Goal: Task Accomplishment & Management: Complete application form

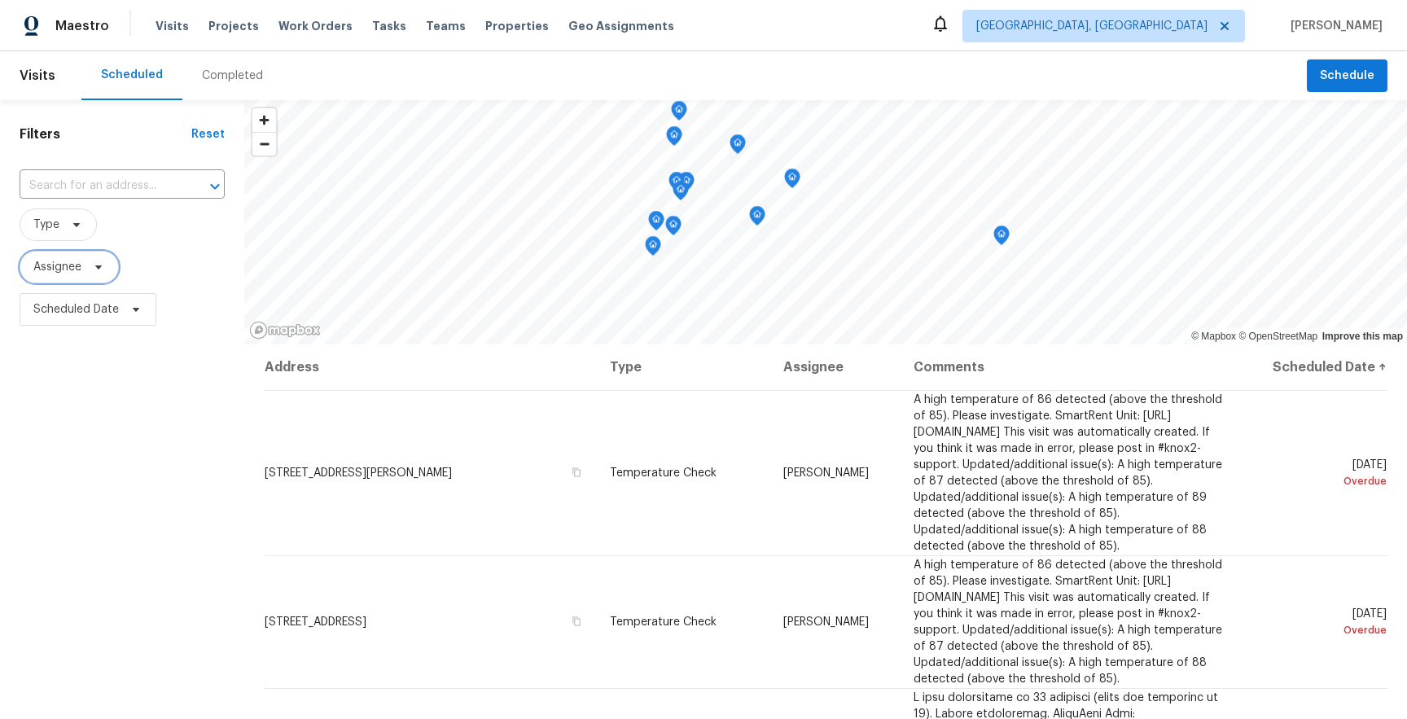
click at [77, 272] on span "Assignee" at bounding box center [57, 267] width 48 height 16
type input "[PERSON_NAME]"
click at [85, 275] on span "Assignee" at bounding box center [69, 267] width 99 height 33
click at [132, 494] on div "Filters Reset ​ Type Assignee Scheduled Date" at bounding box center [122, 509] width 244 height 819
click at [81, 265] on span "Assignee" at bounding box center [57, 267] width 48 height 16
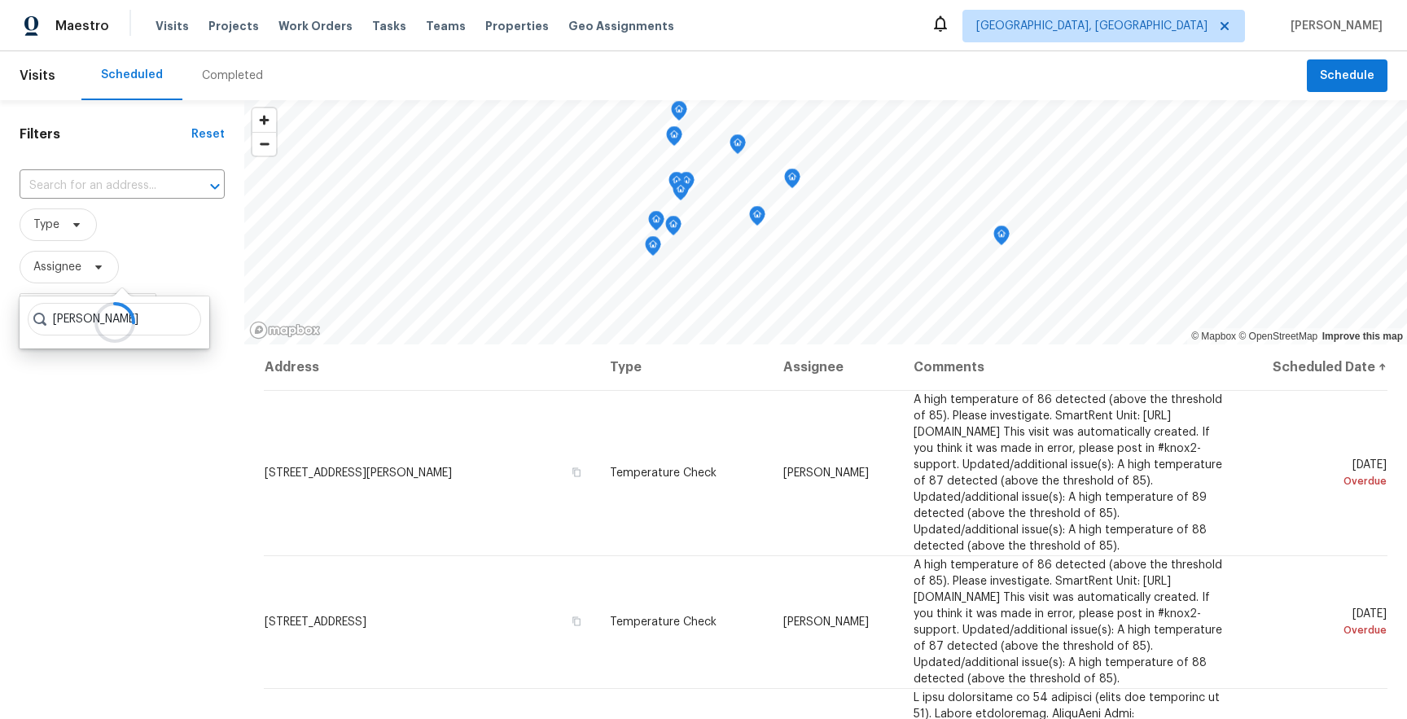
type input "tomasz"
click at [1340, 75] on span "Schedule" at bounding box center [1347, 76] width 55 height 20
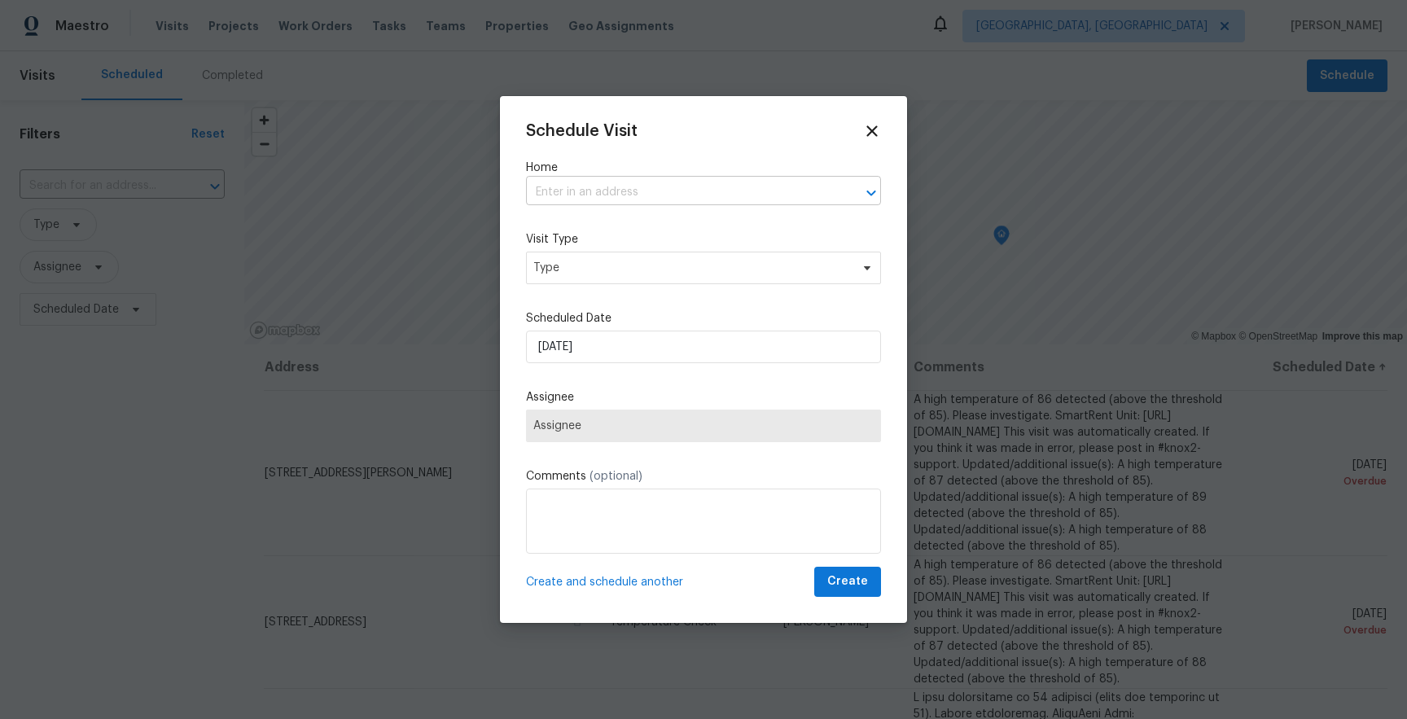
click at [640, 197] on input "text" at bounding box center [680, 192] width 309 height 25
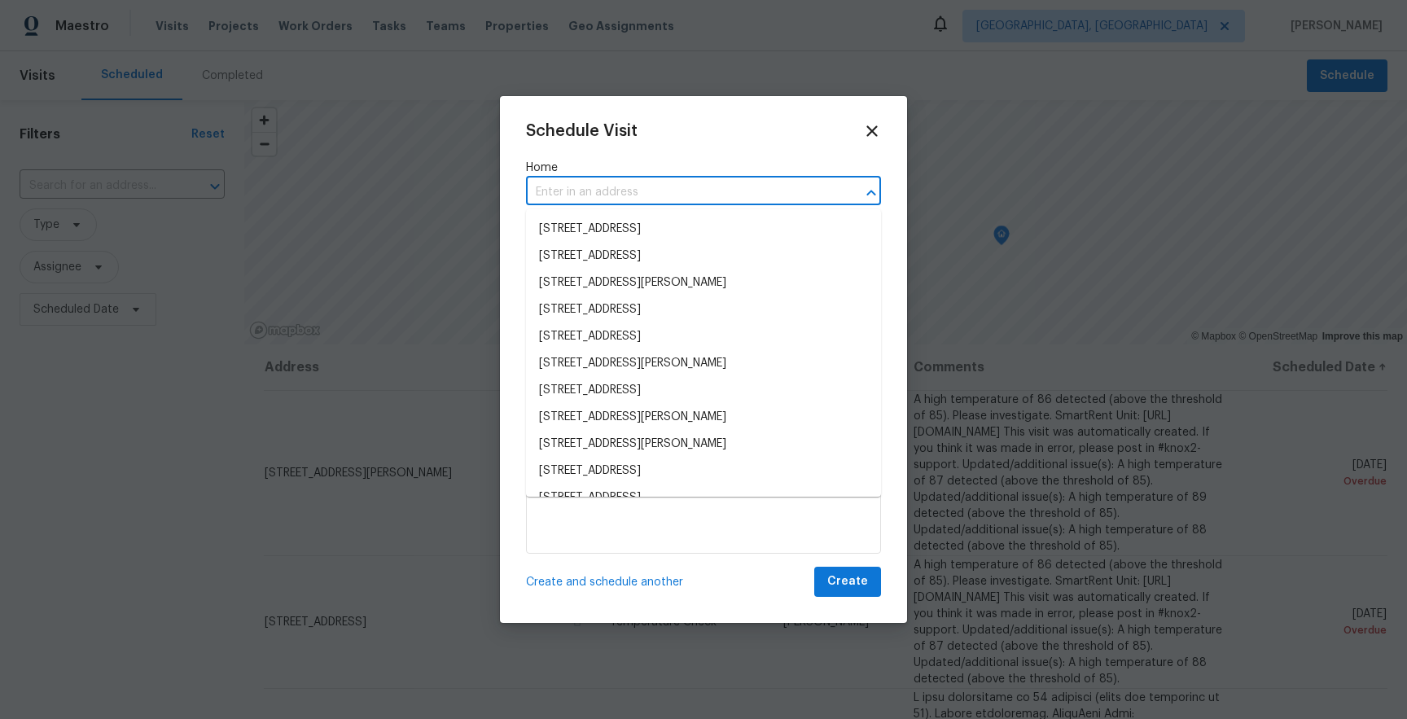
click at [637, 222] on li "9800 Ladrones Pl SW, Albuquerque, NM 87121" at bounding box center [703, 229] width 355 height 27
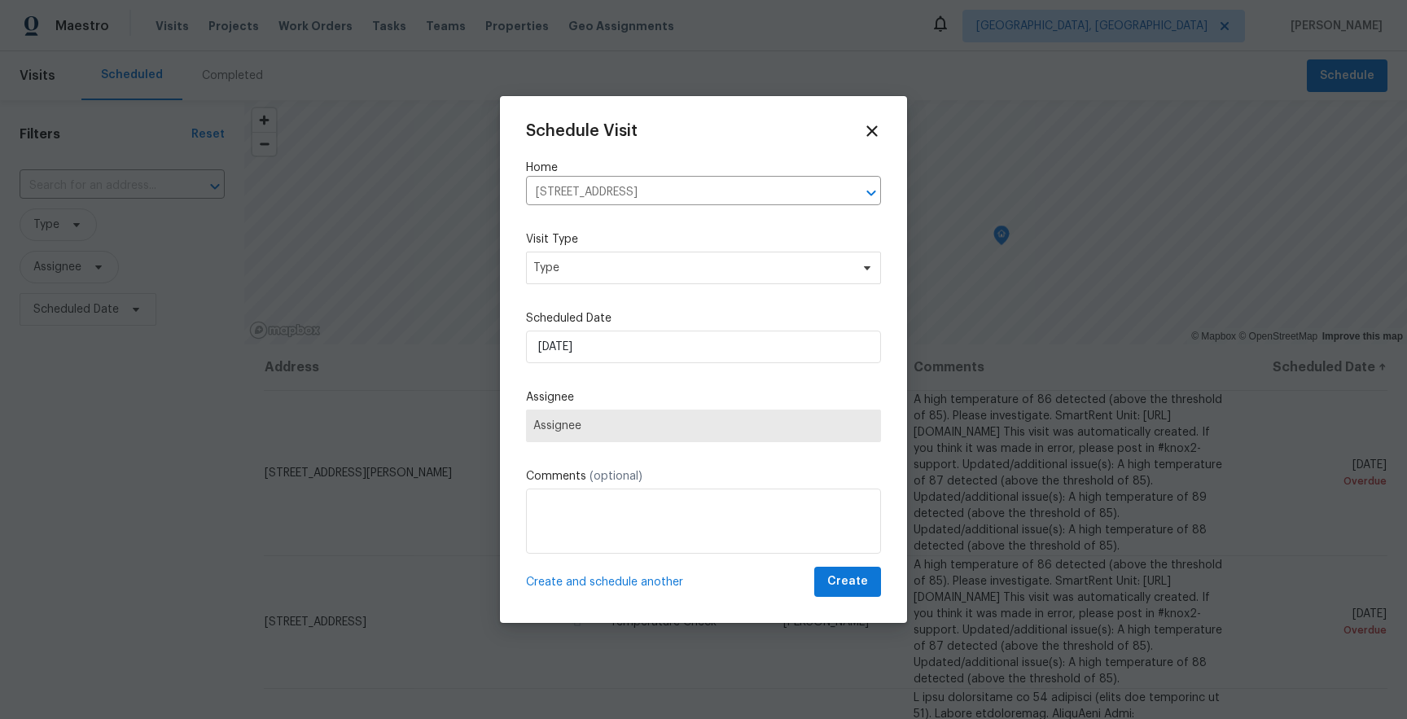
click at [649, 435] on span "Assignee" at bounding box center [703, 426] width 355 height 33
click at [372, 85] on div at bounding box center [703, 359] width 1407 height 719
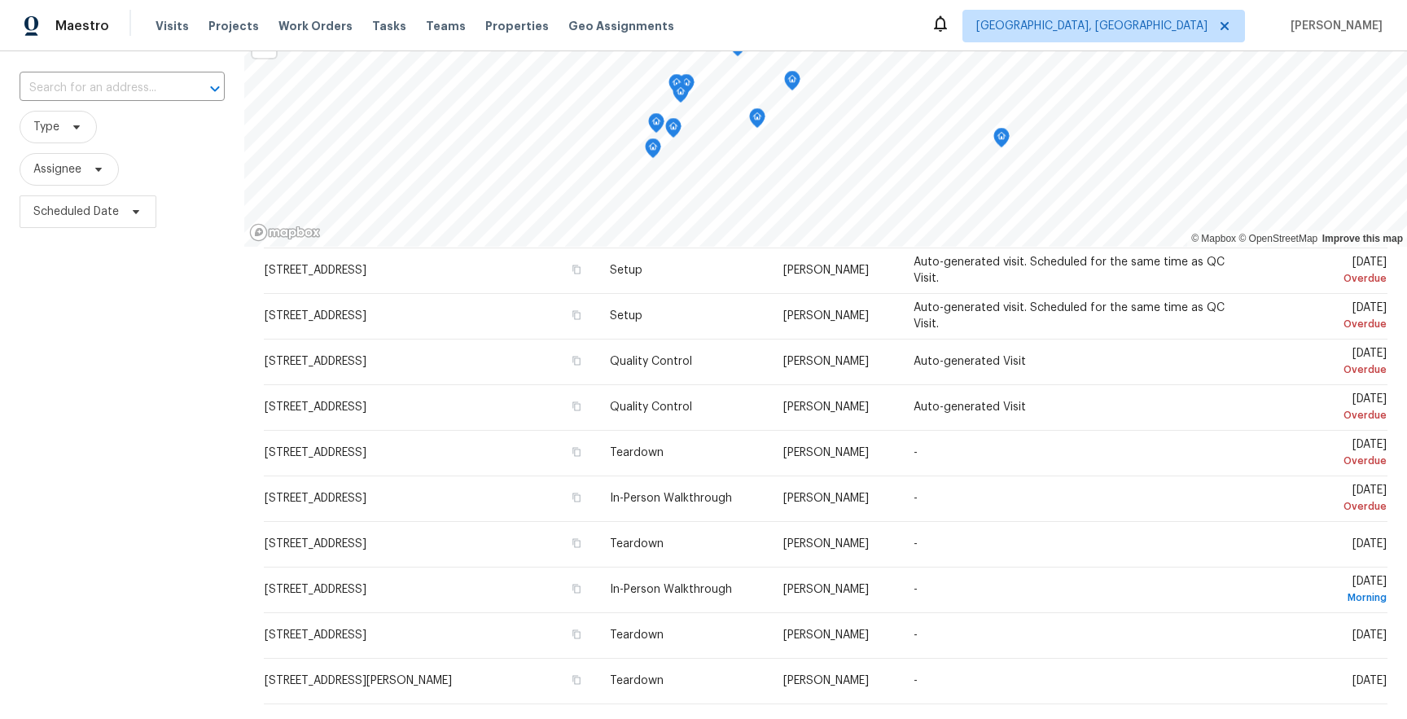
scroll to position [200, 0]
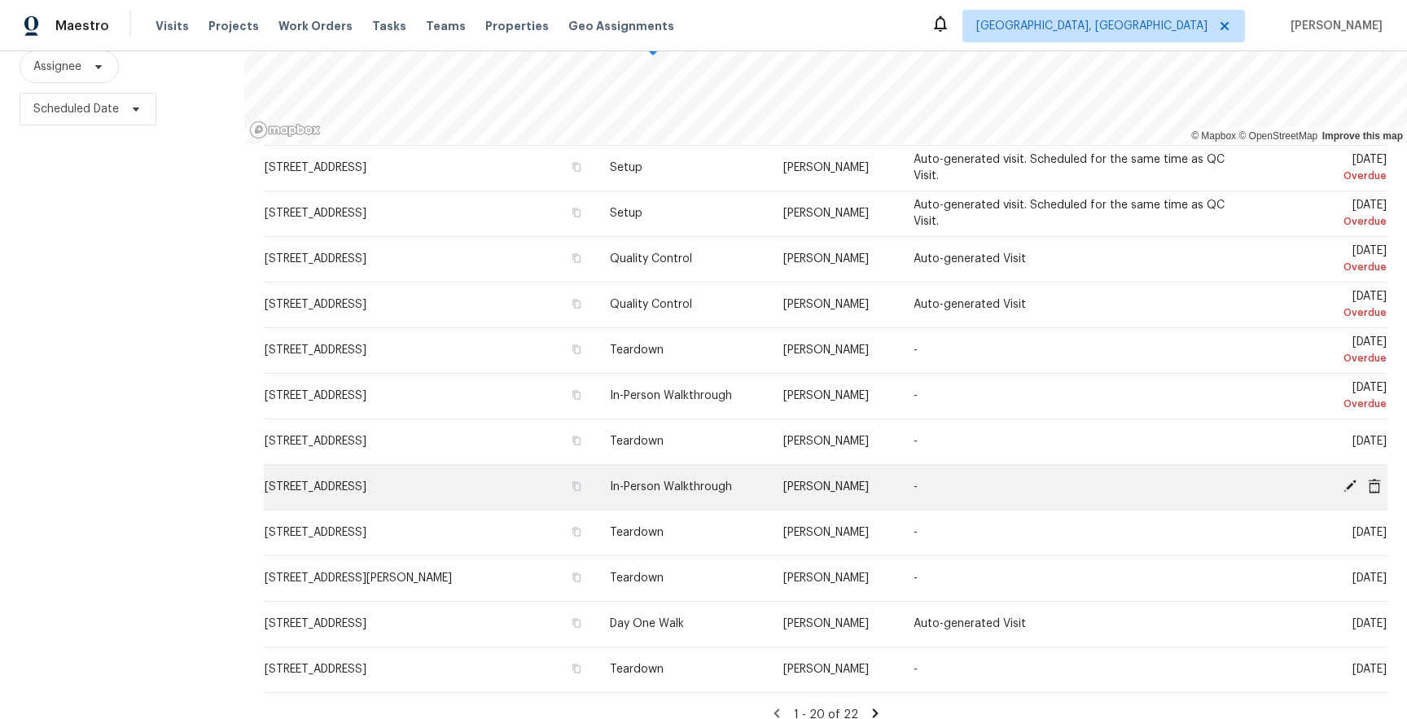
click at [920, 464] on td "-" at bounding box center [1069, 487] width 337 height 46
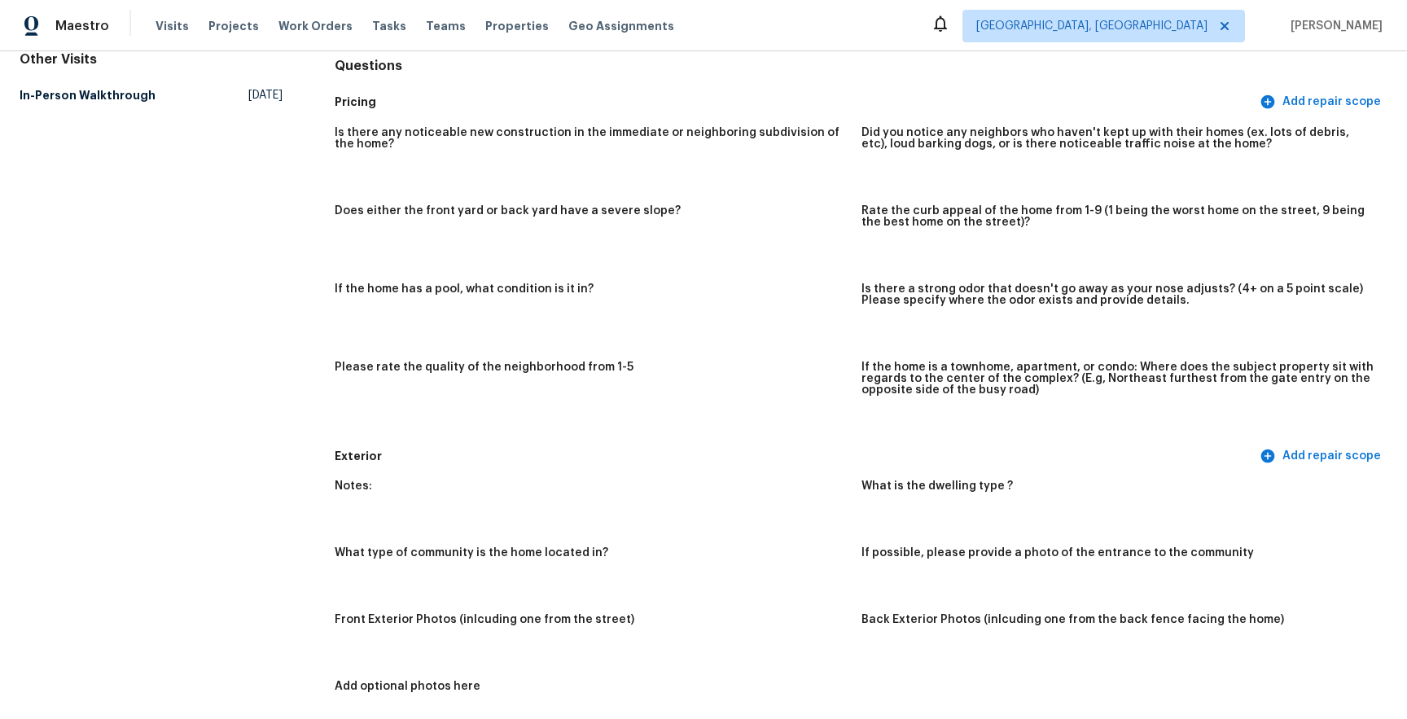
scroll to position [160, 0]
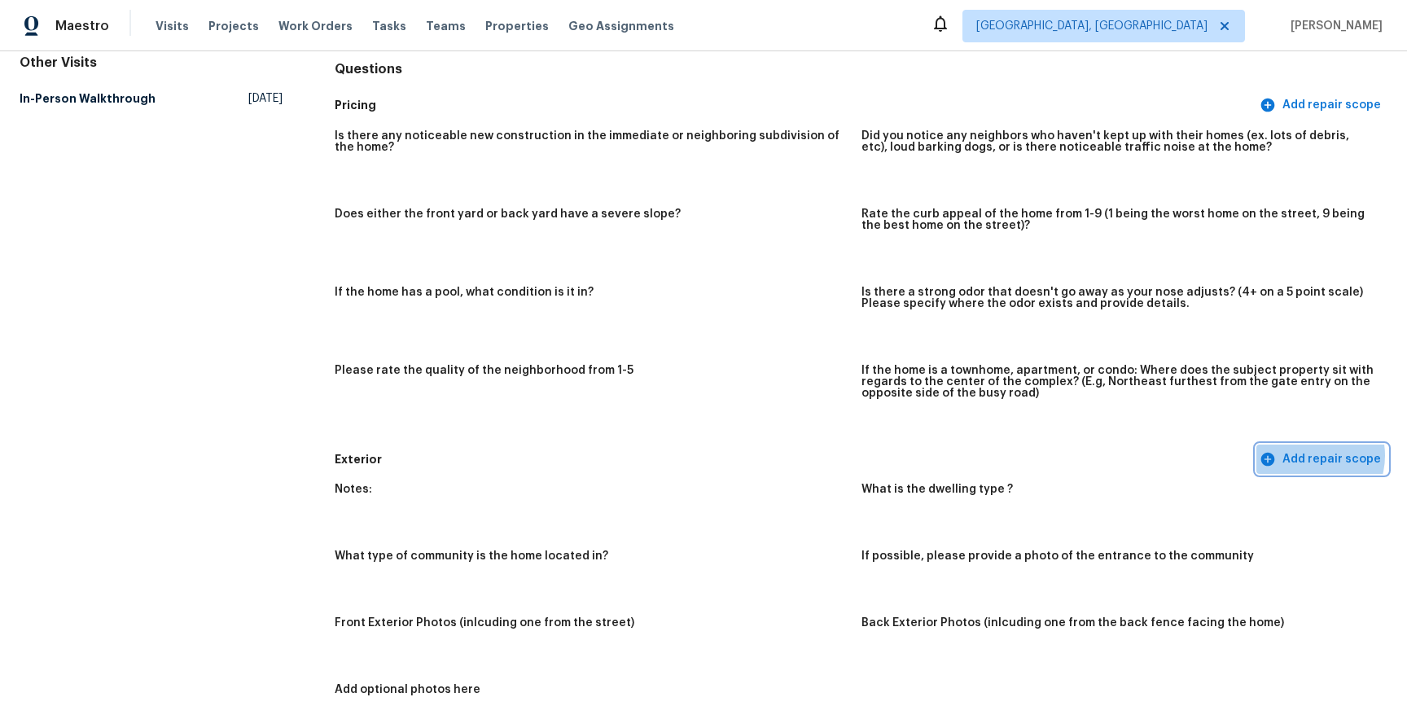
click at [1311, 455] on span "Add repair scope" at bounding box center [1322, 459] width 118 height 20
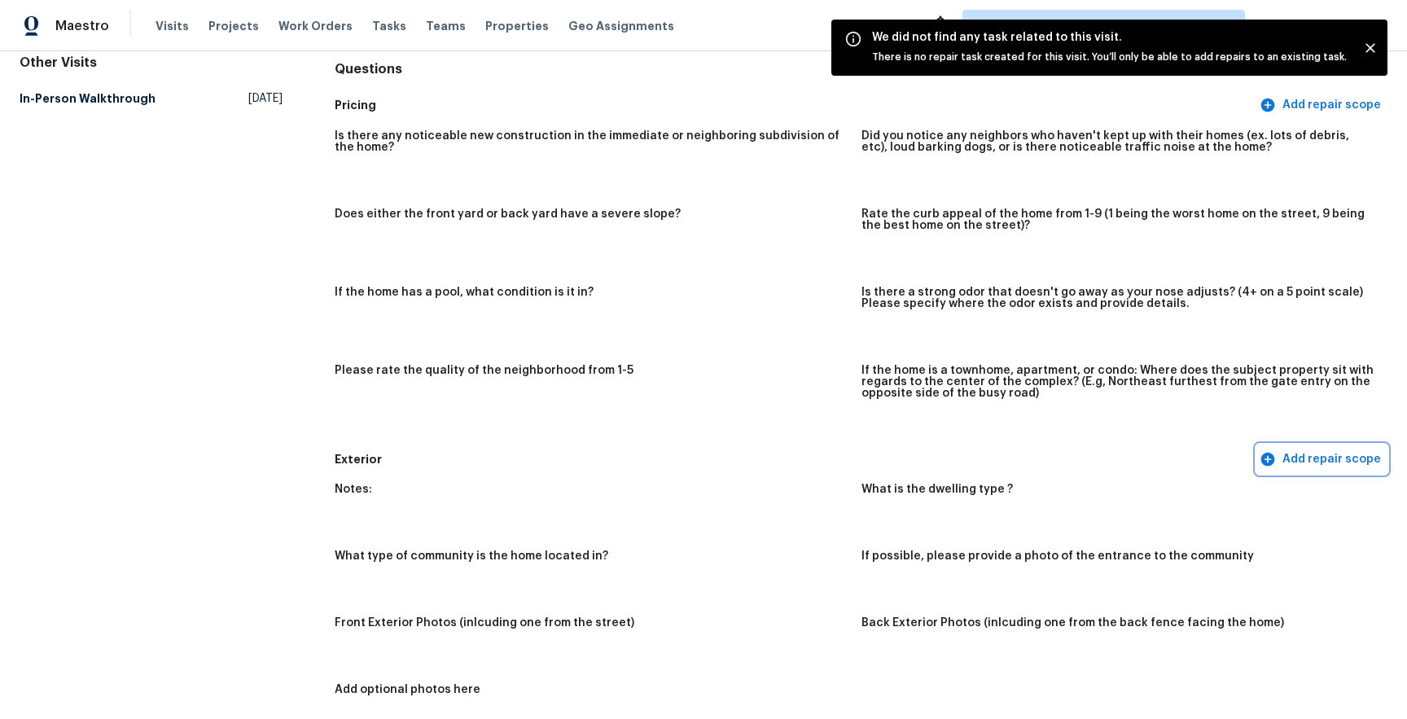
click at [1311, 455] on span "Add repair scope" at bounding box center [1322, 459] width 118 height 20
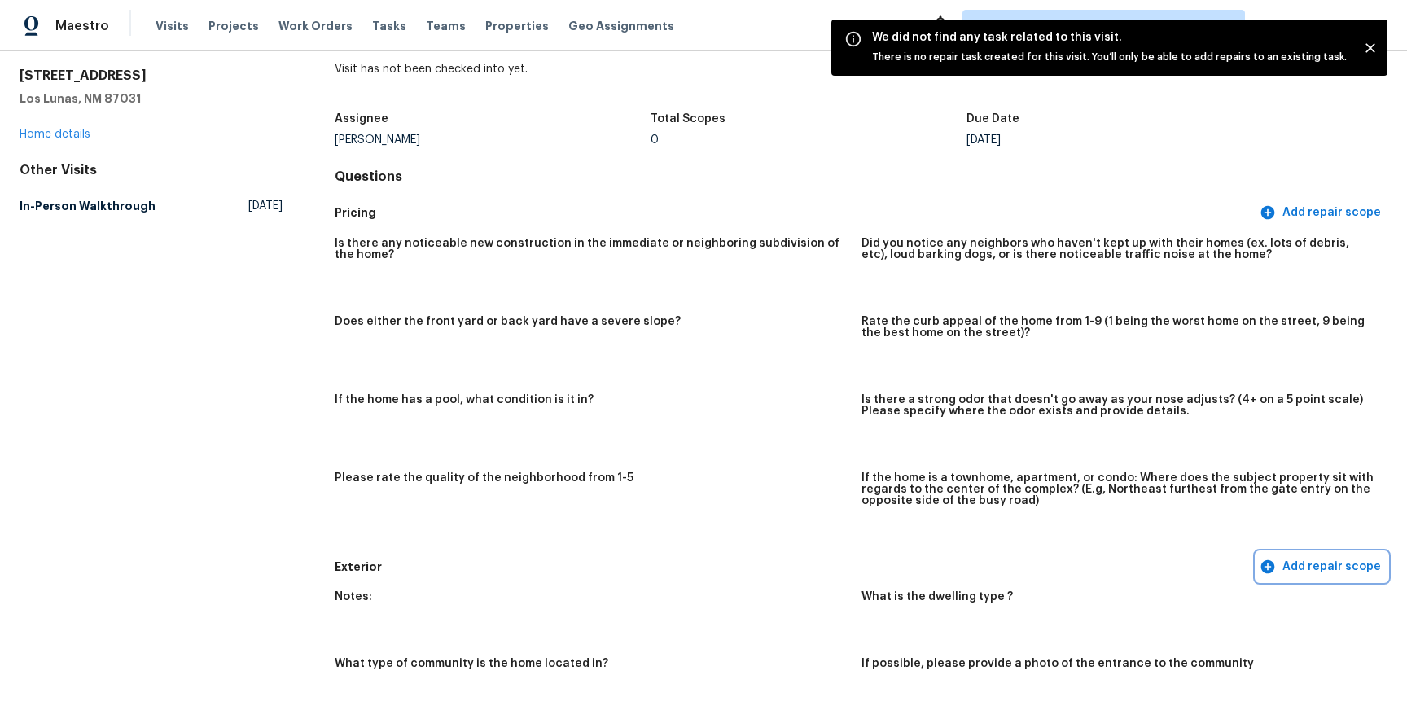
scroll to position [0, 0]
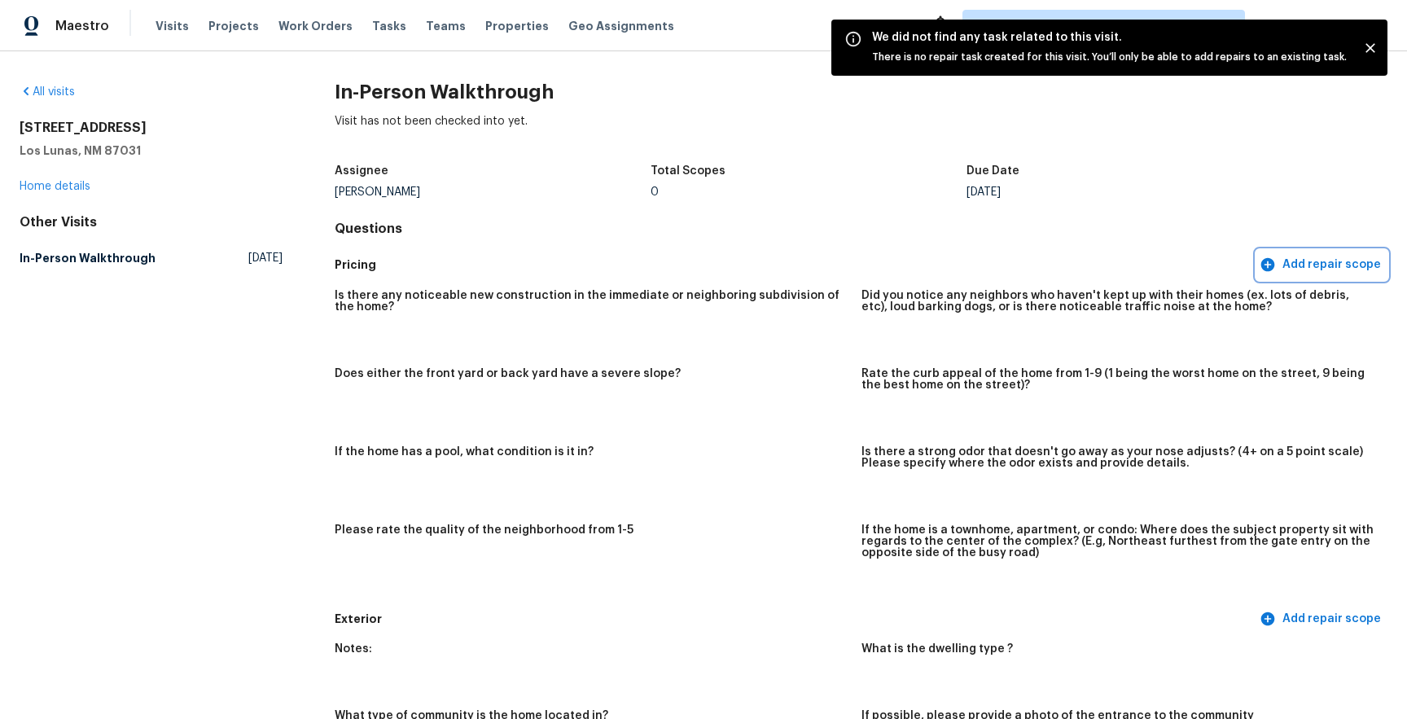
click at [1283, 274] on span "Add repair scope" at bounding box center [1322, 265] width 118 height 20
click at [1370, 53] on icon "Close" at bounding box center [1370, 48] width 16 height 16
click at [1368, 47] on icon "Close" at bounding box center [1370, 48] width 16 height 16
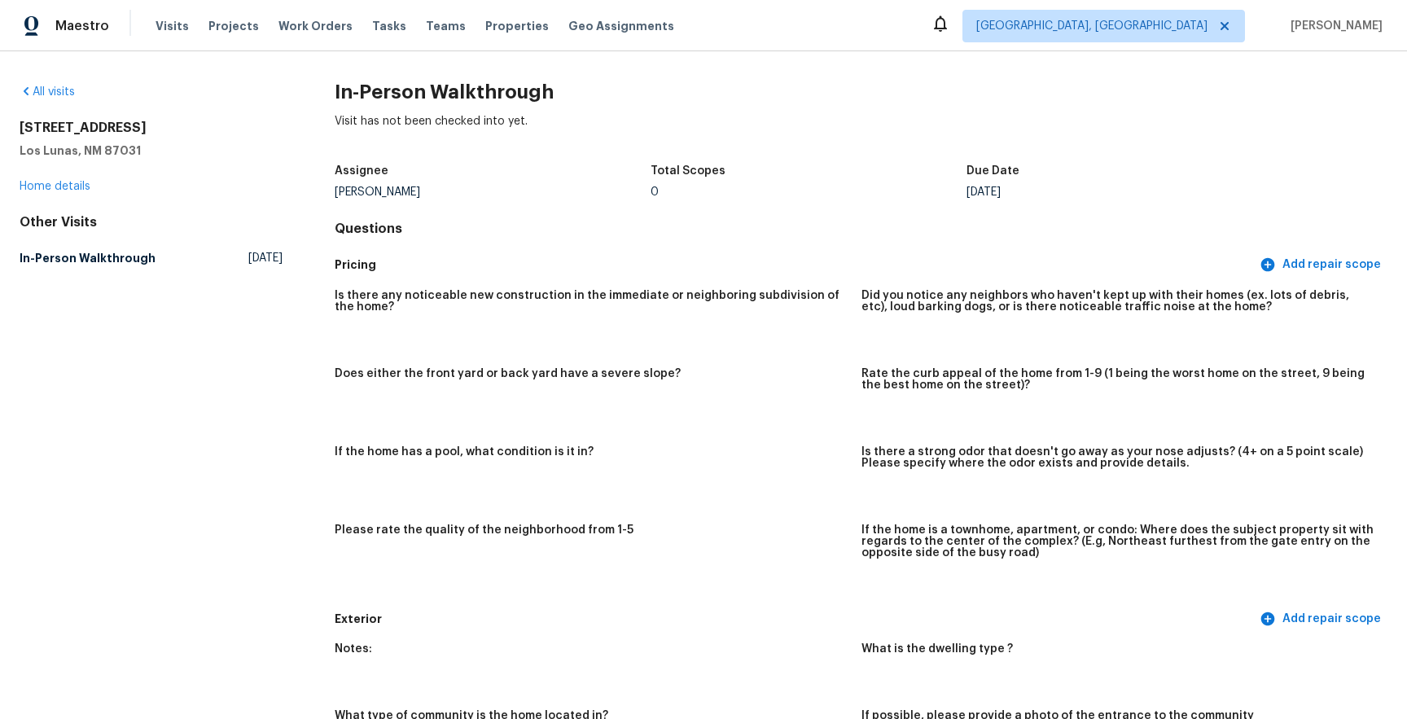
click at [402, 12] on div "Visits Projects Work Orders Tasks Teams Properties Geo Assignments" at bounding box center [425, 26] width 538 height 33
click at [375, 29] on span "Tasks" at bounding box center [389, 25] width 34 height 11
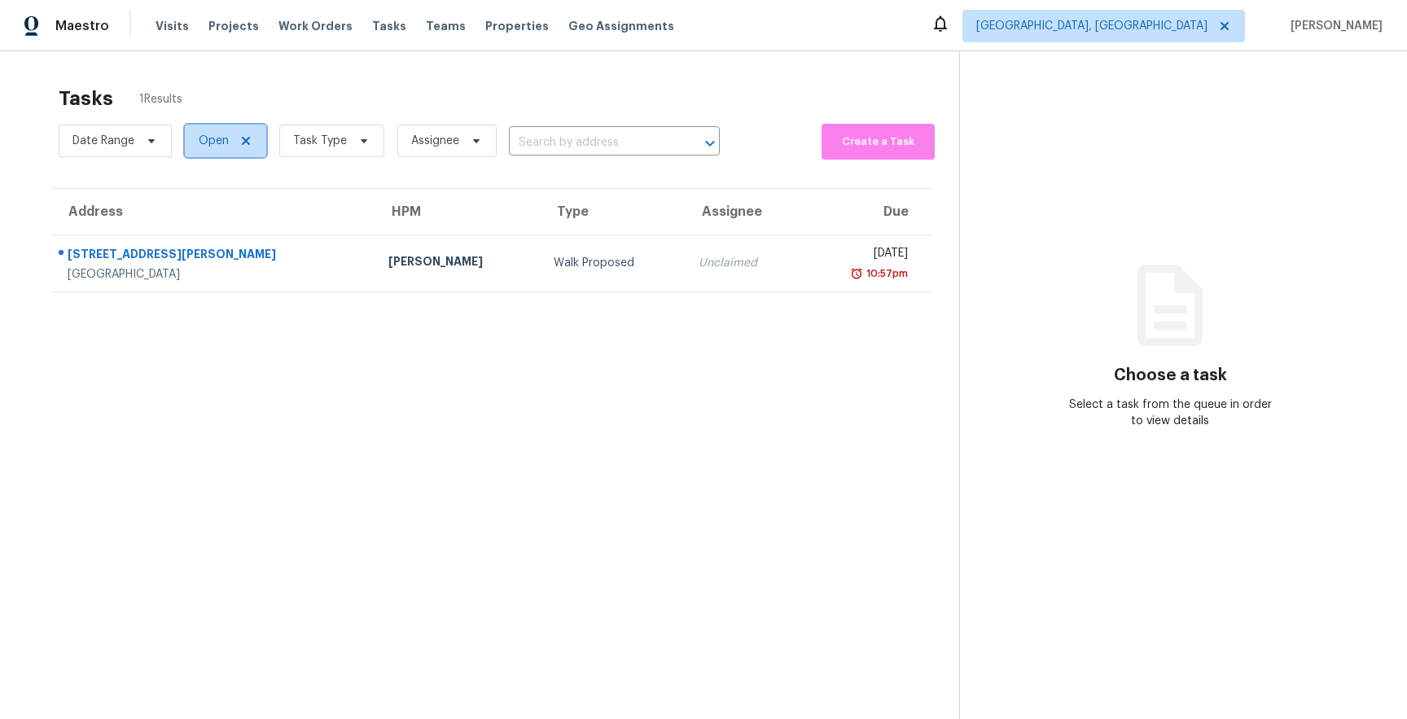
click at [248, 140] on icon at bounding box center [245, 140] width 13 height 13
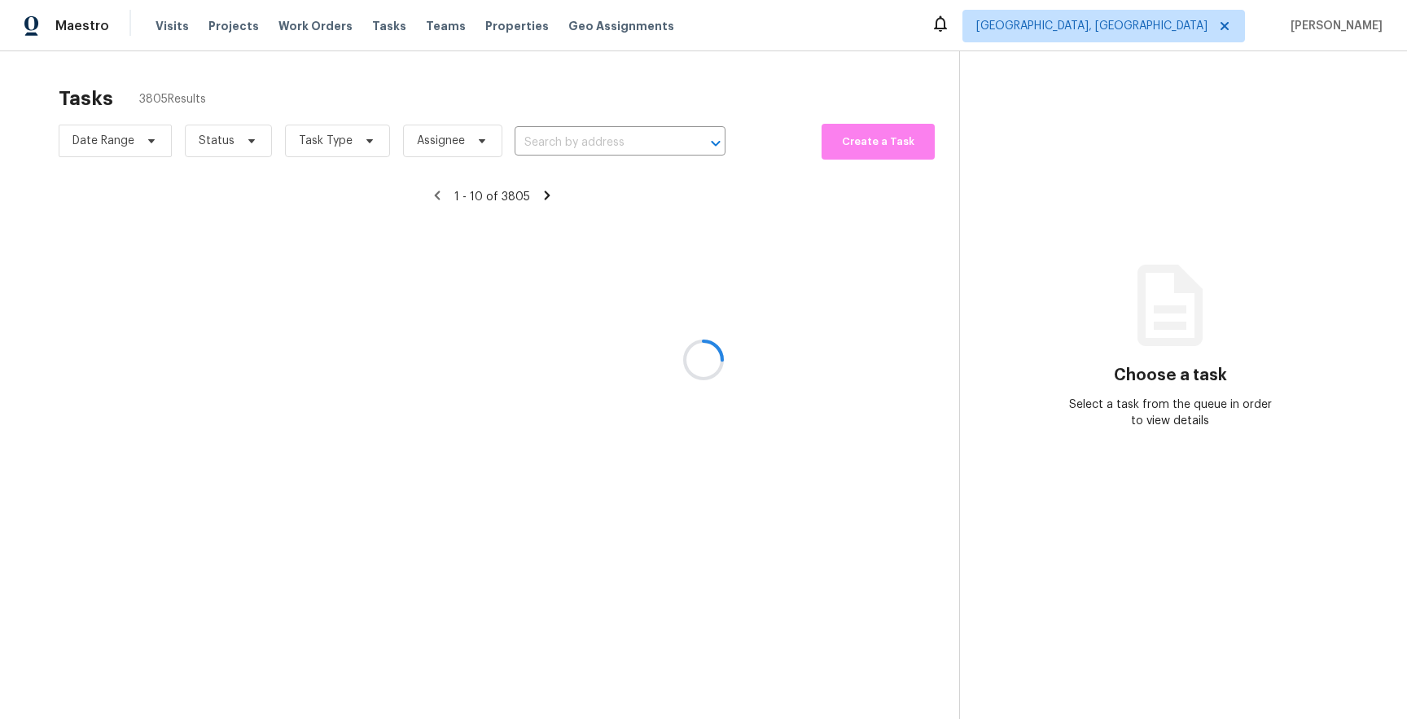
click at [450, 144] on div at bounding box center [703, 359] width 1407 height 719
click at [883, 137] on div at bounding box center [703, 359] width 1407 height 719
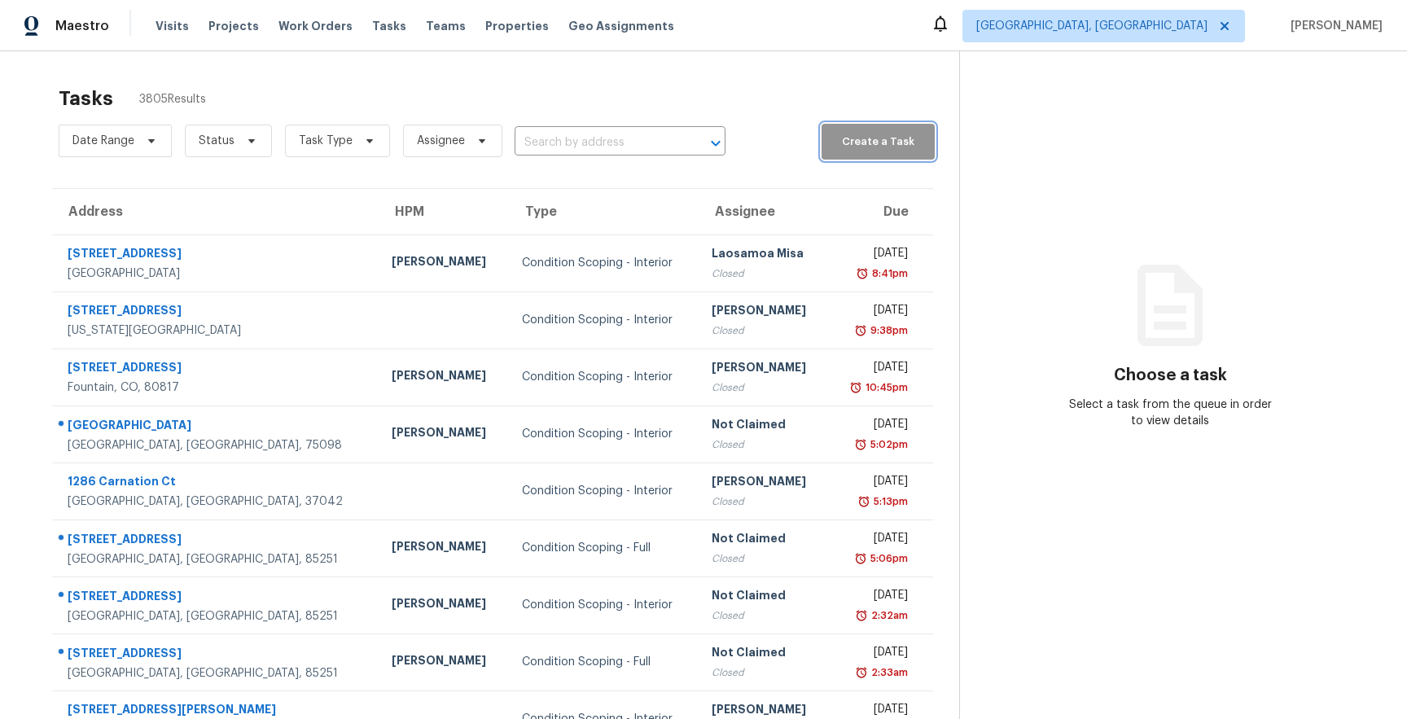
click at [865, 142] on span "Create a Task" at bounding box center [878, 142] width 96 height 19
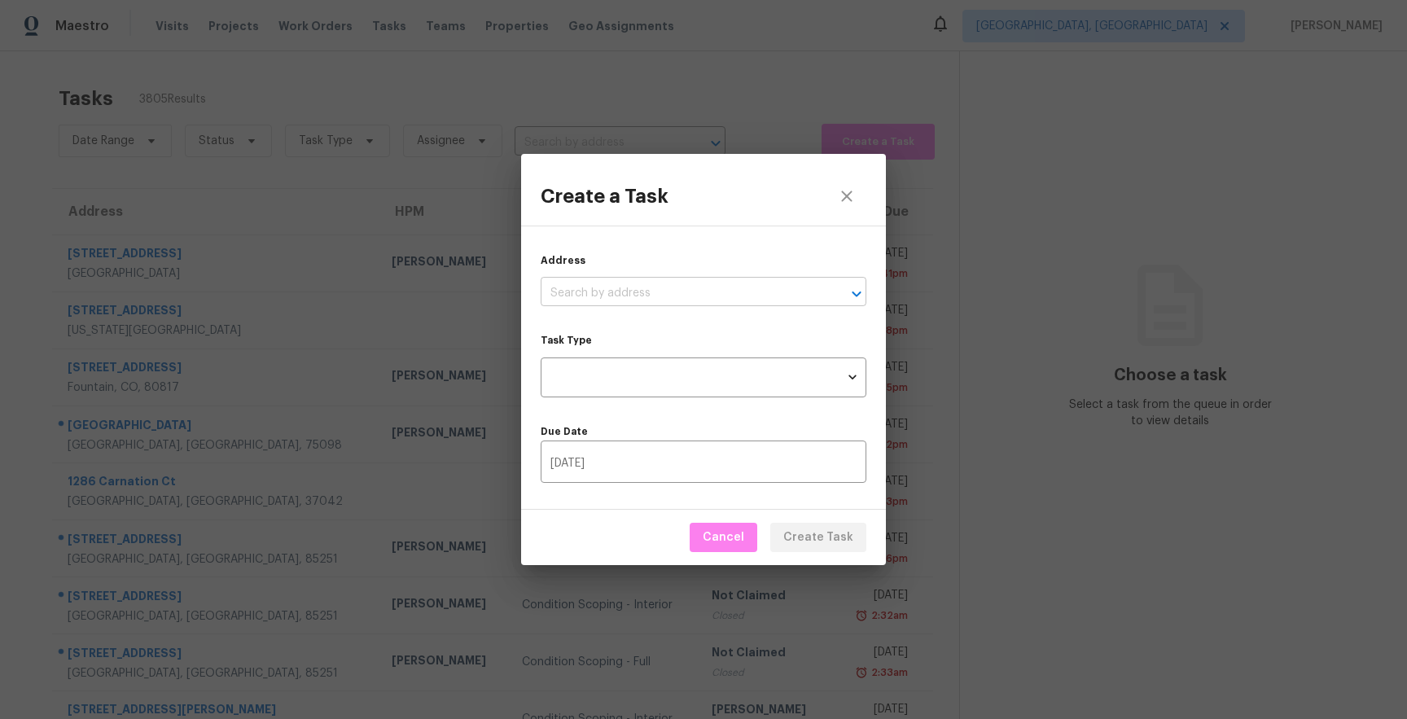
click at [695, 286] on input "text" at bounding box center [681, 293] width 280 height 25
click at [736, 299] on input "text" at bounding box center [681, 293] width 280 height 25
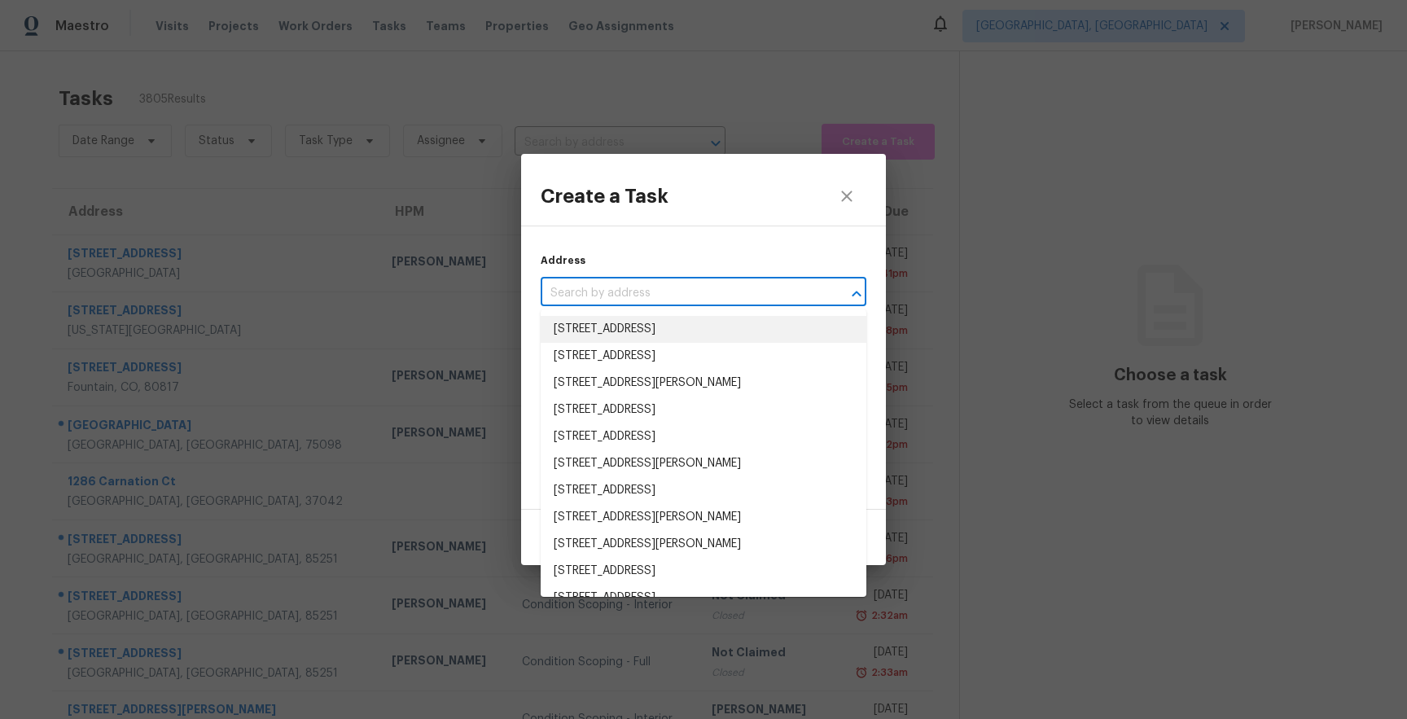
click at [737, 299] on input "text" at bounding box center [681, 293] width 280 height 25
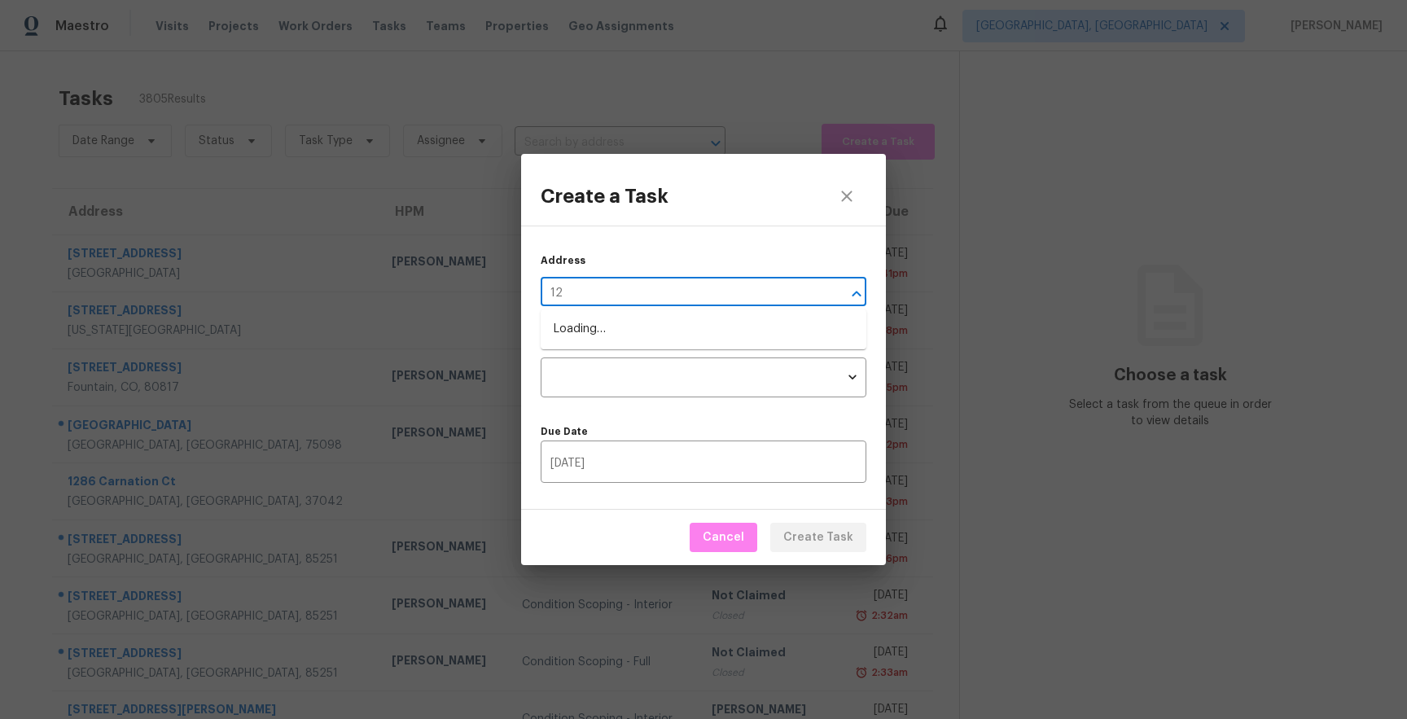
type input "12"
type input "1249"
click at [724, 333] on li "[STREET_ADDRESS]" at bounding box center [704, 329] width 326 height 27
click at [729, 372] on body "Maestro Visits Projects Work Orders Tasks Teams Properties Geo Assignments Albu…" at bounding box center [703, 359] width 1407 height 719
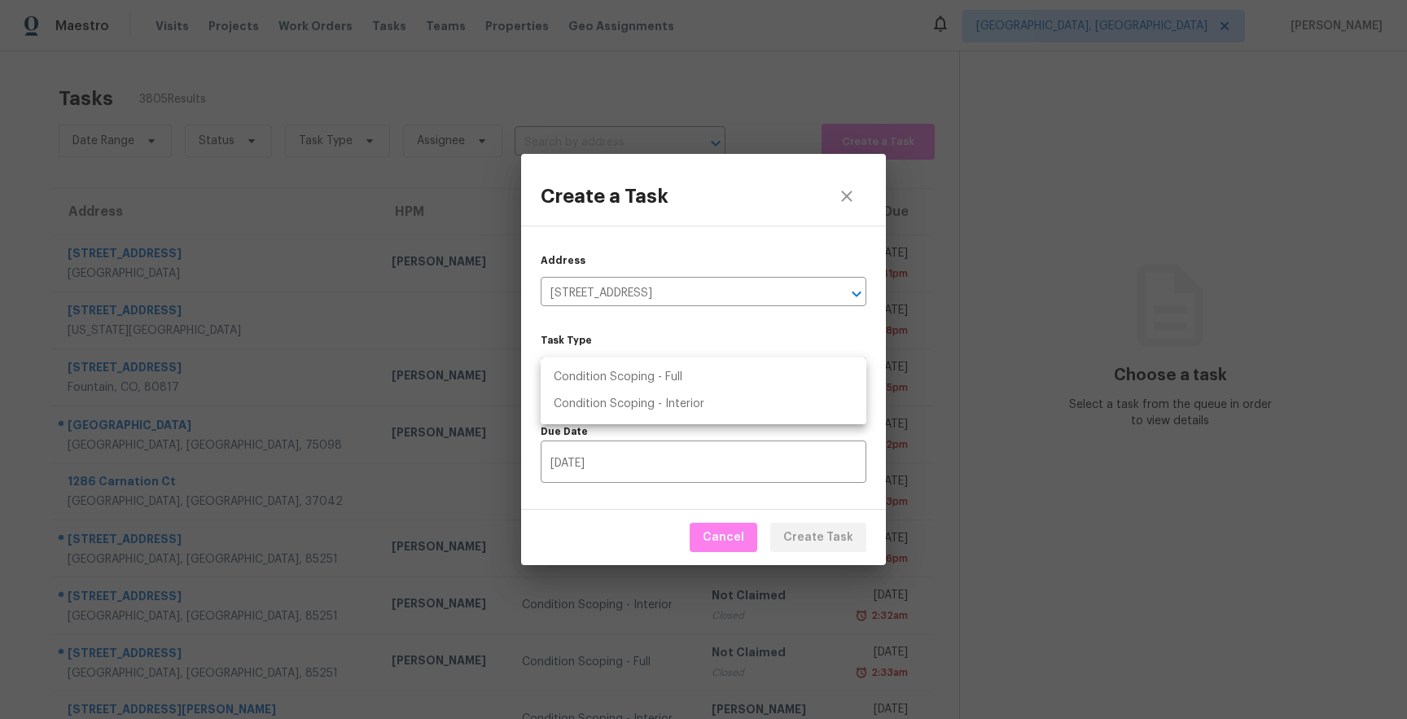
click at [739, 381] on li "Condition Scoping - Full" at bounding box center [704, 377] width 326 height 27
type input "virtual_full_assessment"
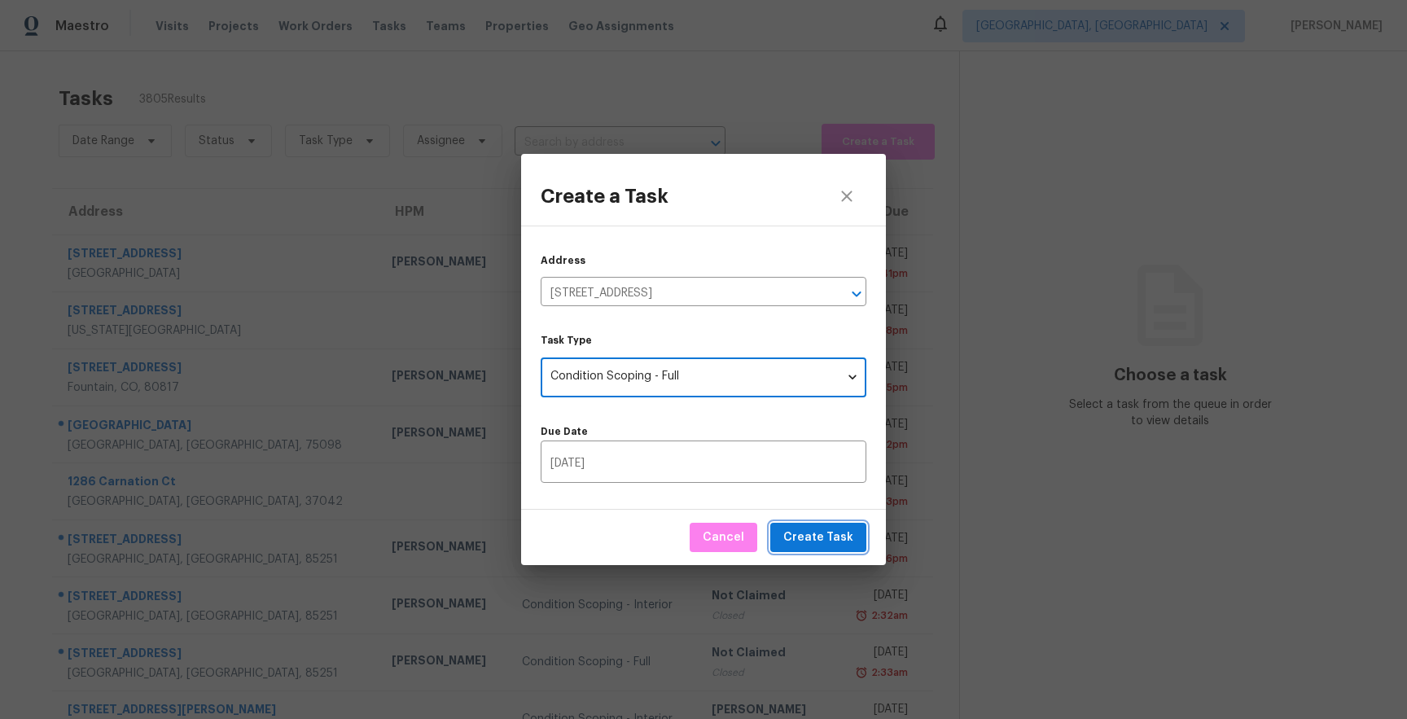
click at [809, 541] on span "Create Task" at bounding box center [818, 538] width 70 height 20
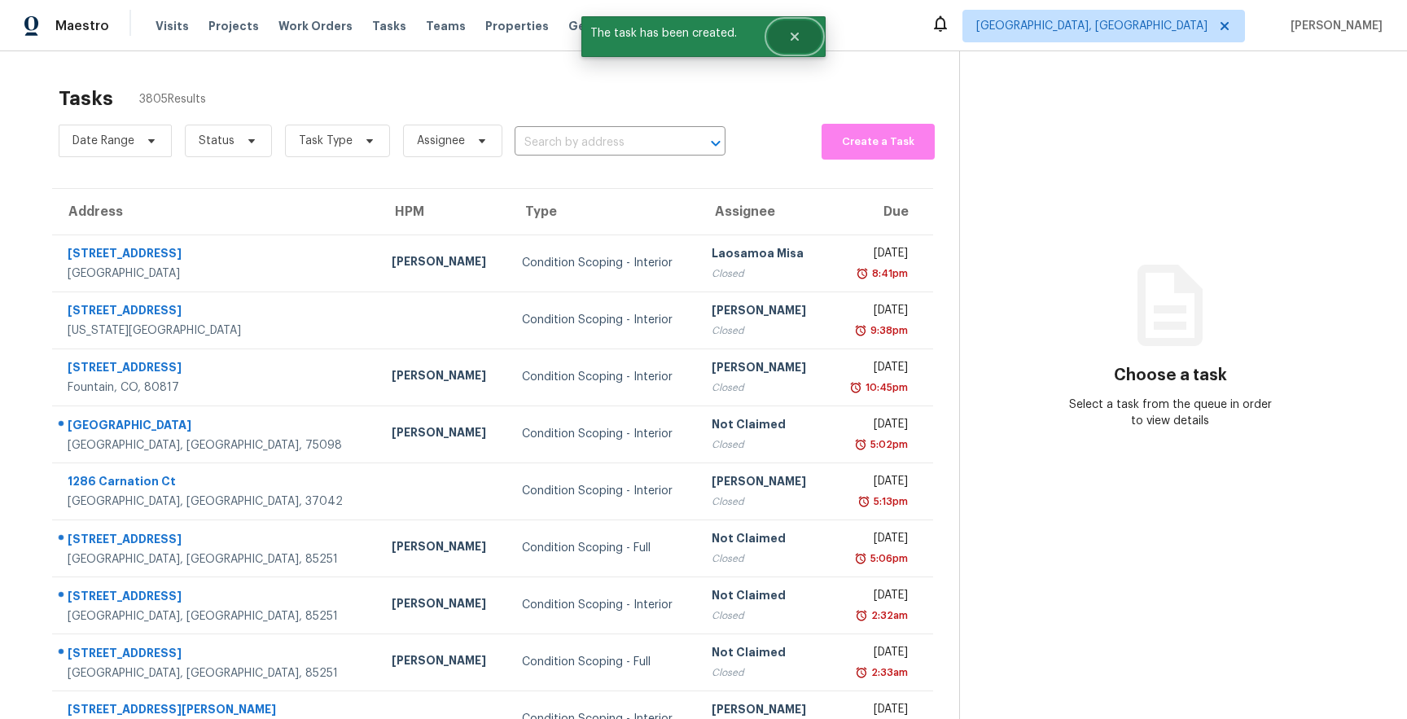
click at [799, 44] on button "Close" at bounding box center [795, 36] width 54 height 33
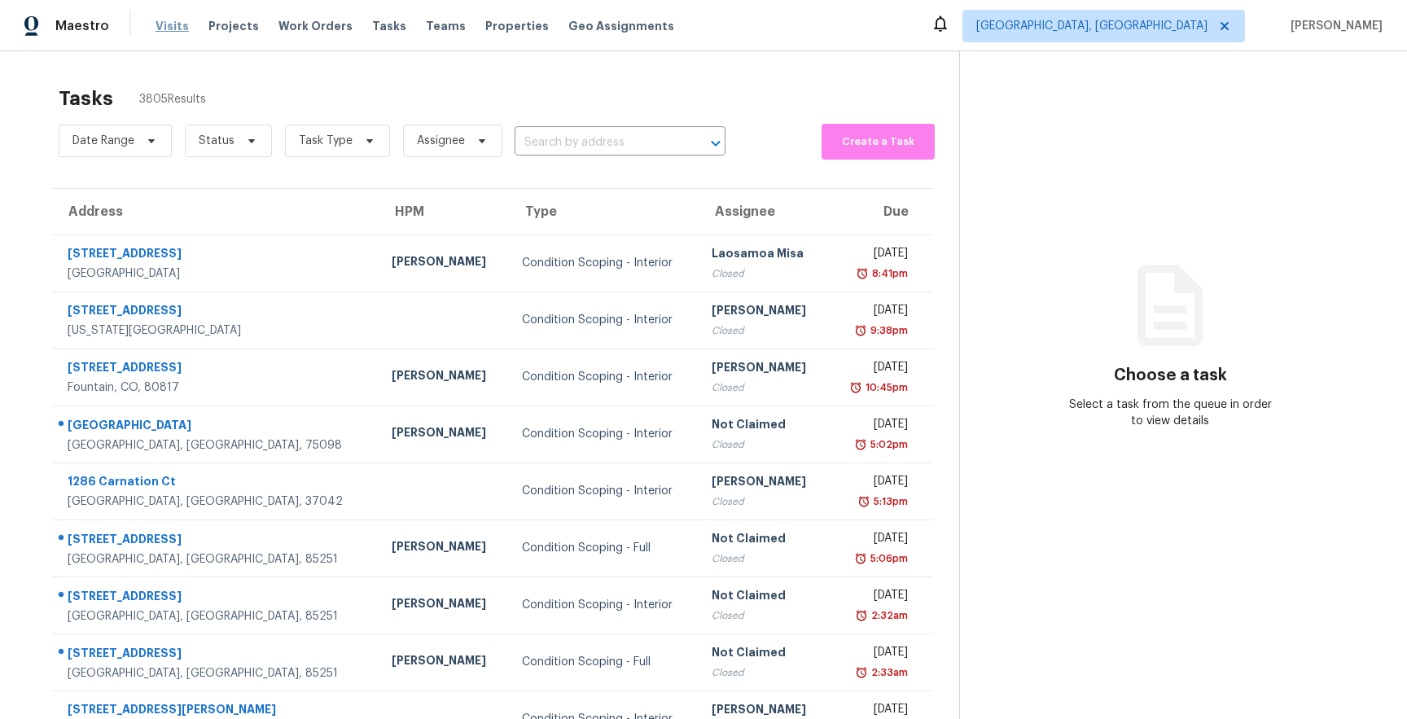
click at [167, 26] on span "Visits" at bounding box center [172, 26] width 33 height 16
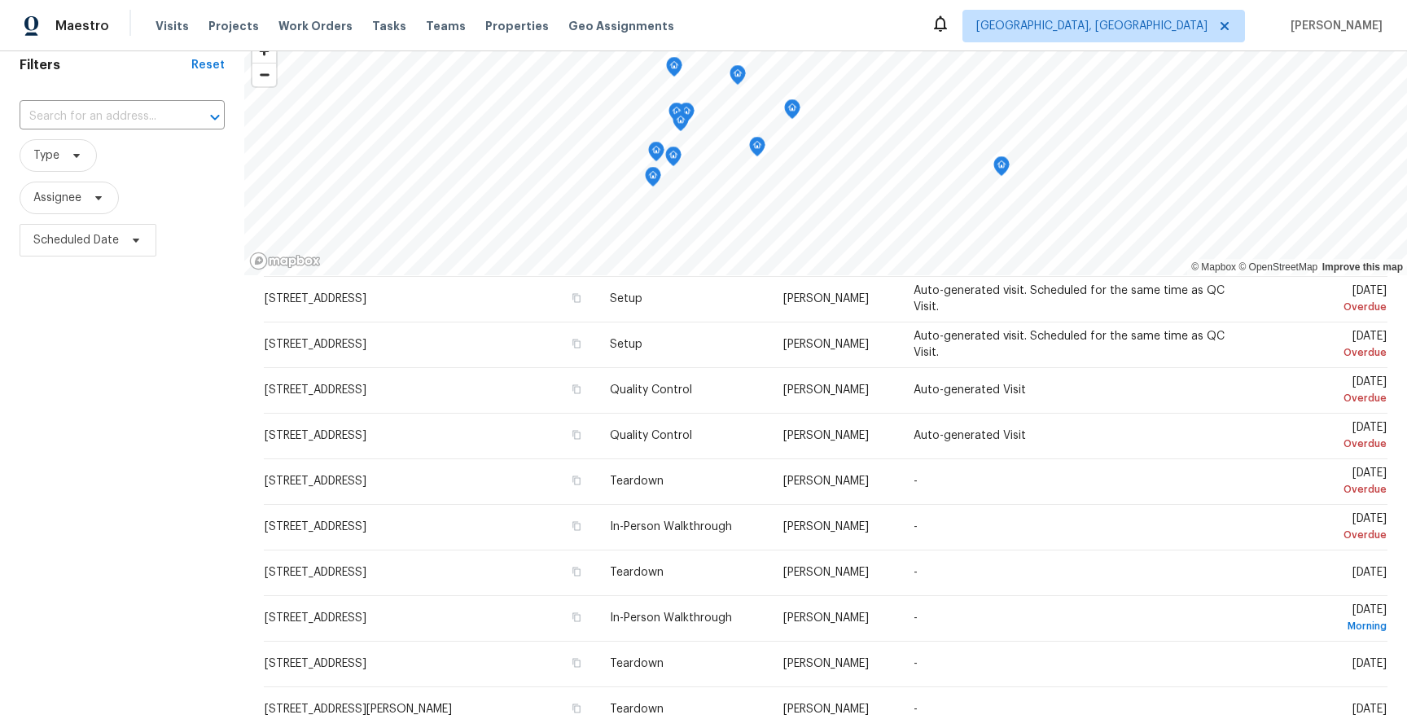
scroll to position [94, 0]
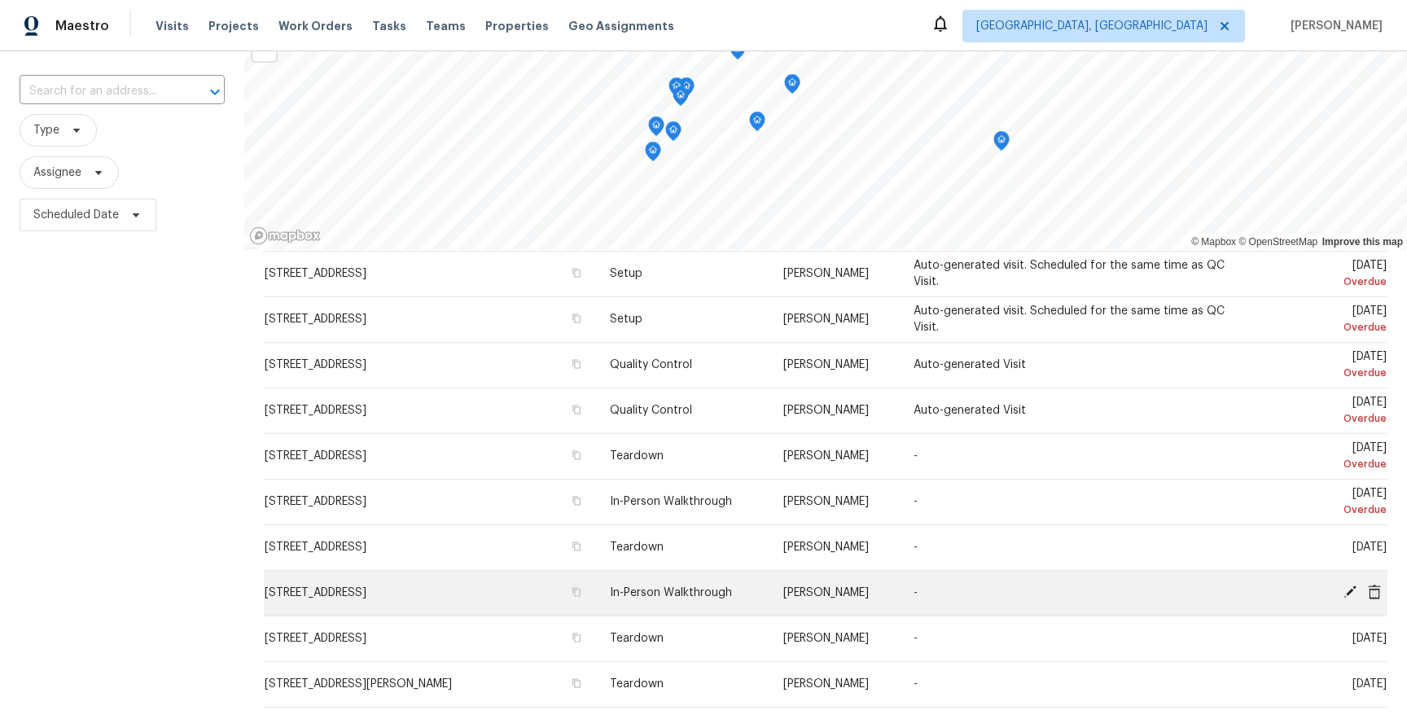
click at [1270, 585] on div at bounding box center [1319, 593] width 136 height 17
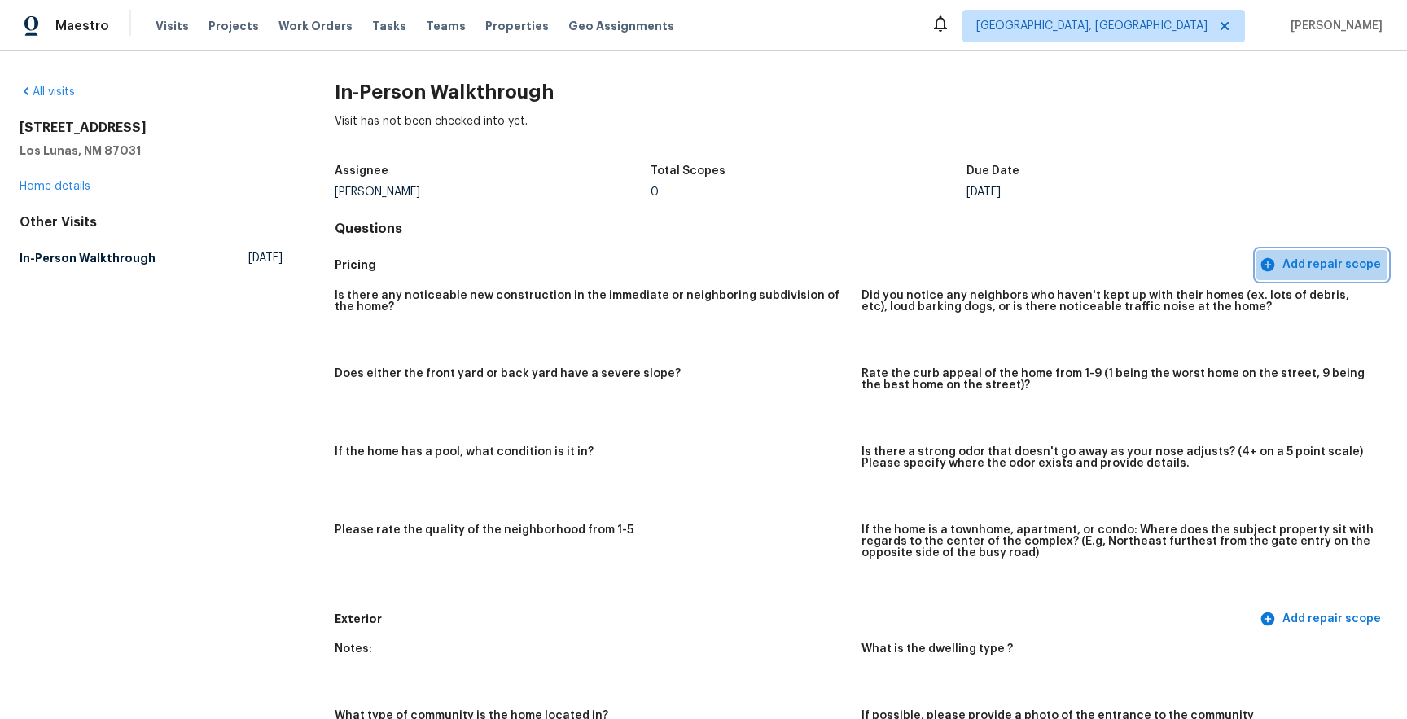
click at [1329, 267] on span "Add repair scope" at bounding box center [1322, 265] width 118 height 20
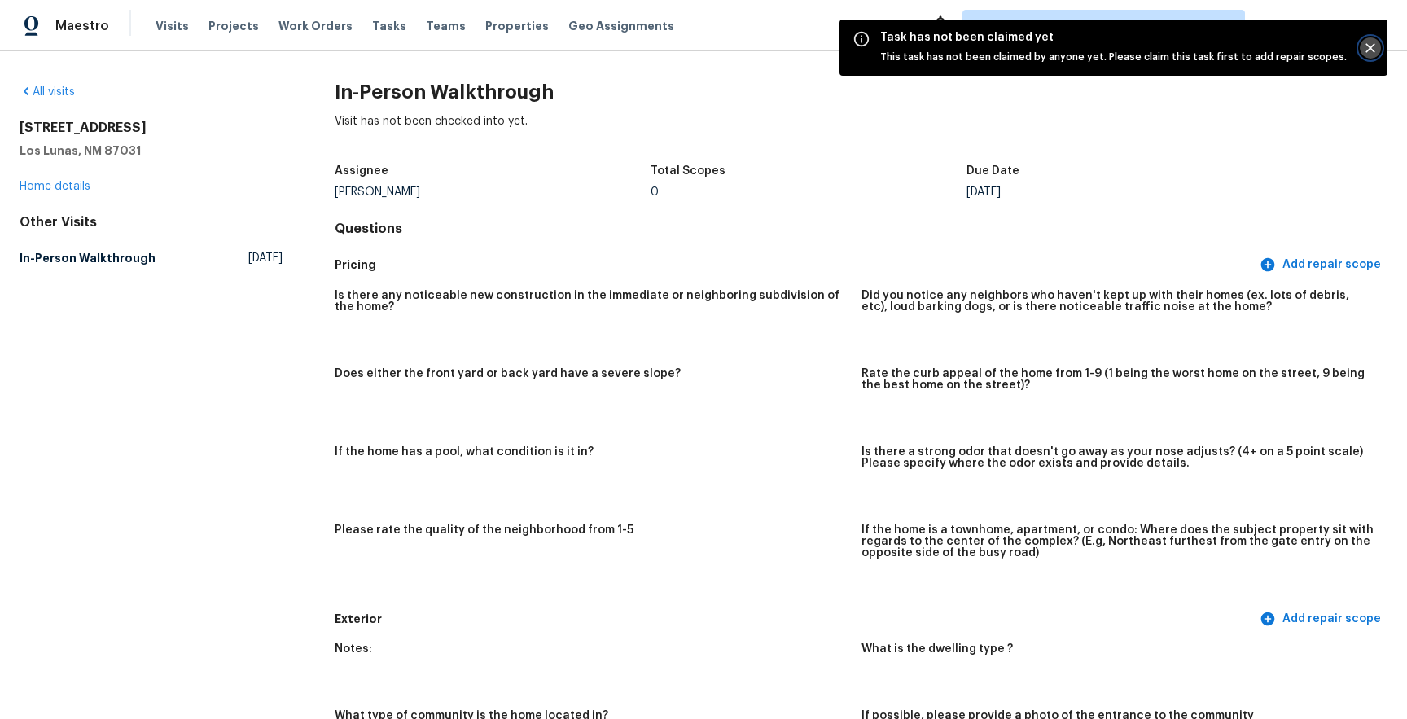
click at [1374, 48] on icon "Close" at bounding box center [1370, 48] width 16 height 16
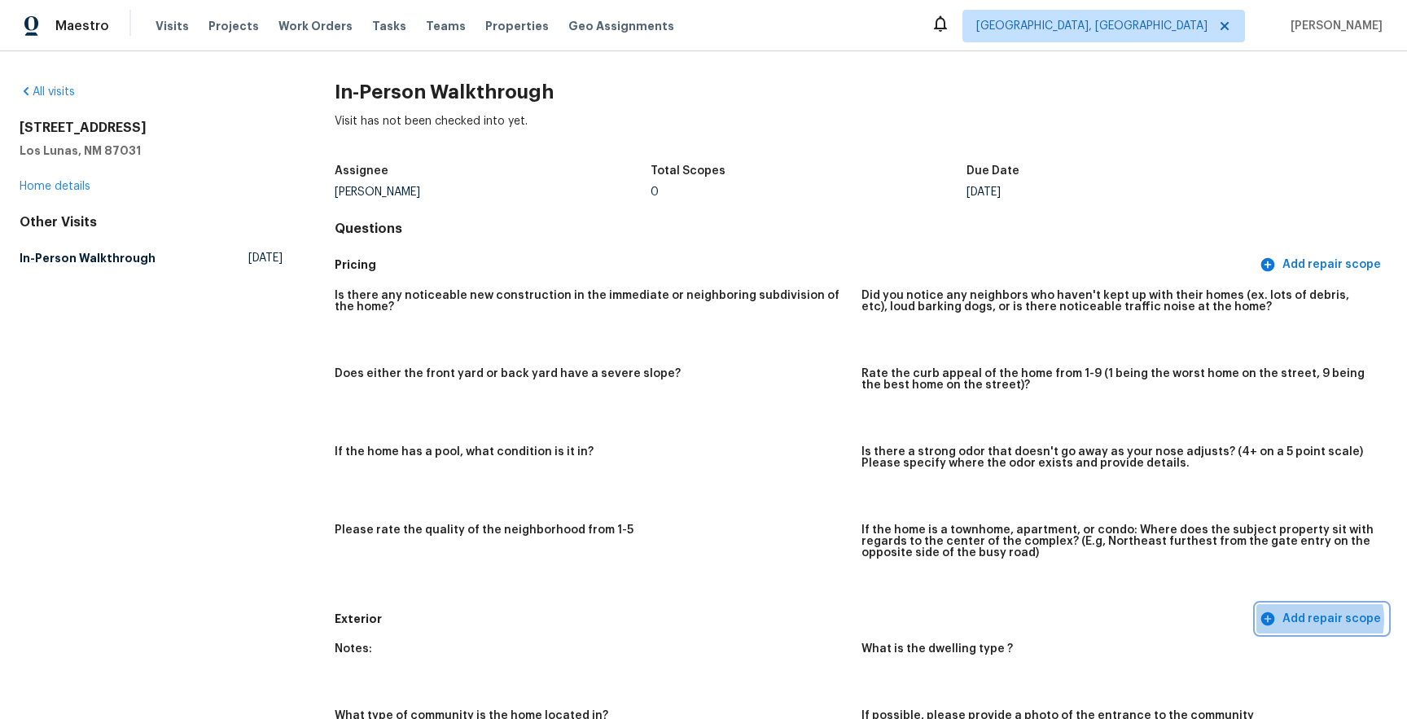
click at [1317, 619] on span "Add repair scope" at bounding box center [1322, 619] width 118 height 20
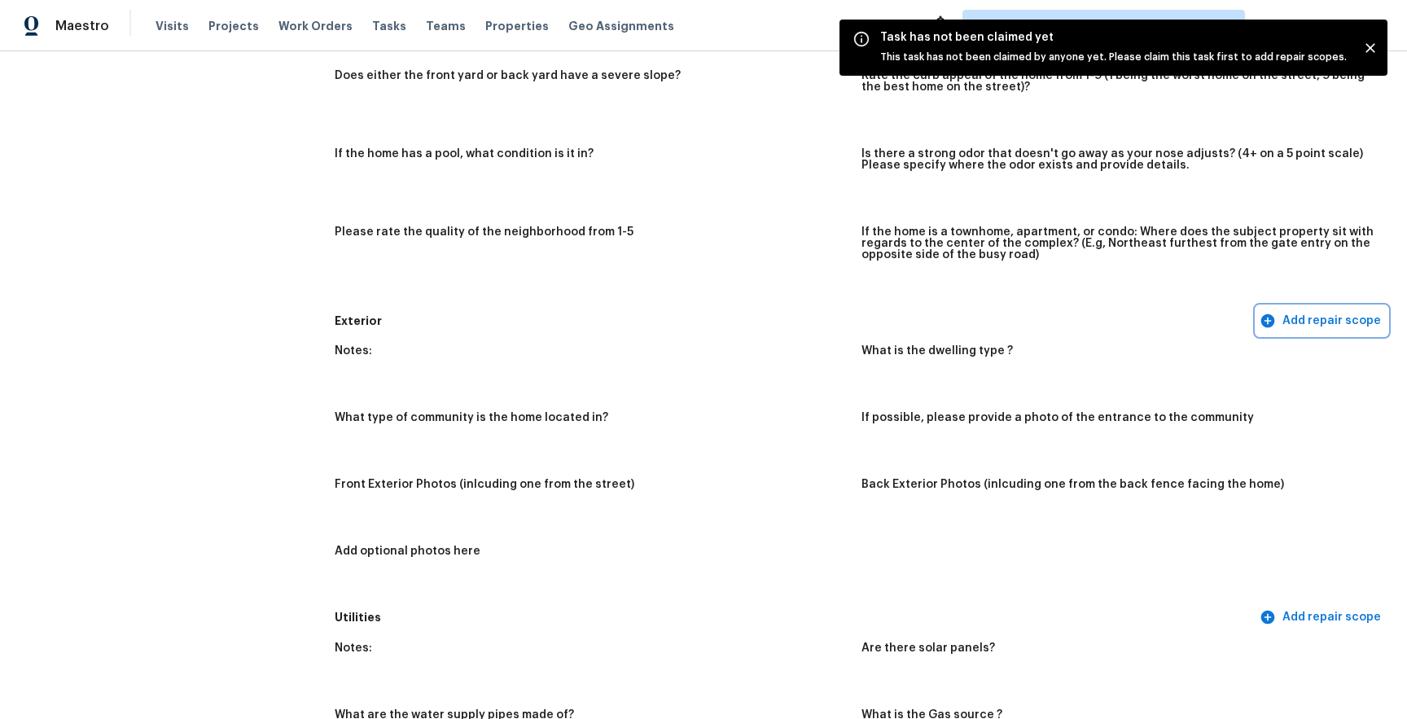
scroll to position [336, 0]
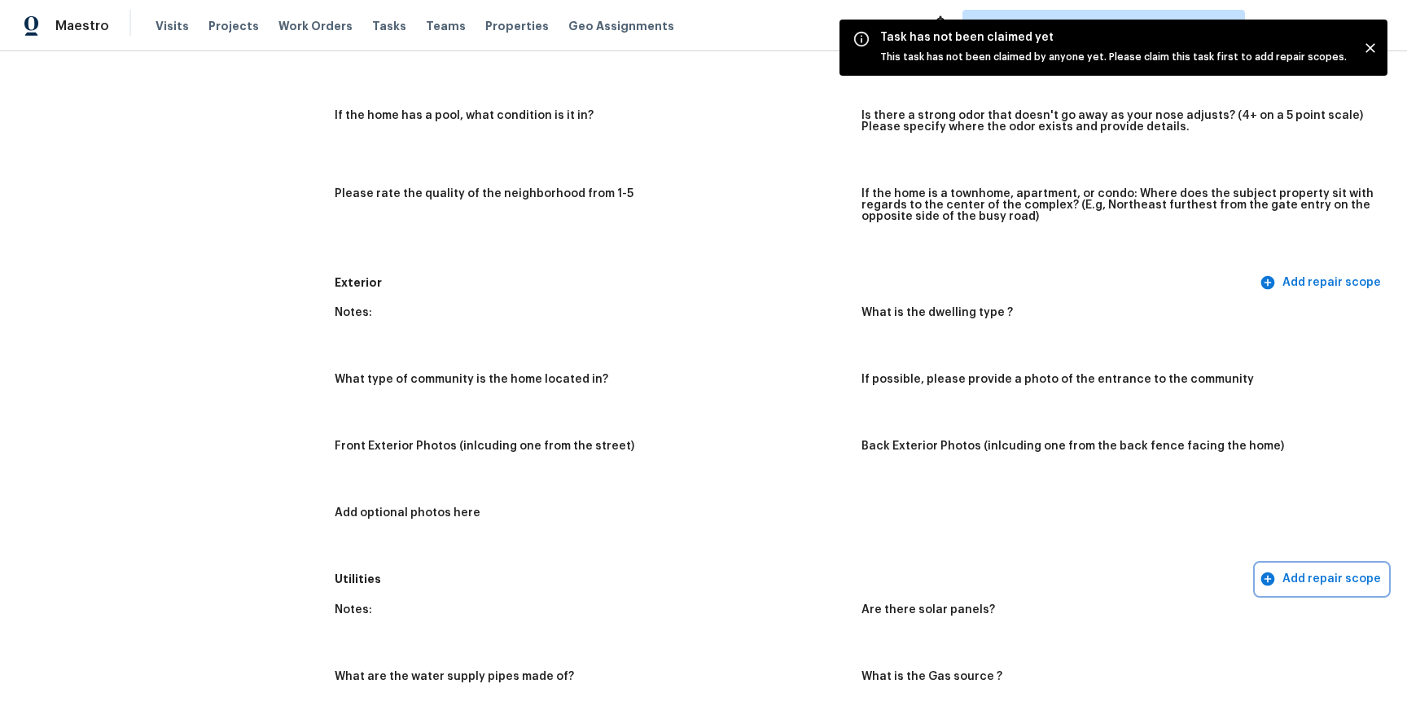
click at [1322, 586] on span "Add repair scope" at bounding box center [1322, 579] width 118 height 20
click at [1322, 580] on span "Add repair scope" at bounding box center [1322, 579] width 118 height 20
click at [1367, 52] on icon "Close" at bounding box center [1370, 48] width 16 height 16
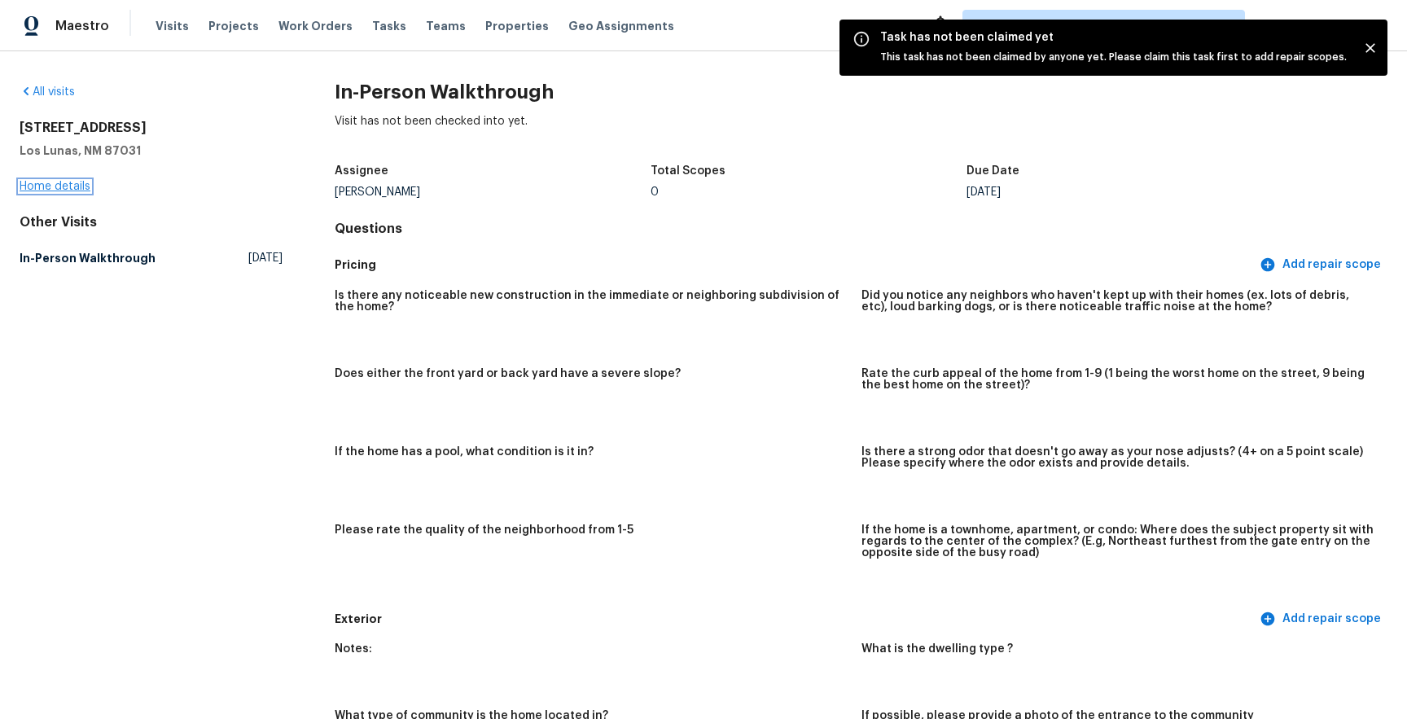
click at [56, 191] on link "Home details" at bounding box center [55, 186] width 71 height 11
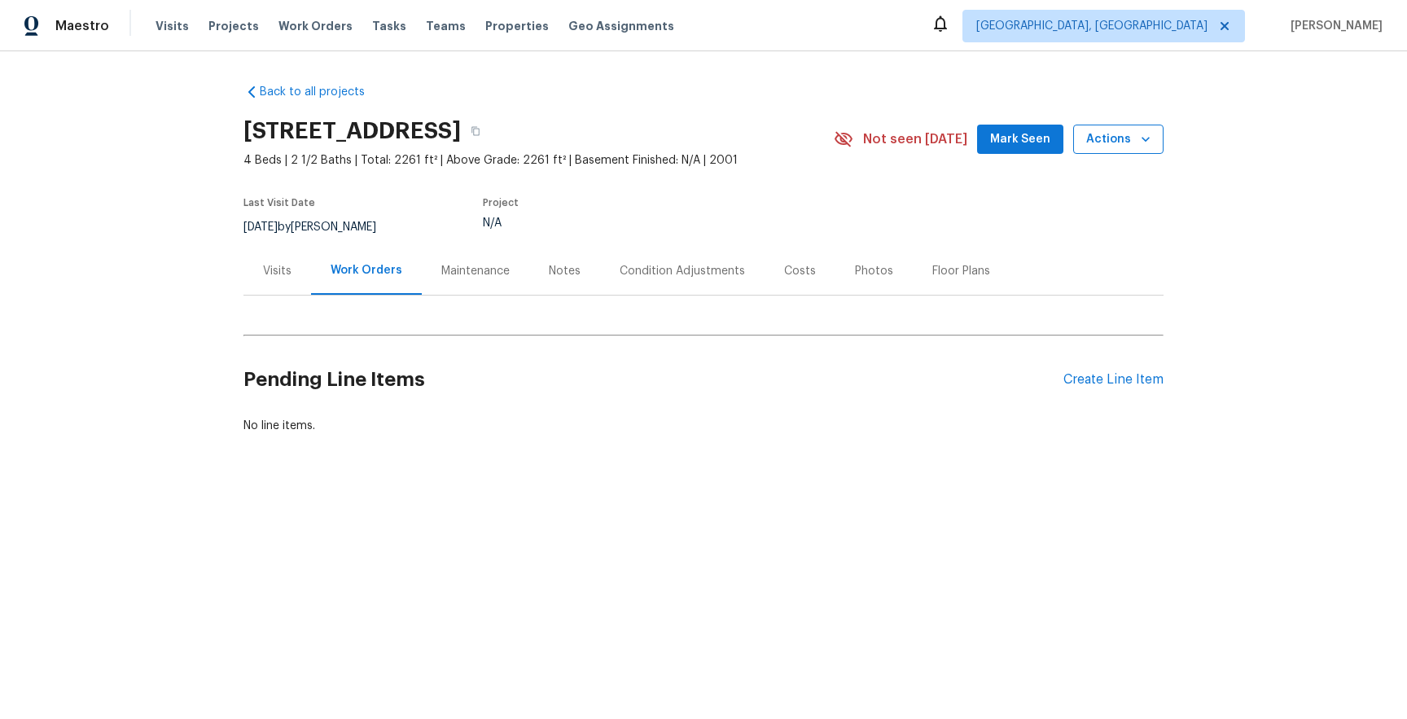
click at [1123, 142] on span "Actions" at bounding box center [1118, 139] width 64 height 20
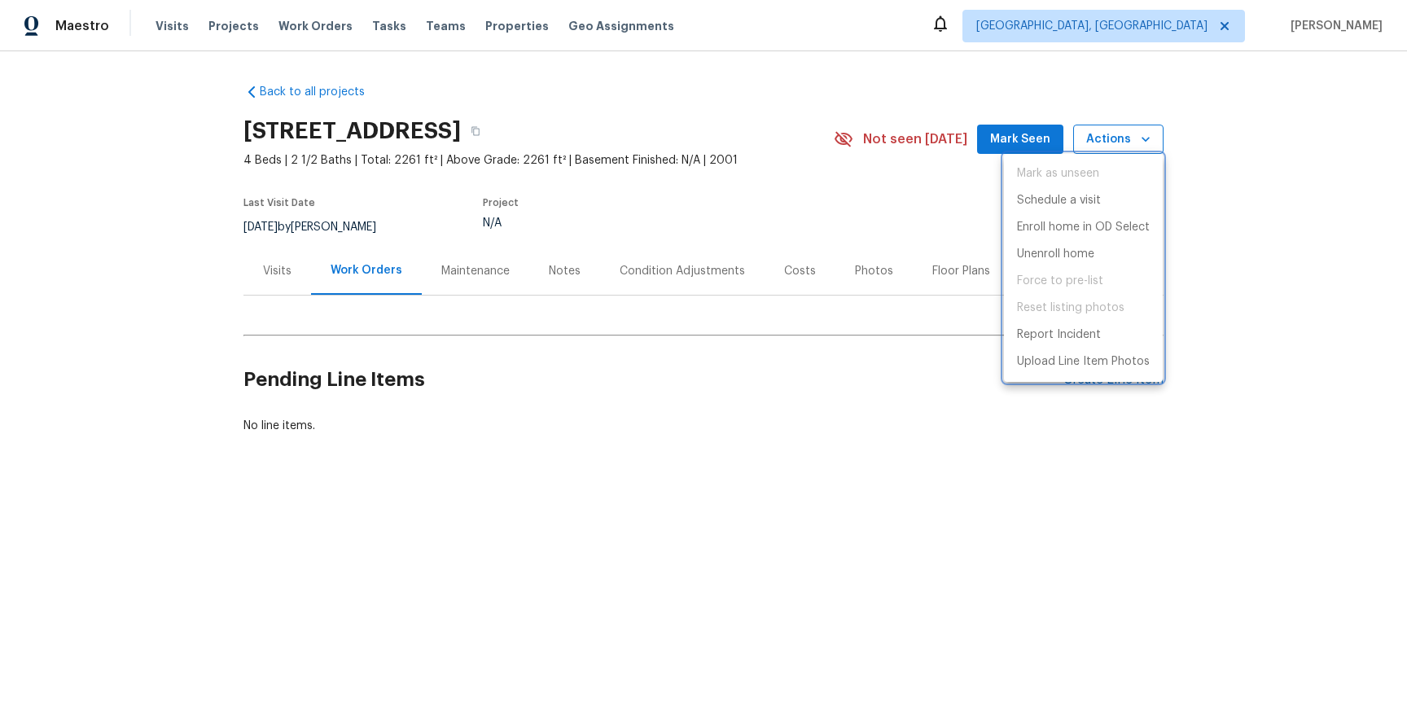
click at [1123, 142] on div at bounding box center [703, 359] width 1407 height 719
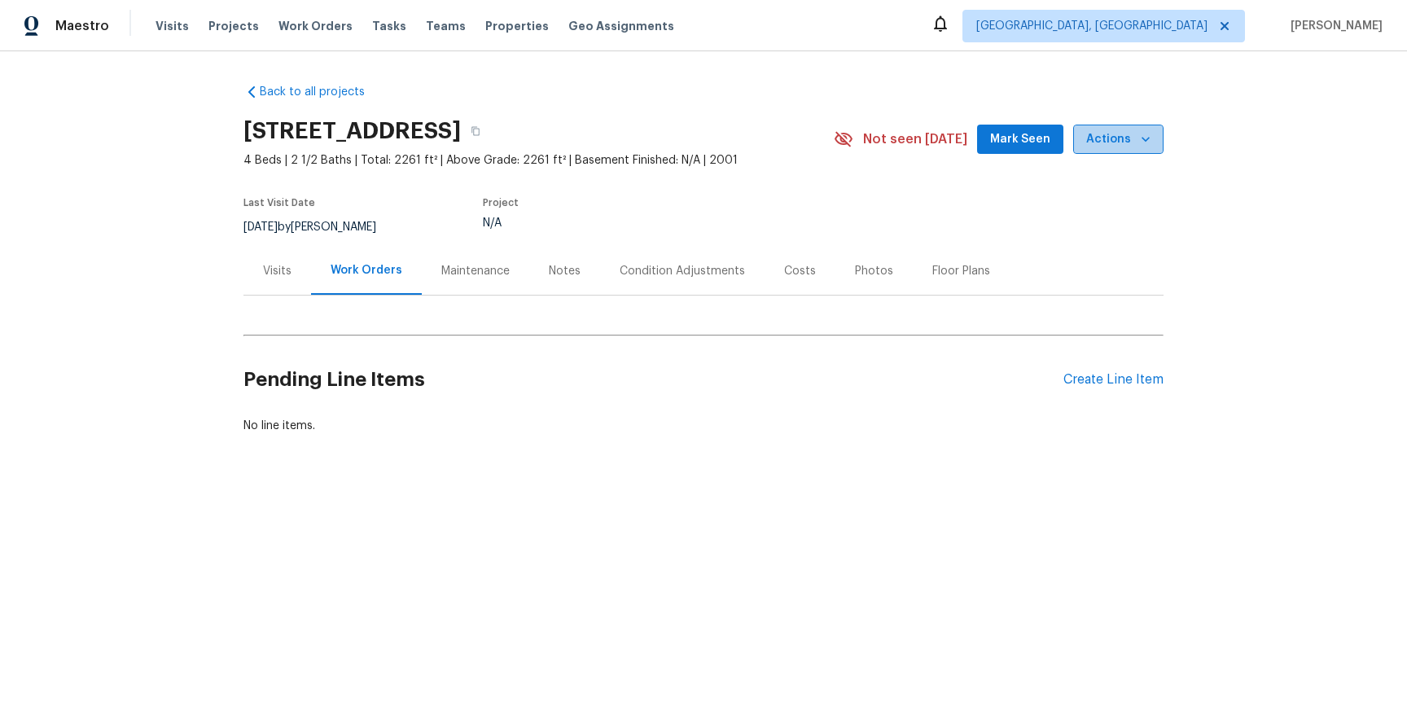
click at [1130, 135] on span "Actions" at bounding box center [1118, 139] width 64 height 20
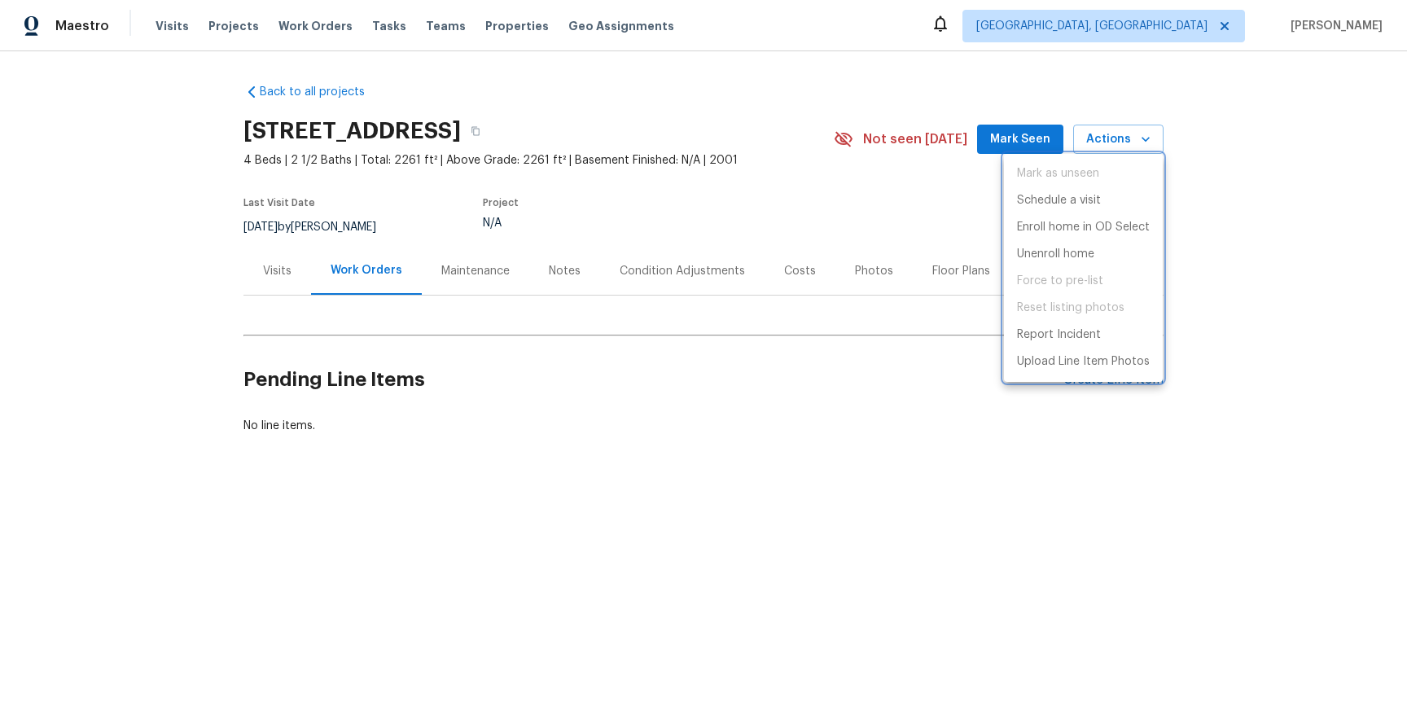
click at [835, 346] on div at bounding box center [703, 359] width 1407 height 719
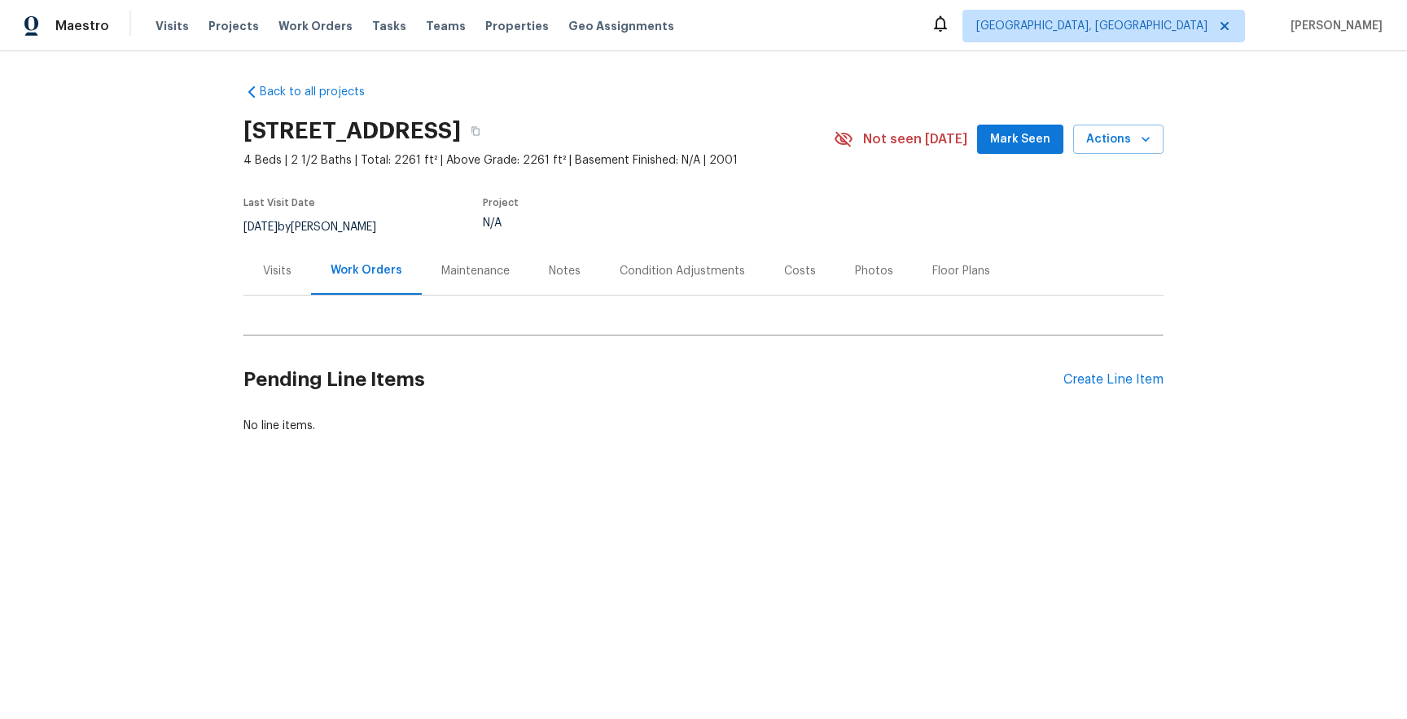
click at [1123, 392] on div "Pending Line Items Create Line Item" at bounding box center [703, 380] width 920 height 76
click at [1123, 375] on div "Create Line Item" at bounding box center [1113, 379] width 100 height 15
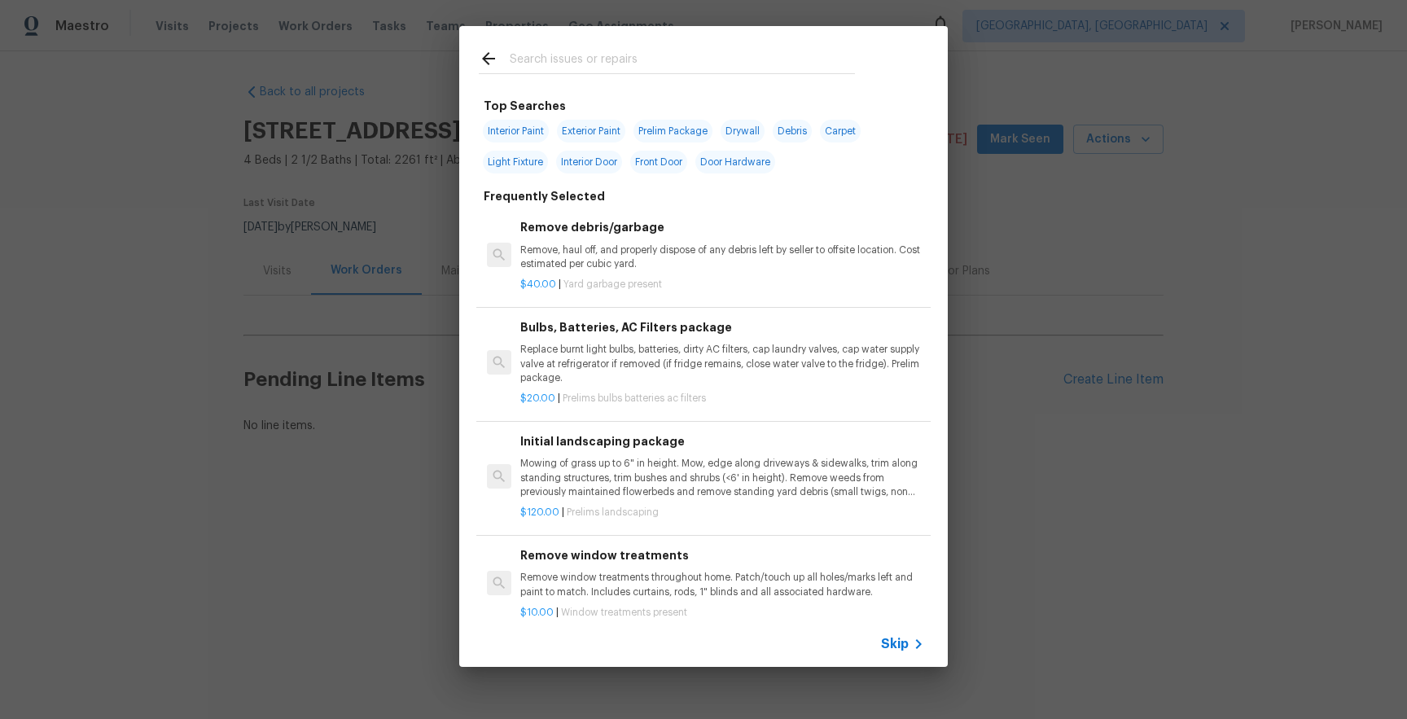
click at [616, 273] on div "$40.00 | Yard garbage present" at bounding box center [722, 281] width 404 height 20
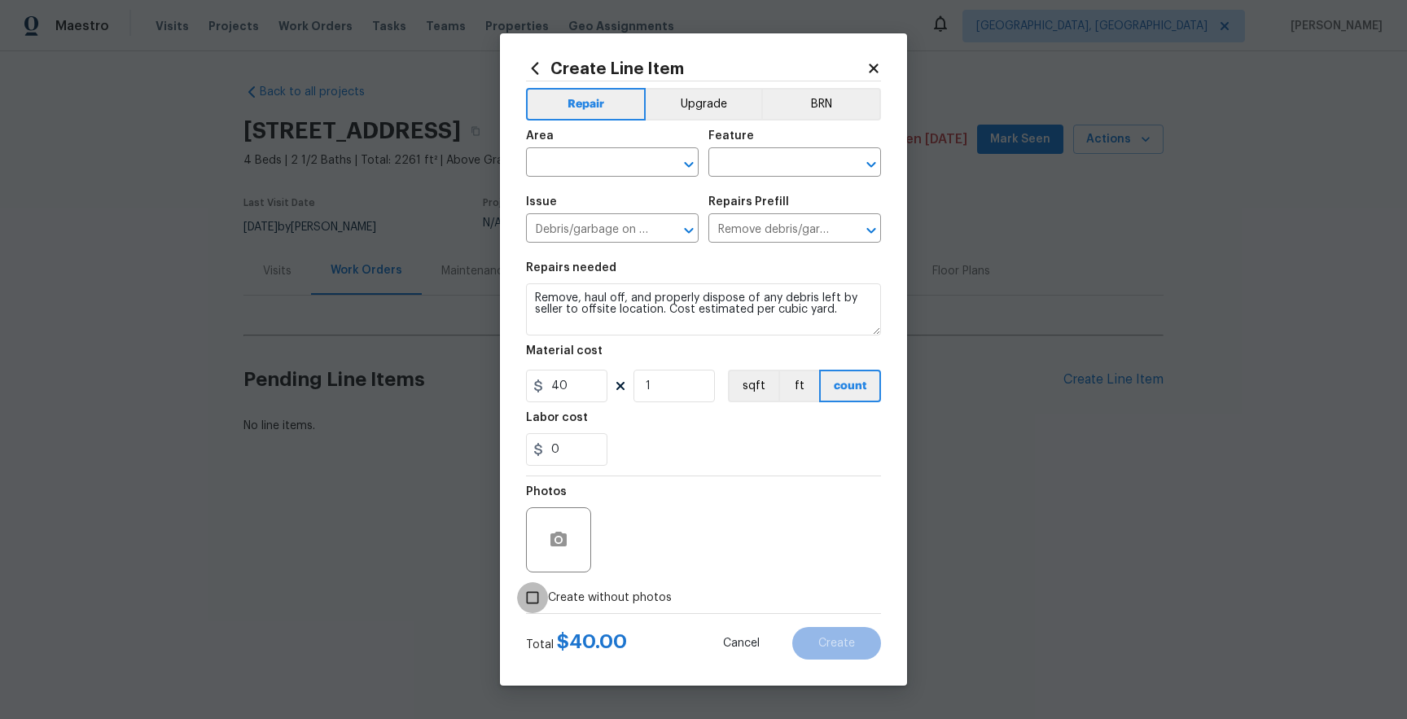
click at [542, 600] on input "Create without photos" at bounding box center [532, 597] width 31 height 31
checkbox input "true"
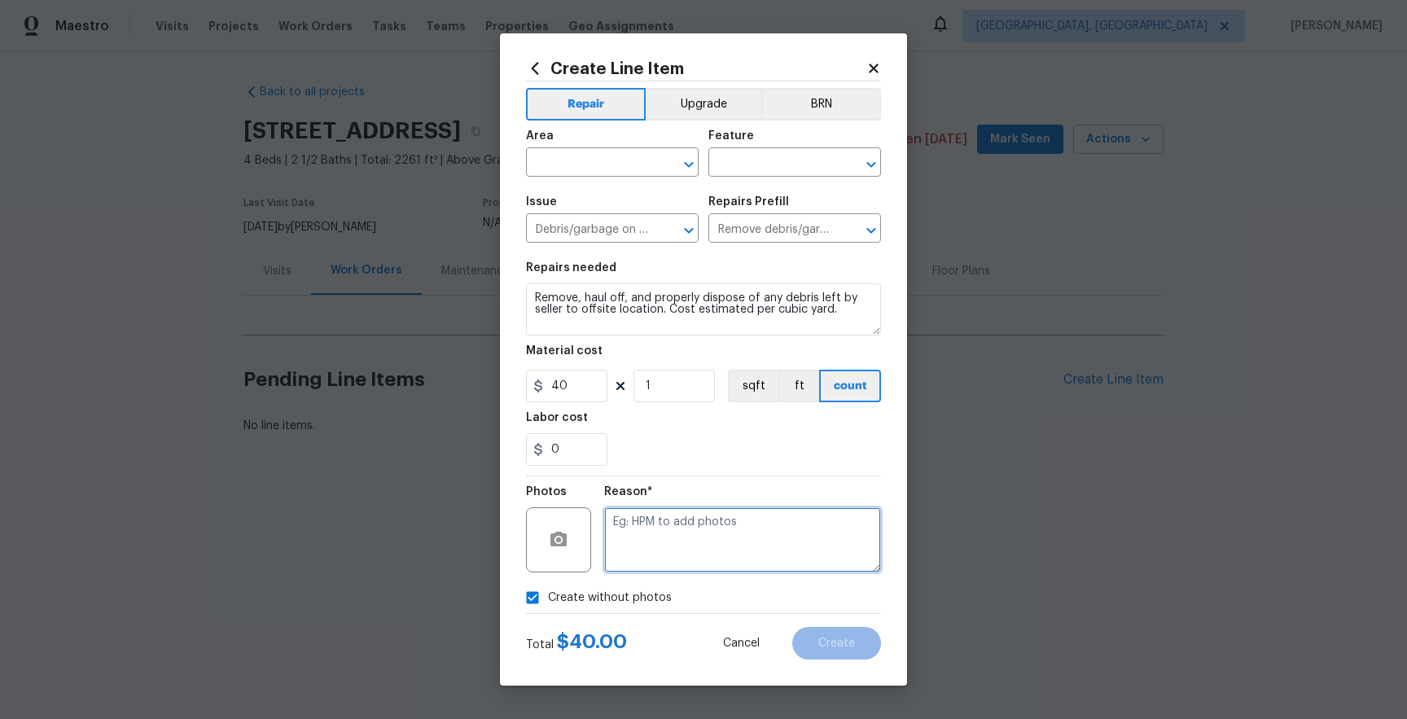
click at [752, 551] on textarea at bounding box center [742, 539] width 277 height 65
type textarea "test"
click at [579, 455] on input "0" at bounding box center [566, 449] width 81 height 33
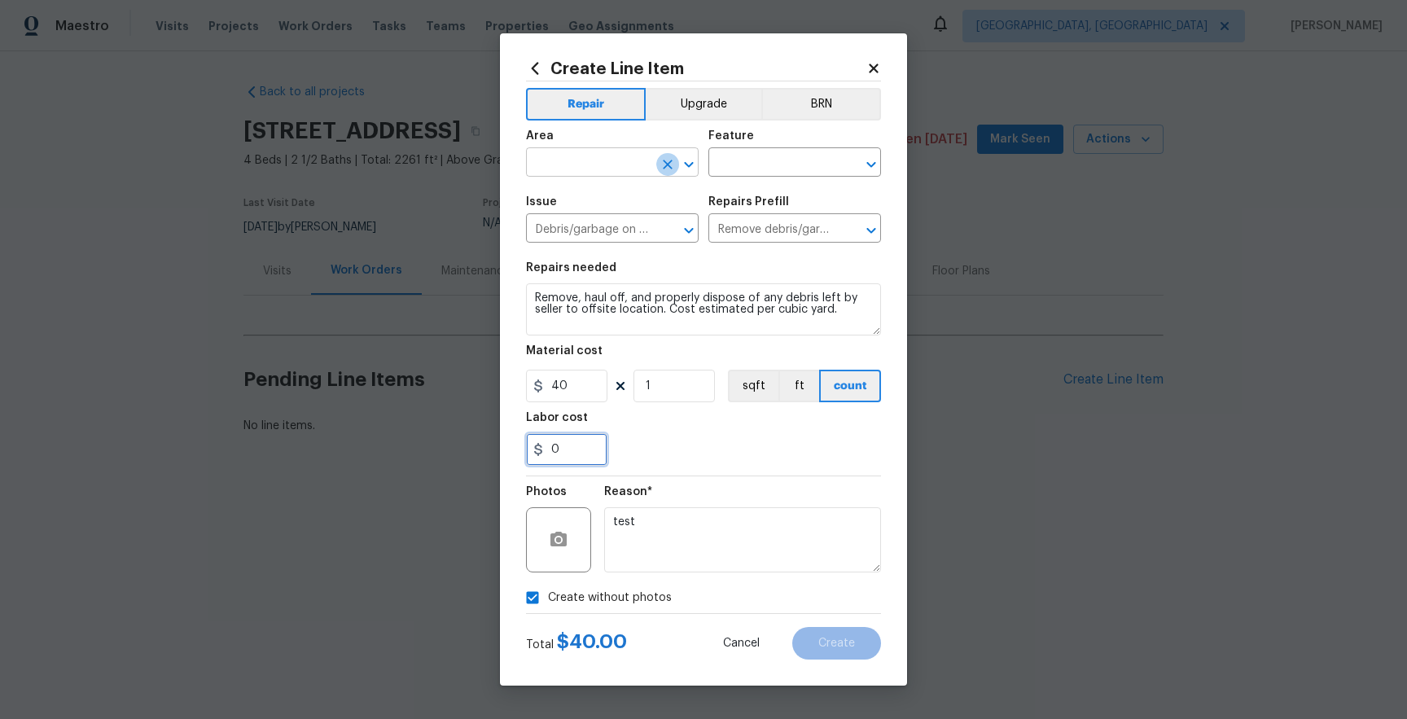
click at [660, 165] on icon "Clear" at bounding box center [668, 164] width 16 height 16
click at [615, 159] on input "text" at bounding box center [589, 163] width 127 height 25
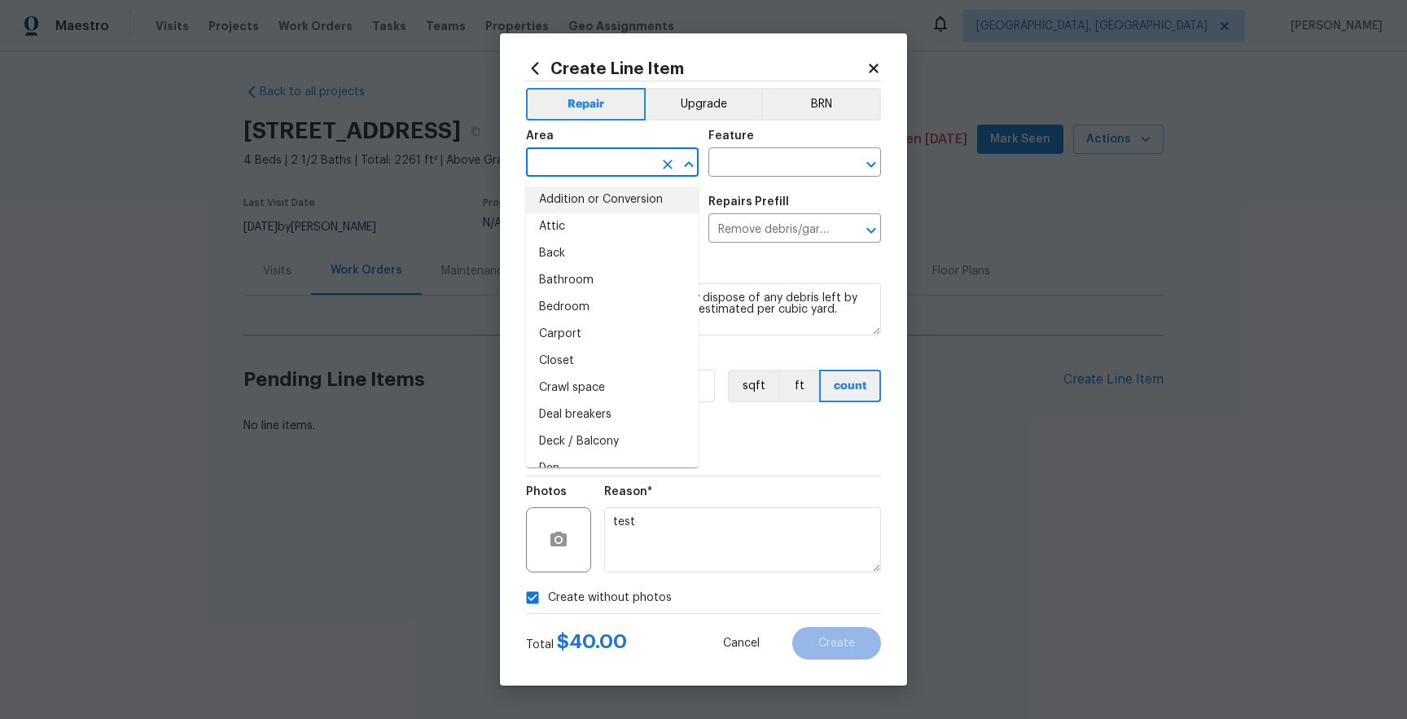
click at [607, 208] on li "Addition or Conversion" at bounding box center [612, 199] width 173 height 27
type input "Addition or Conversion"
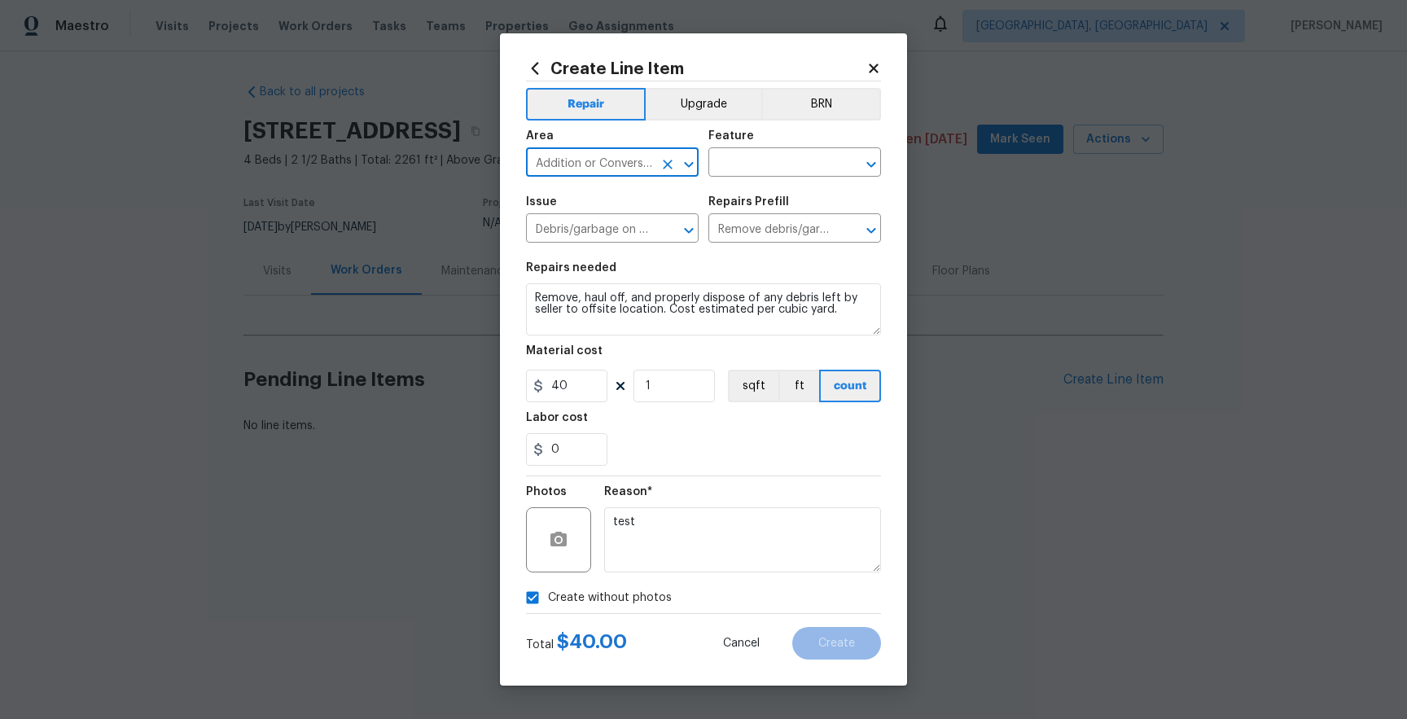
click at [797, 182] on div "Area Addition or Conversion ​ Feature ​" at bounding box center [703, 154] width 355 height 66
click at [797, 166] on input "text" at bounding box center [771, 163] width 127 height 25
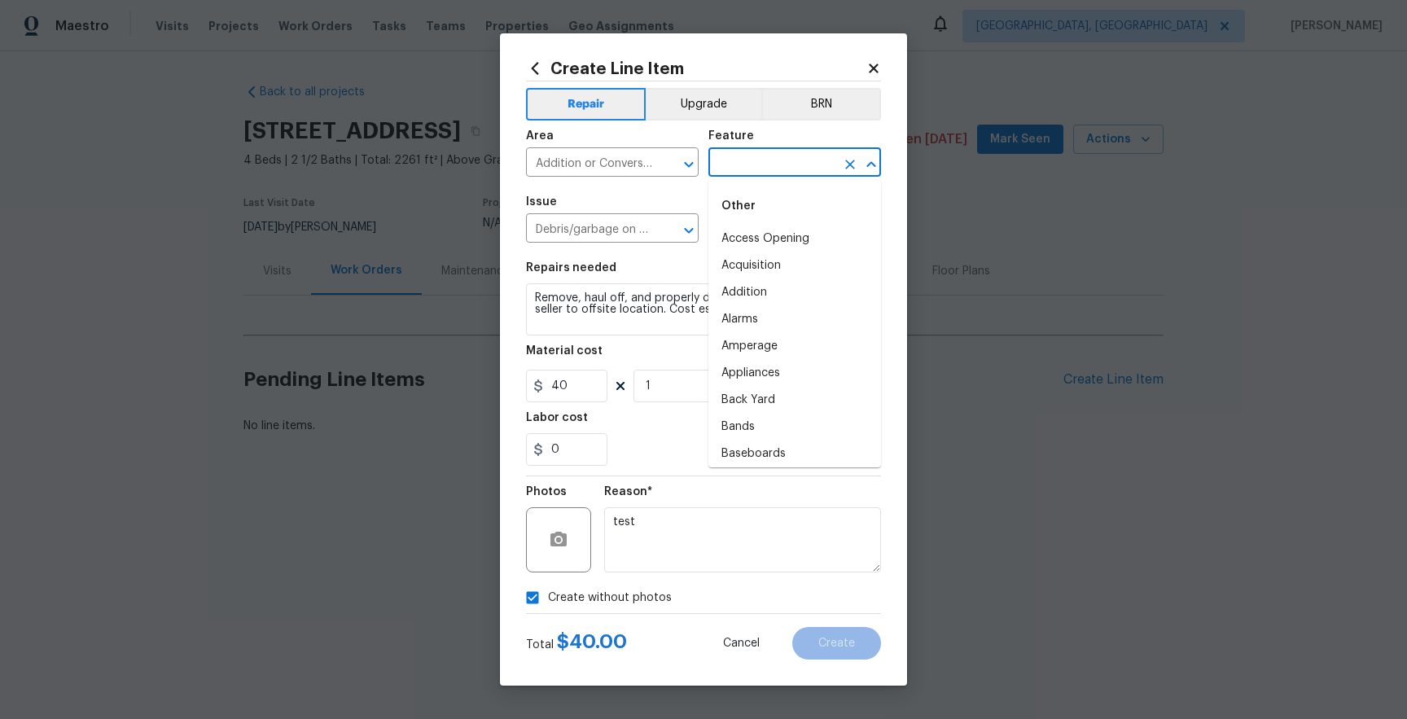
click at [777, 203] on div "Other" at bounding box center [794, 205] width 173 height 39
click at [775, 237] on li "Access Opening" at bounding box center [794, 239] width 173 height 27
type input "Access Opening"
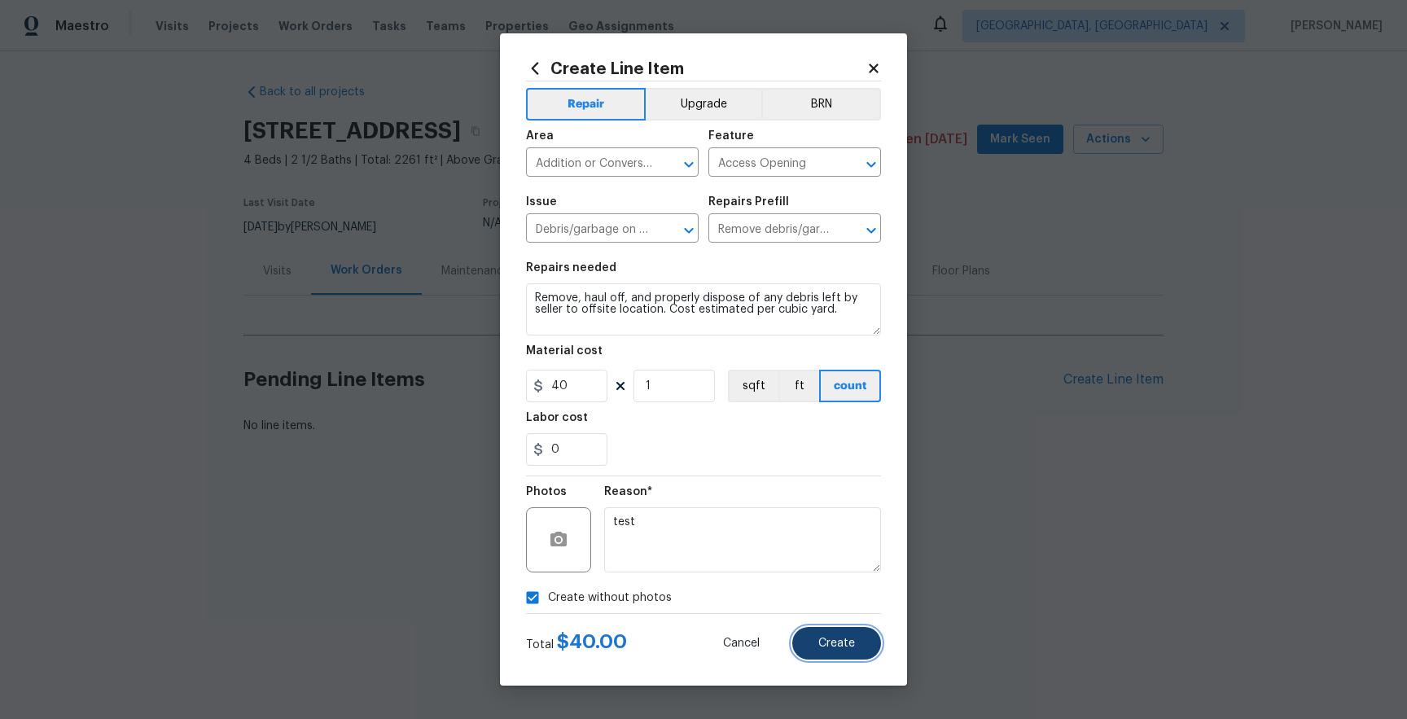
click at [852, 628] on button "Create" at bounding box center [836, 643] width 89 height 33
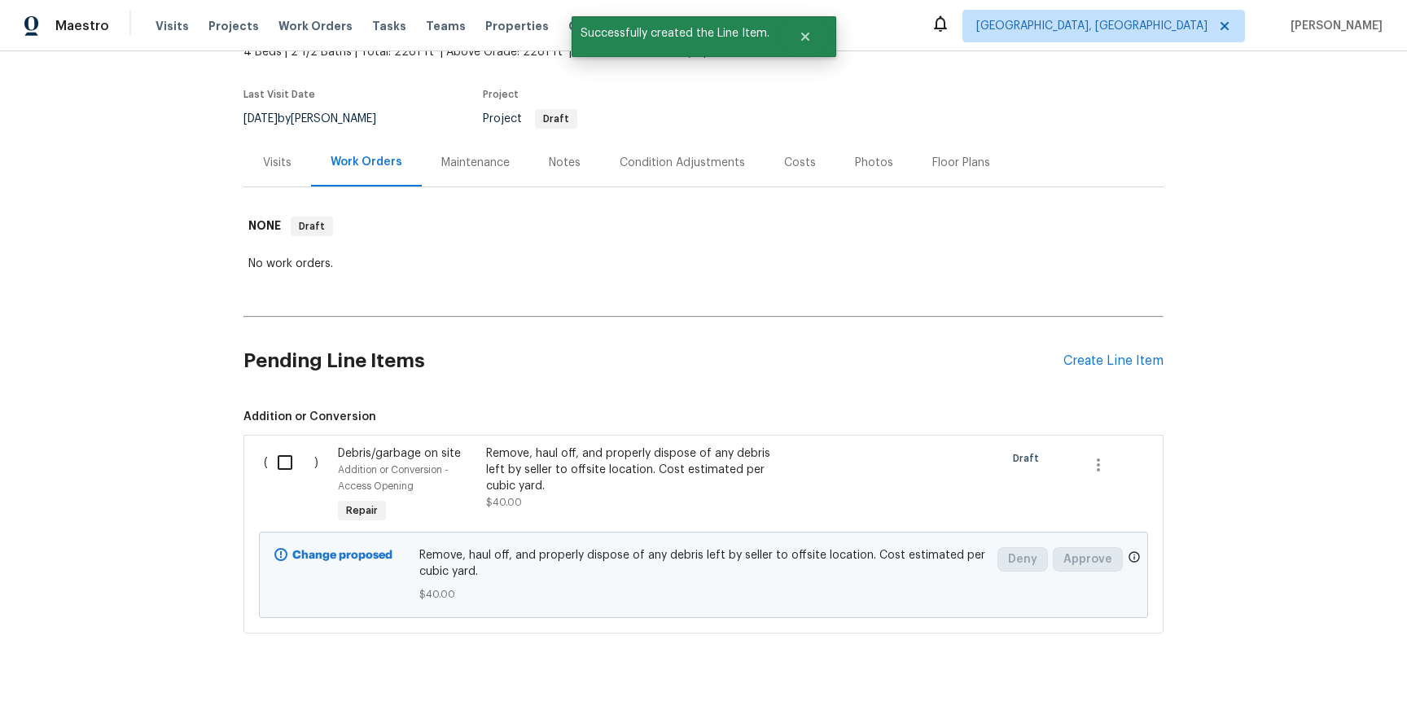
scroll to position [129, 0]
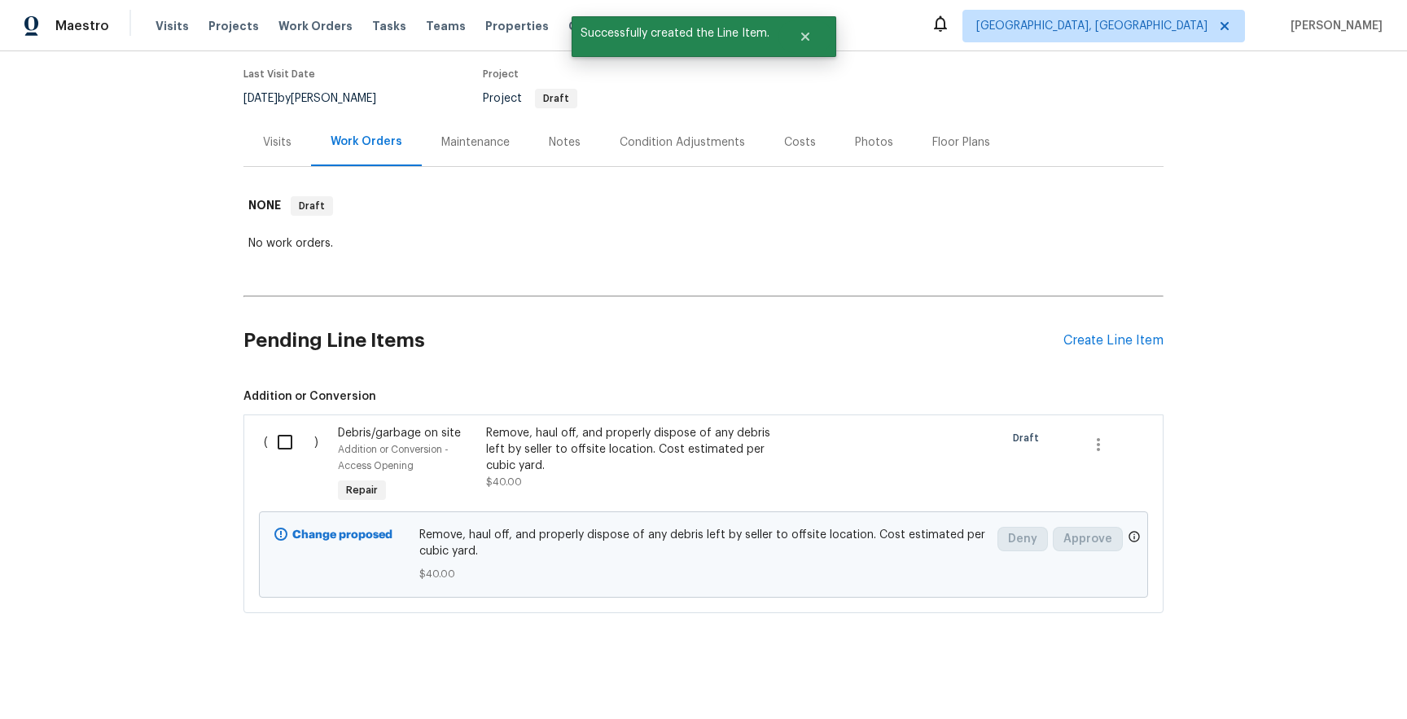
click at [282, 448] on input "checkbox" at bounding box center [291, 442] width 46 height 34
checkbox input "true"
click at [1309, 669] on span "Create Work Order" at bounding box center [1314, 678] width 108 height 20
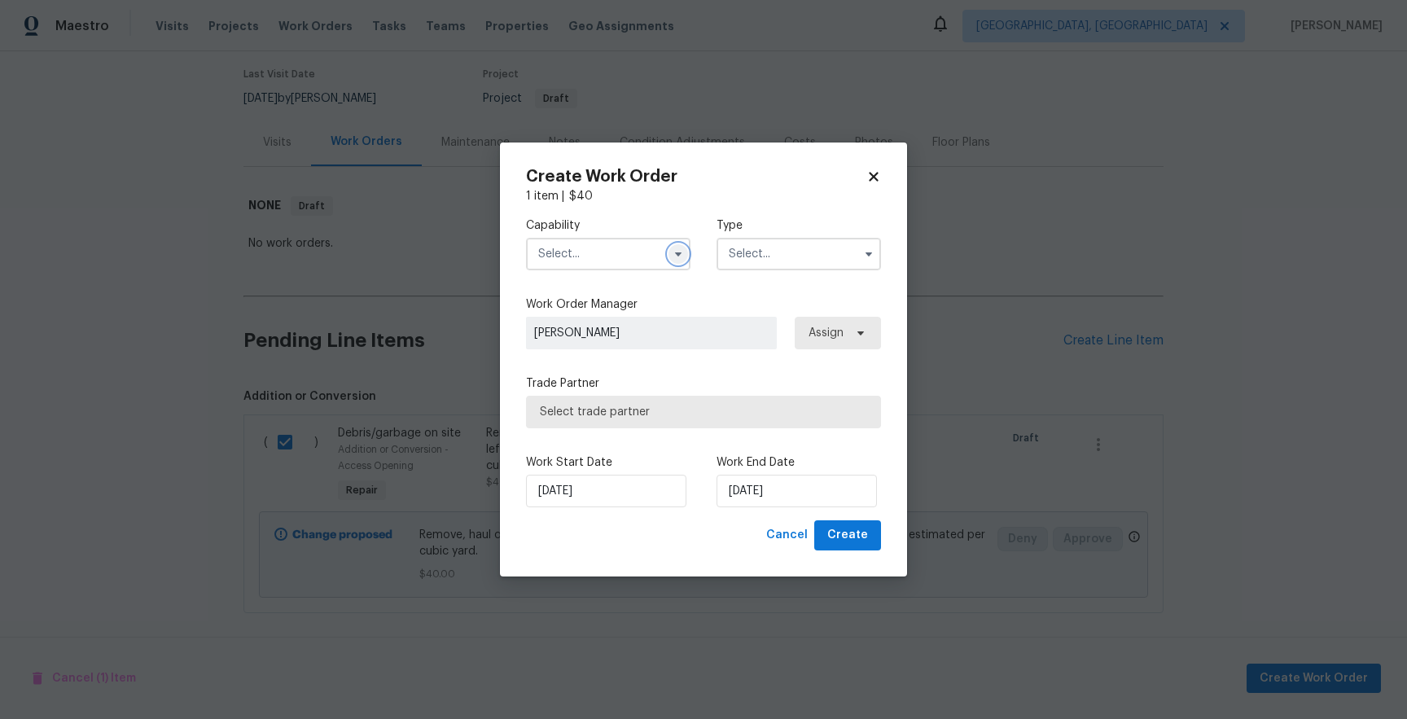
click at [685, 253] on button "button" at bounding box center [678, 254] width 20 height 20
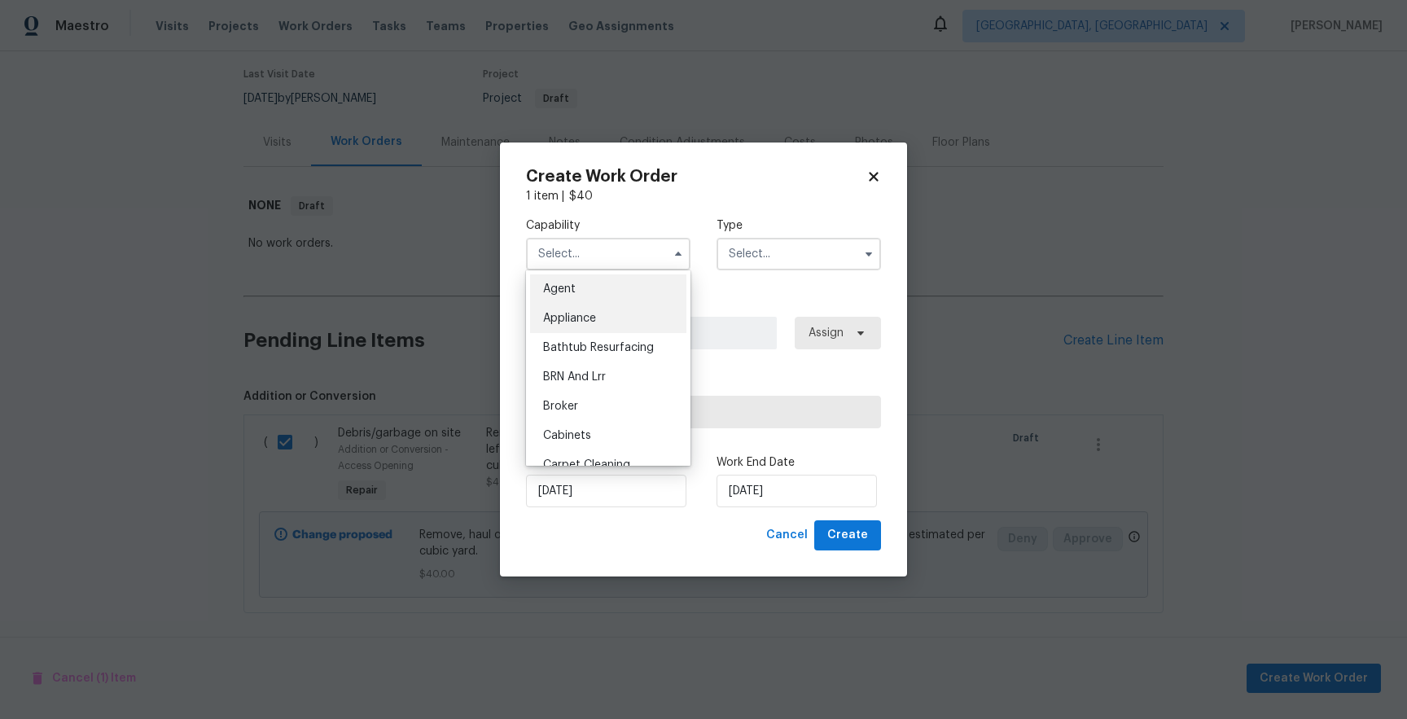
click at [654, 314] on div "Appliance" at bounding box center [608, 318] width 156 height 29
type input "Appliance"
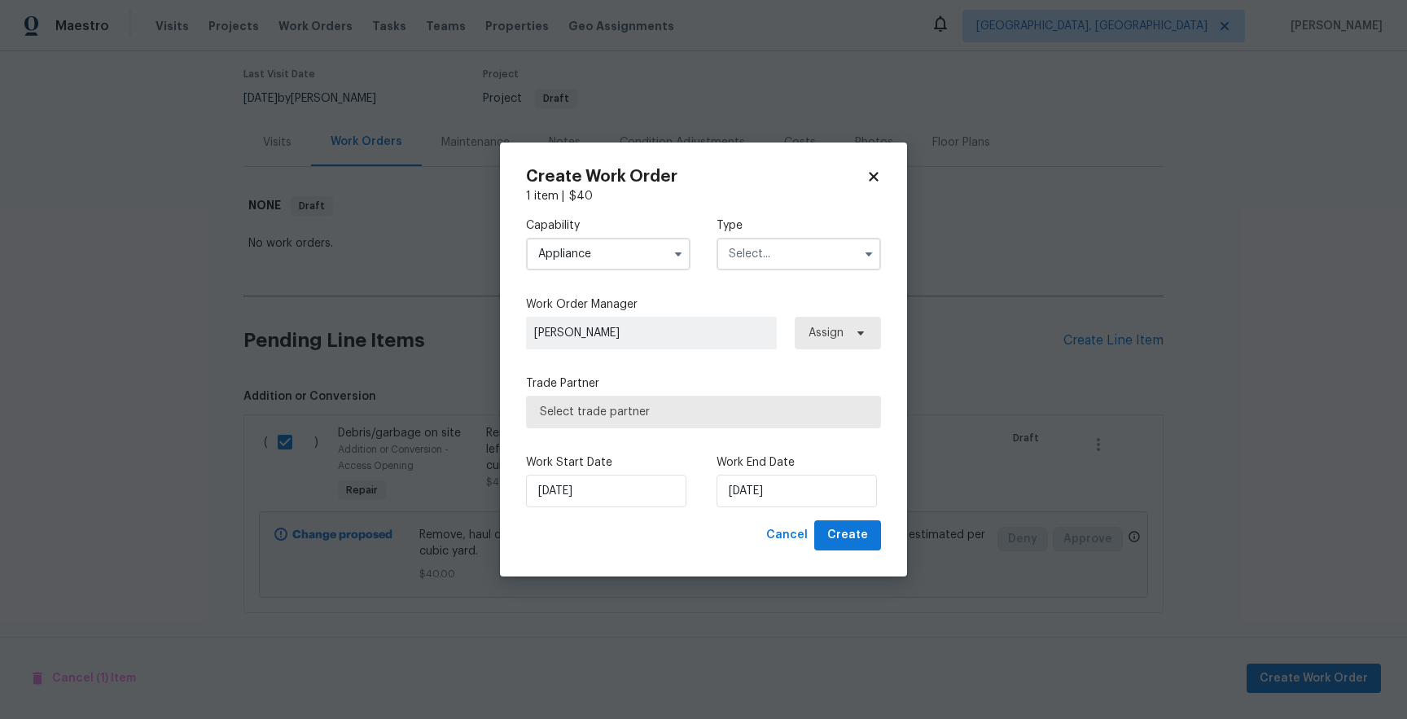
click at [775, 250] on input "text" at bounding box center [799, 254] width 164 height 33
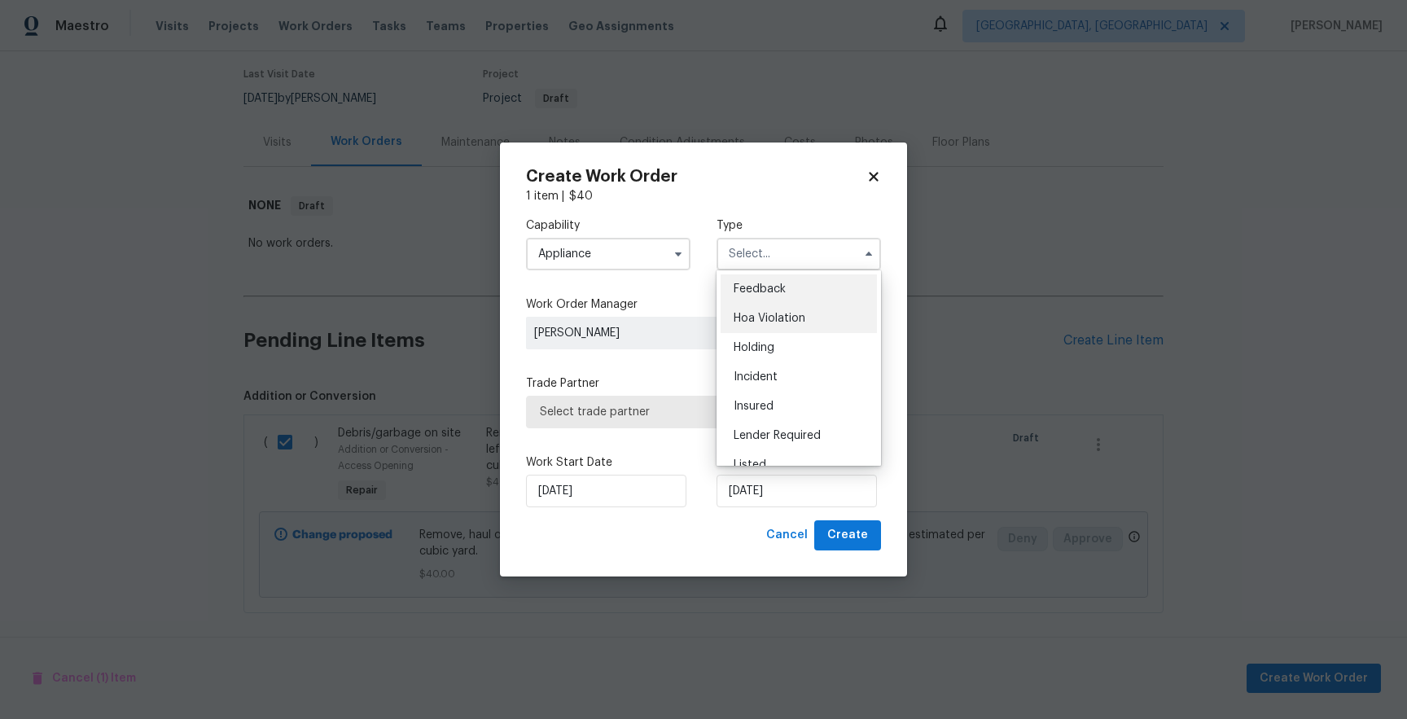
click at [764, 305] on div "Hoa Violation" at bounding box center [799, 318] width 156 height 29
type input "Hoa Violation"
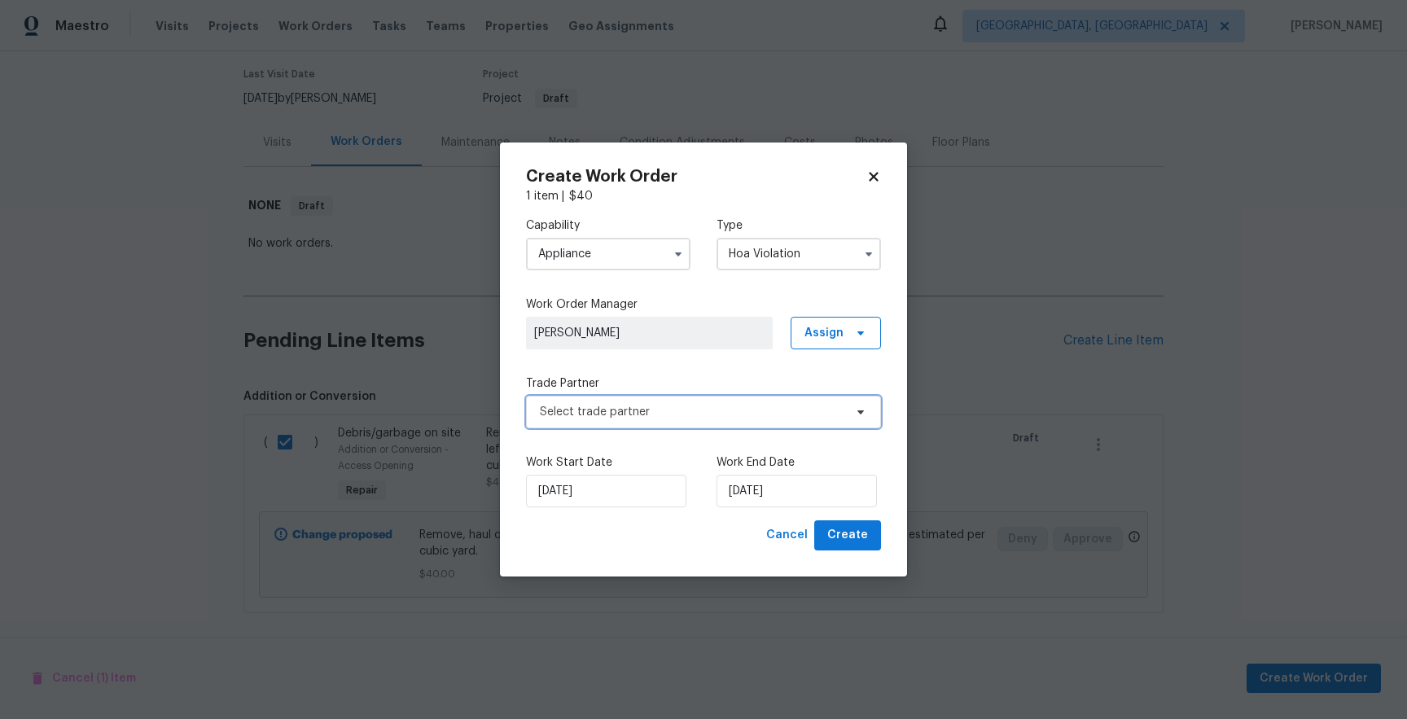
click at [646, 426] on span "Select trade partner" at bounding box center [703, 412] width 355 height 33
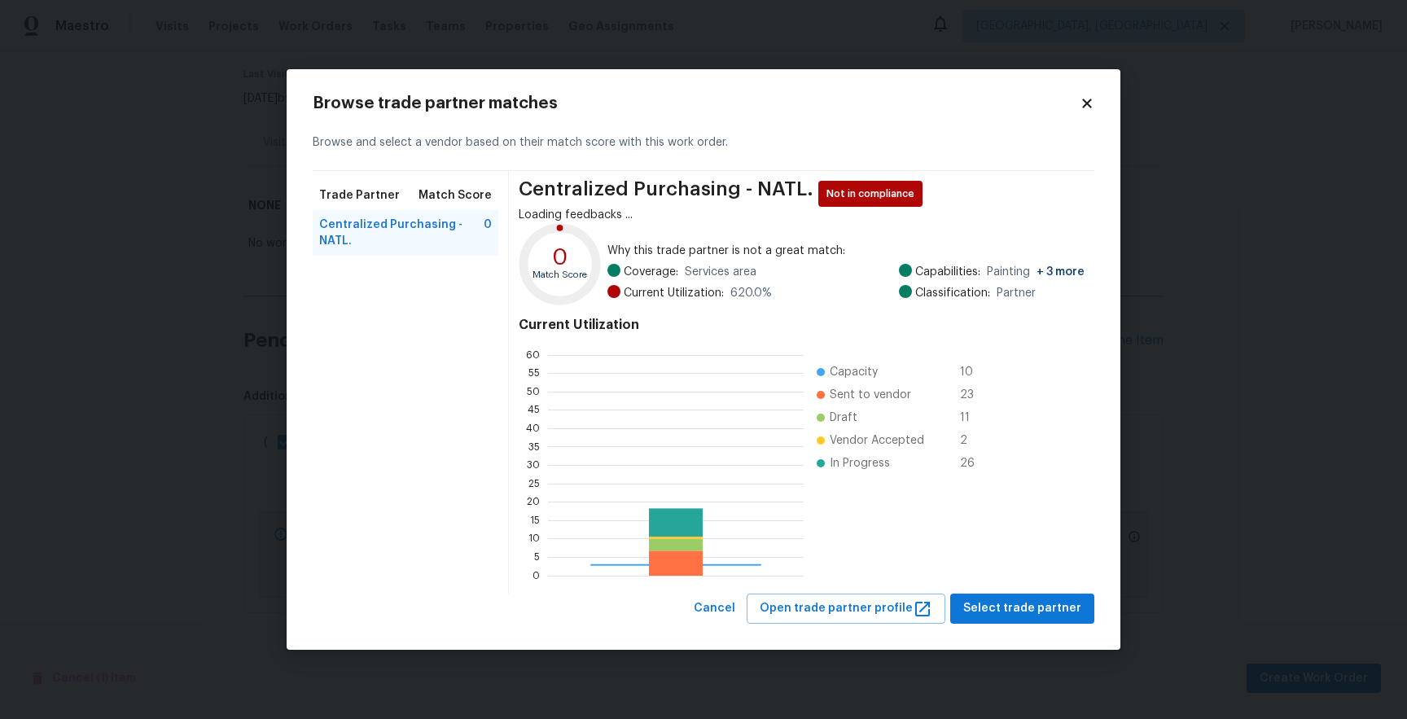
scroll to position [228, 256]
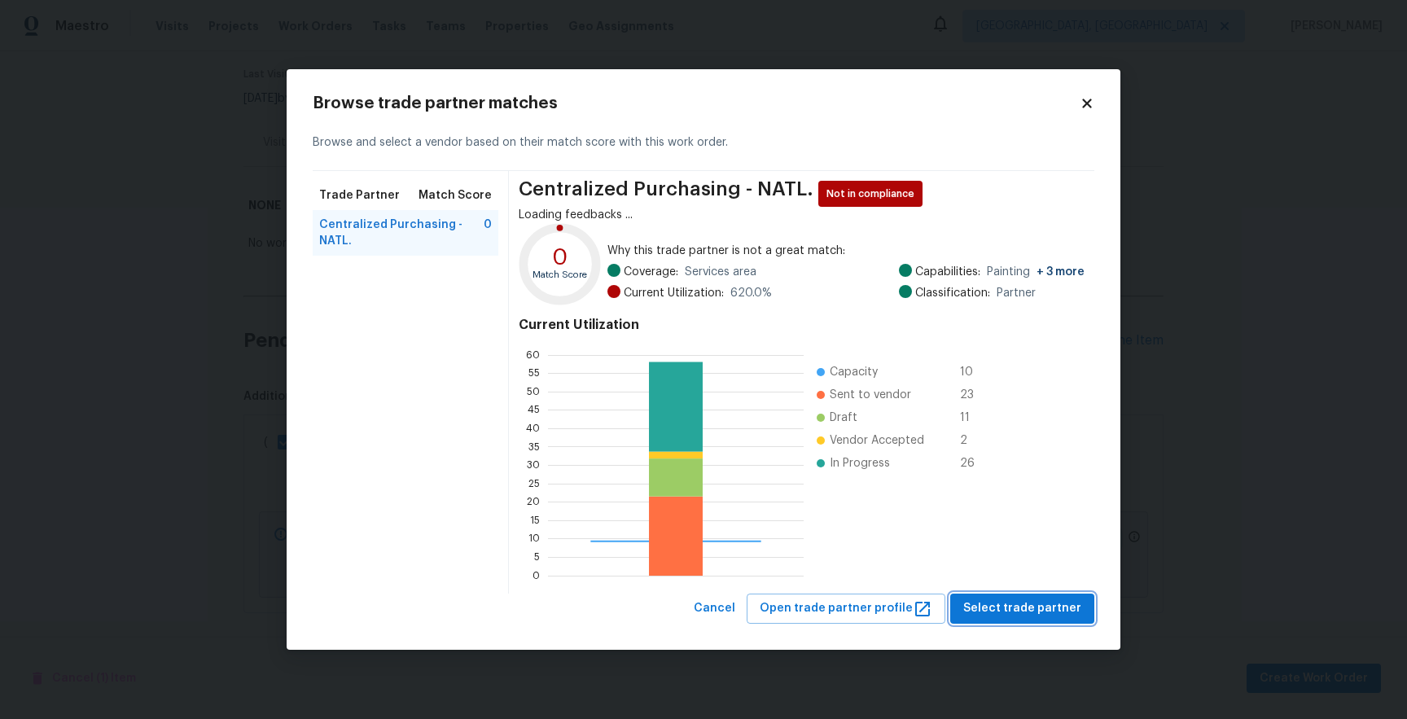
click at [1032, 597] on div "Browse trade partner matches Browse and select a vendor based on their match sc…" at bounding box center [704, 359] width 782 height 528
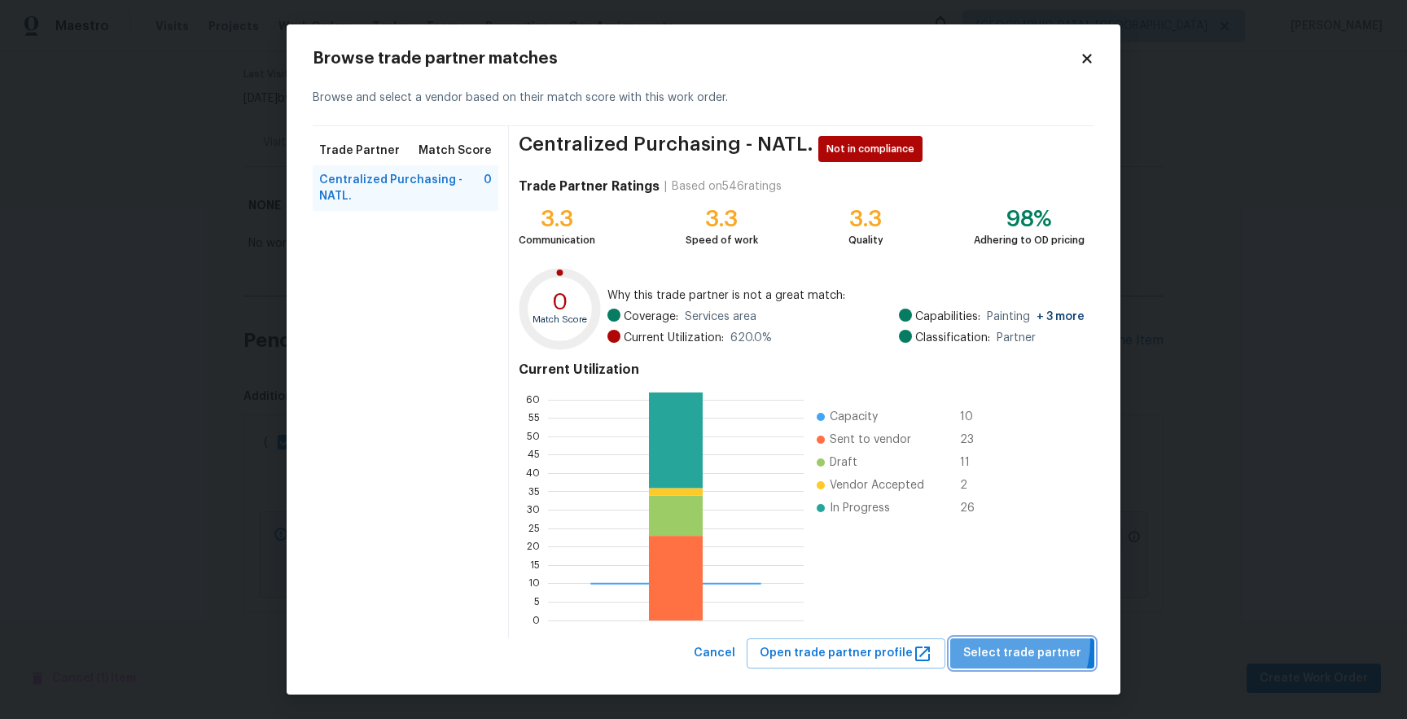
click at [997, 642] on button "Select trade partner" at bounding box center [1022, 653] width 144 height 30
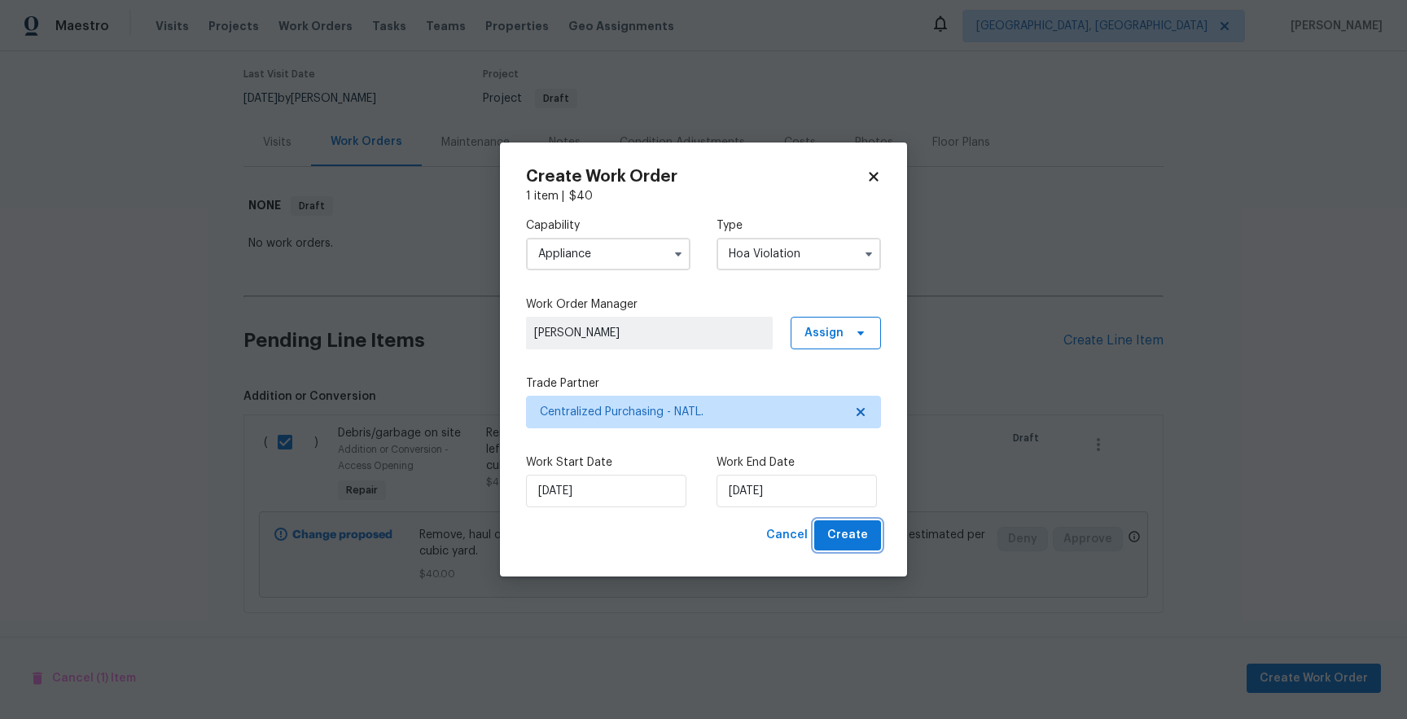
click at [843, 538] on span "Create" at bounding box center [847, 535] width 41 height 20
checkbox input "false"
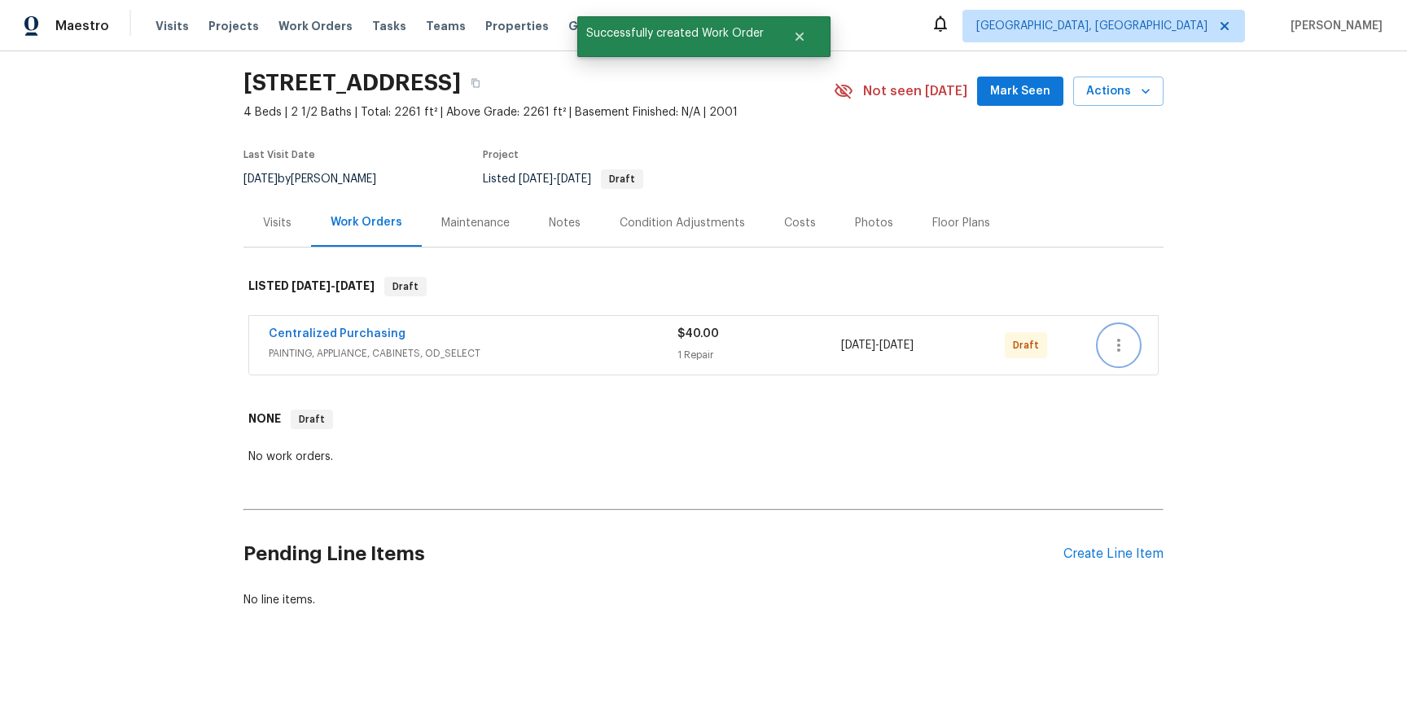
click at [1119, 348] on icon "button" at bounding box center [1118, 345] width 3 height 13
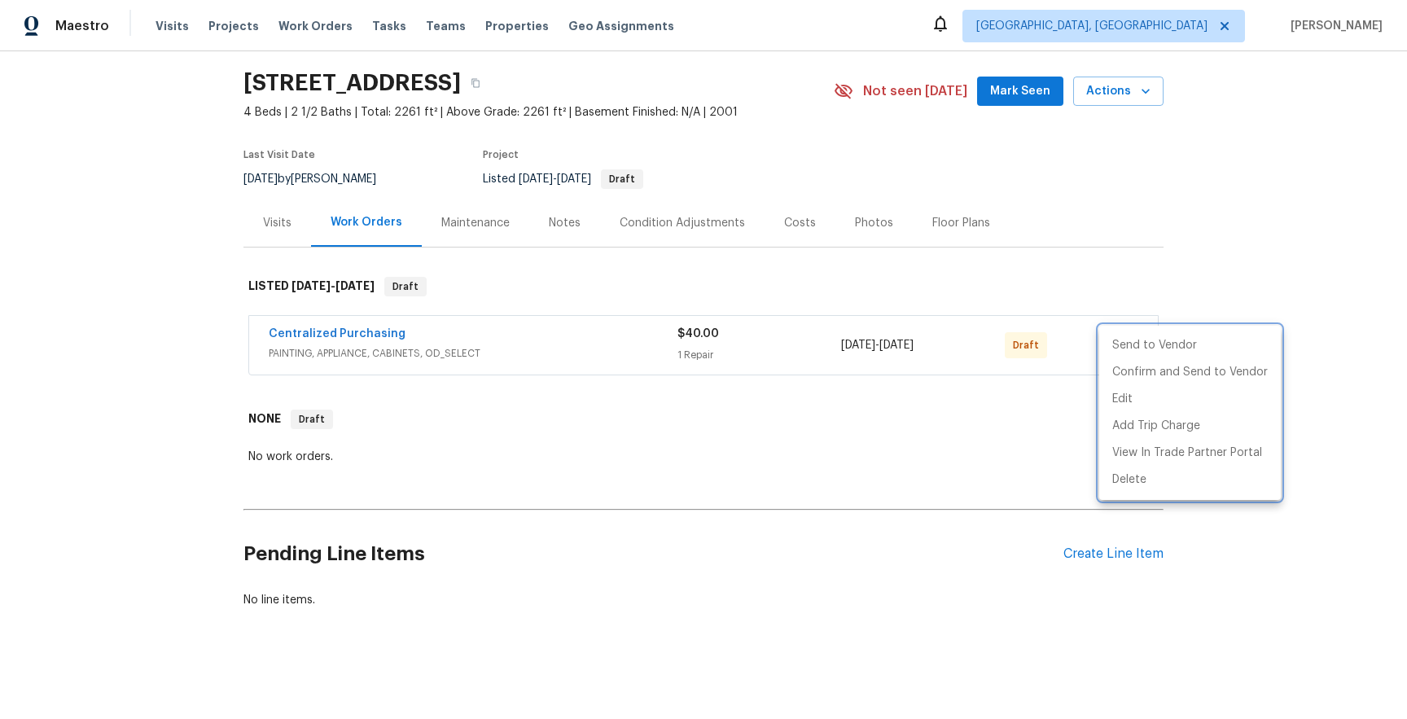
click at [873, 427] on div at bounding box center [703, 359] width 1407 height 719
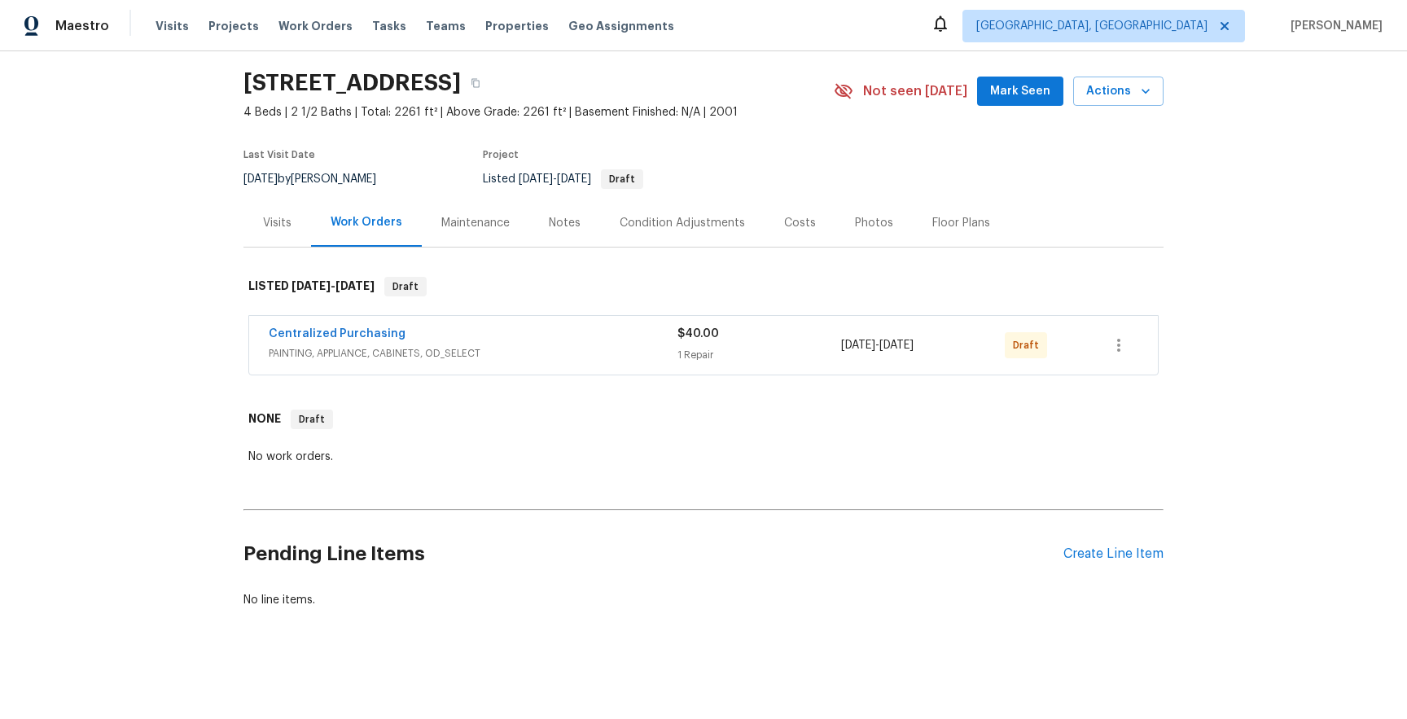
click at [172, 35] on div "Visits Projects Work Orders Tasks Teams Properties Geo Assignments" at bounding box center [425, 26] width 538 height 33
click at [170, 29] on span "Visits" at bounding box center [172, 26] width 33 height 16
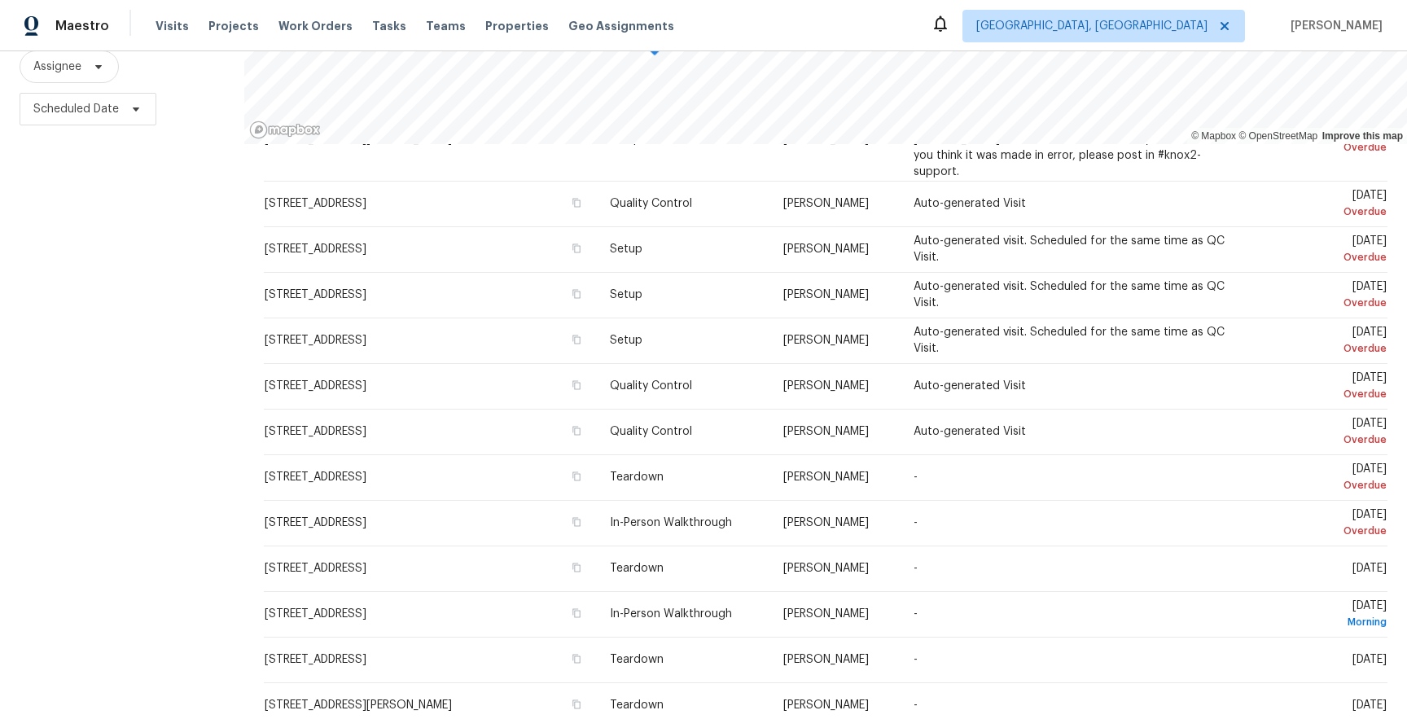
scroll to position [1129, 0]
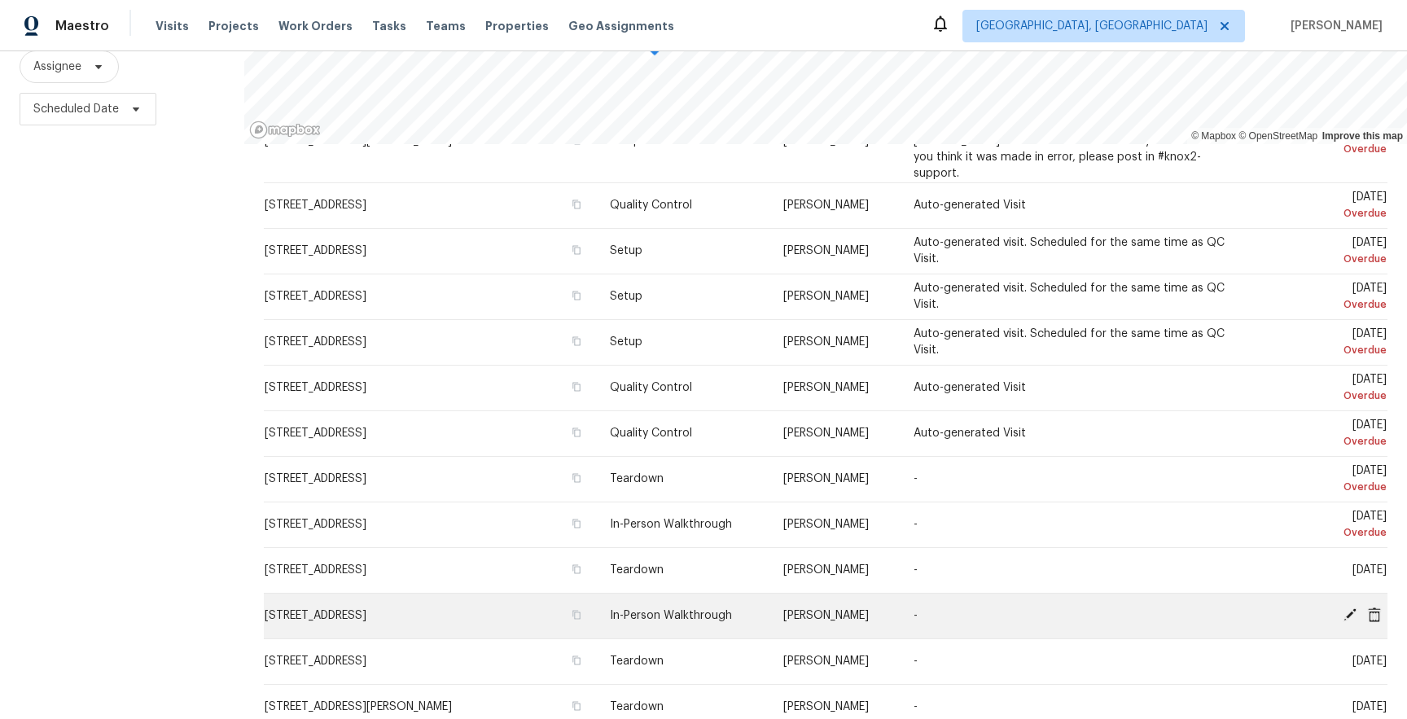
click at [1302, 607] on td "Tue, Aug 19 Morning" at bounding box center [1313, 616] width 150 height 46
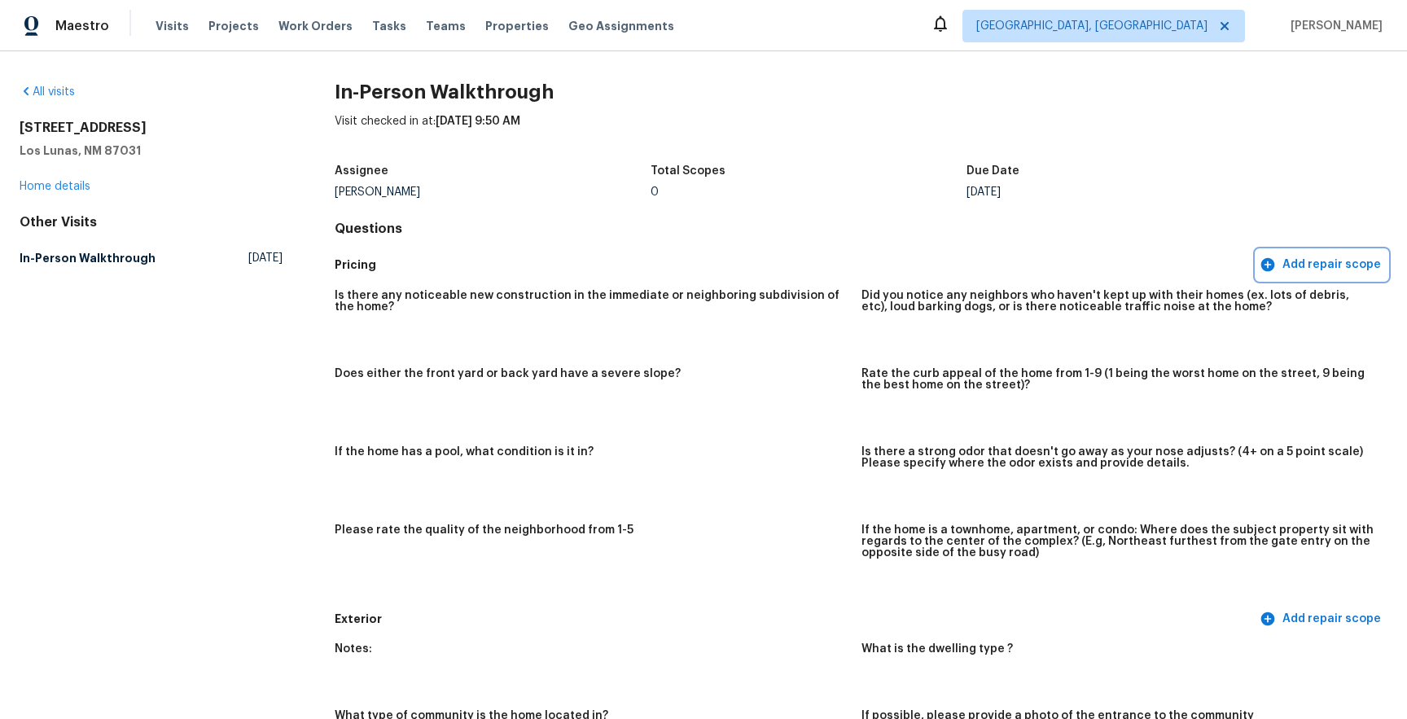
click at [1332, 263] on span "Add repair scope" at bounding box center [1322, 265] width 118 height 20
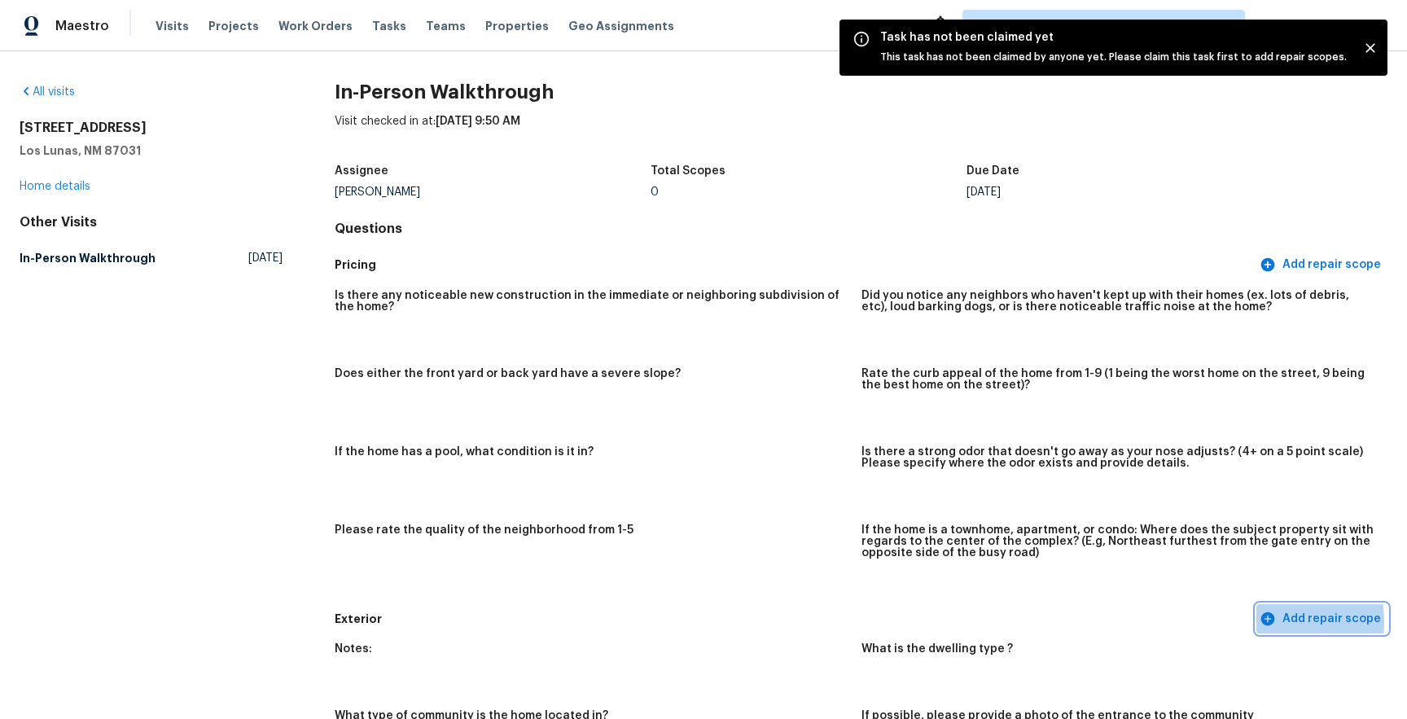
click at [1286, 621] on span "Add repair scope" at bounding box center [1322, 619] width 118 height 20
click at [59, 195] on div "All visits 1249 Avenida Esplendida NW Los Lunas, NM 87031 Home details Other Vi…" at bounding box center [151, 178] width 263 height 189
click at [60, 176] on div "1249 Avenida Esplendida NW Los Lunas, NM 87031 Home details" at bounding box center [151, 157] width 263 height 75
click at [66, 201] on div "All visits 1249 Avenida Esplendida NW Los Lunas, NM 87031 Home details Other Vi…" at bounding box center [151, 178] width 263 height 189
click at [66, 187] on link "Home details" at bounding box center [55, 186] width 71 height 11
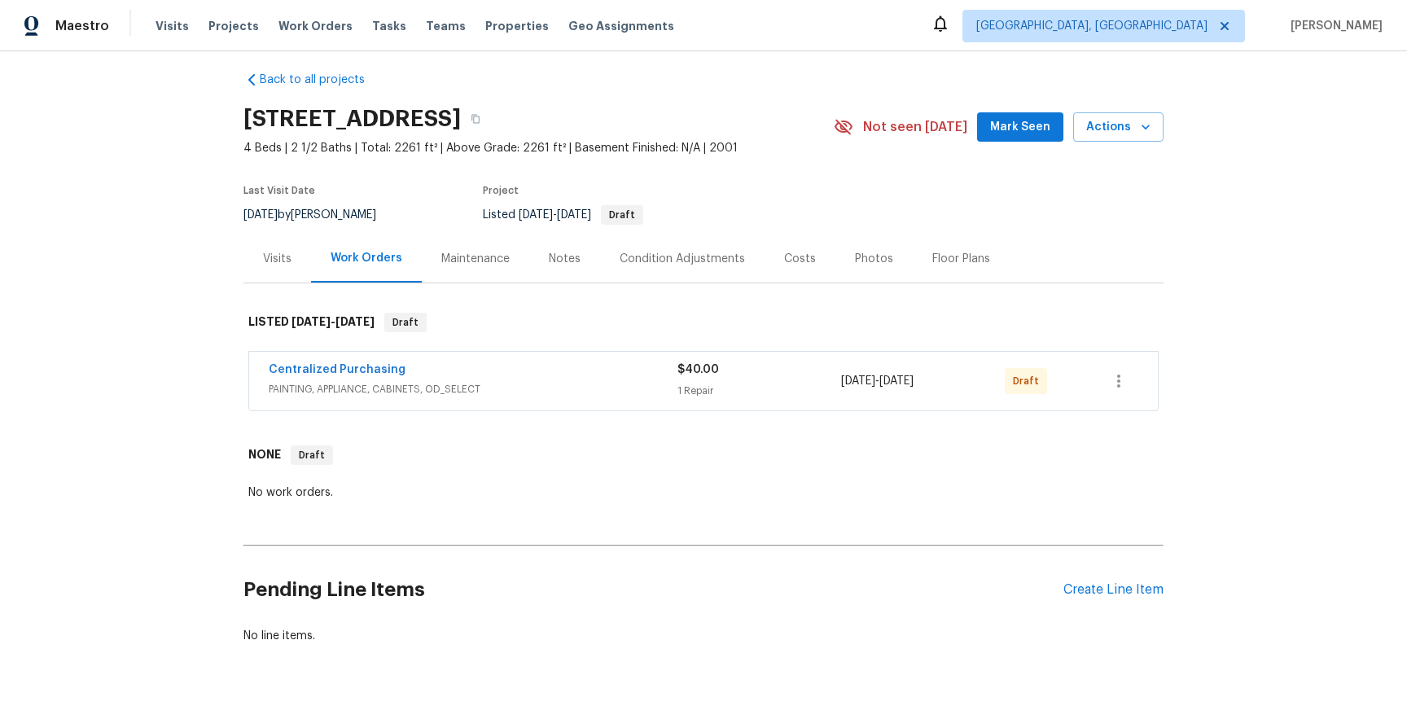
scroll to position [8, 0]
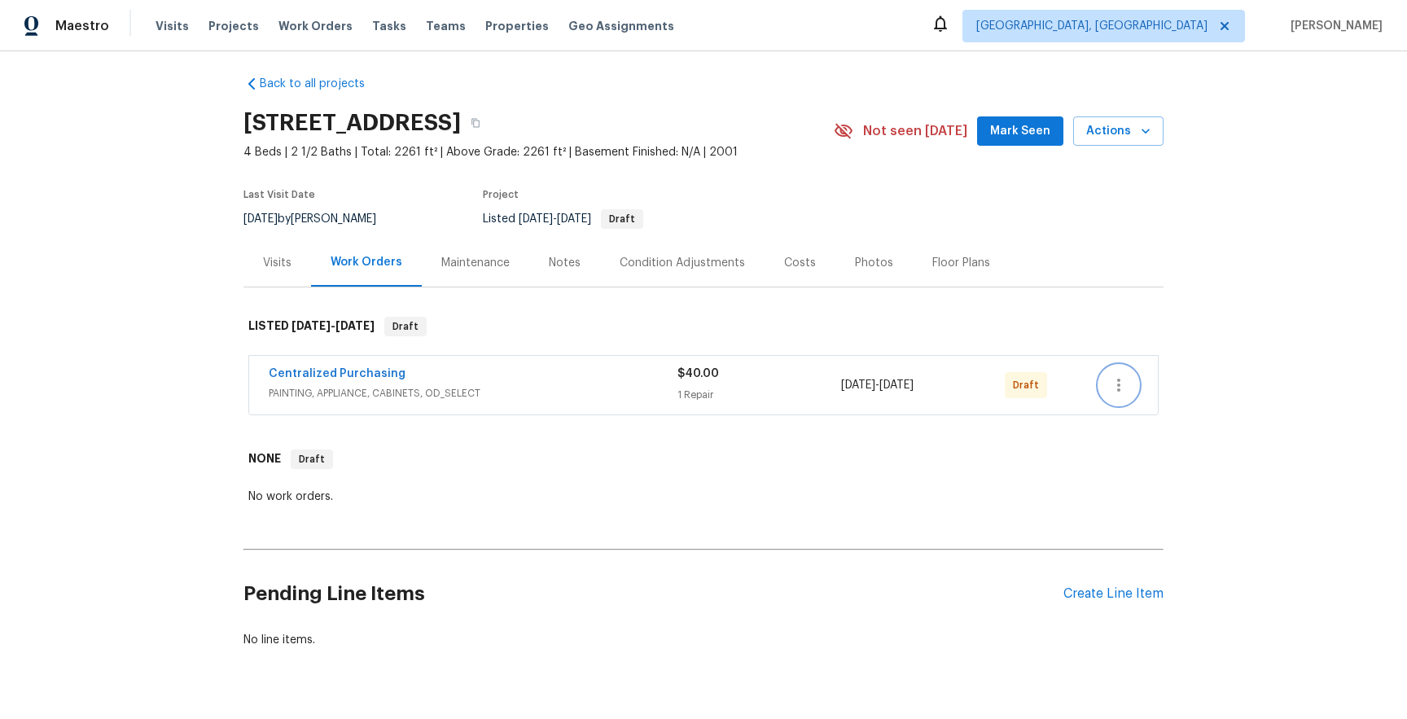
click at [1126, 383] on icon "button" at bounding box center [1119, 385] width 20 height 20
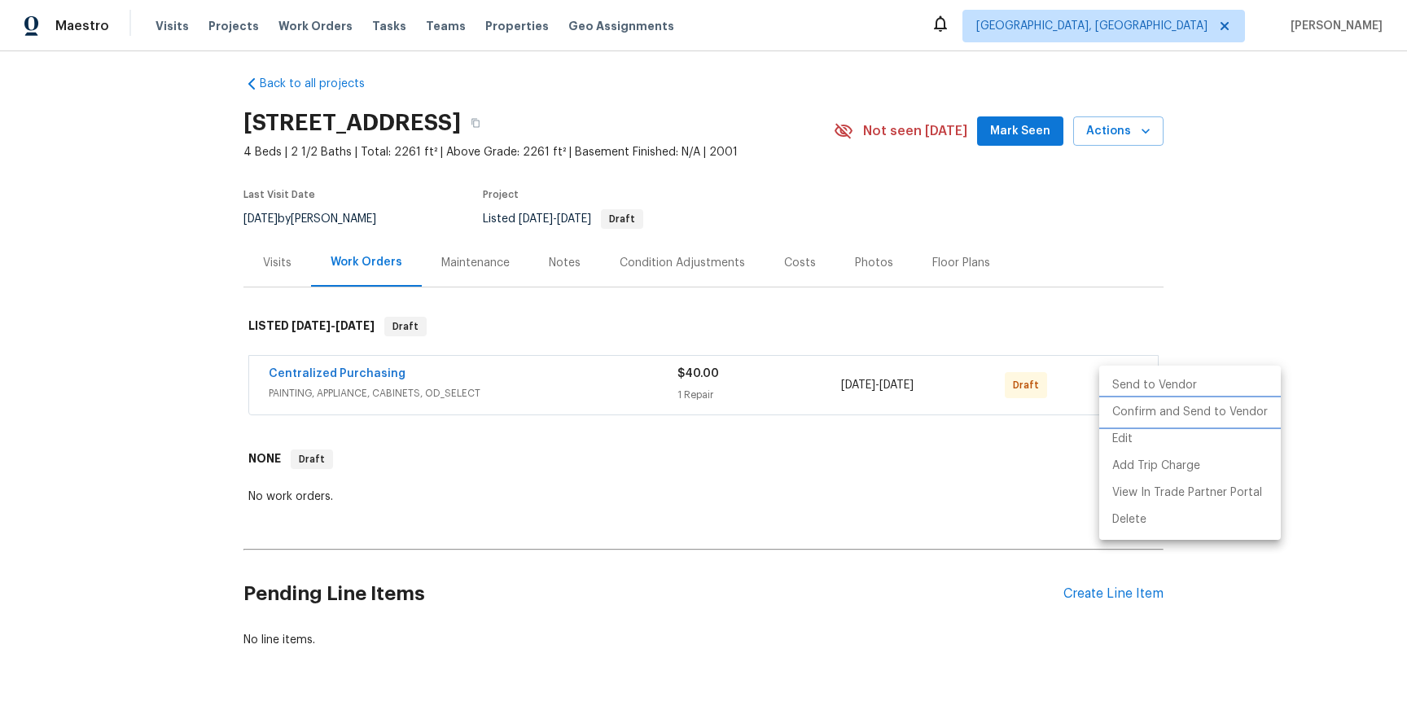
click at [1165, 400] on li "Confirm and Send to Vendor" at bounding box center [1190, 412] width 182 height 27
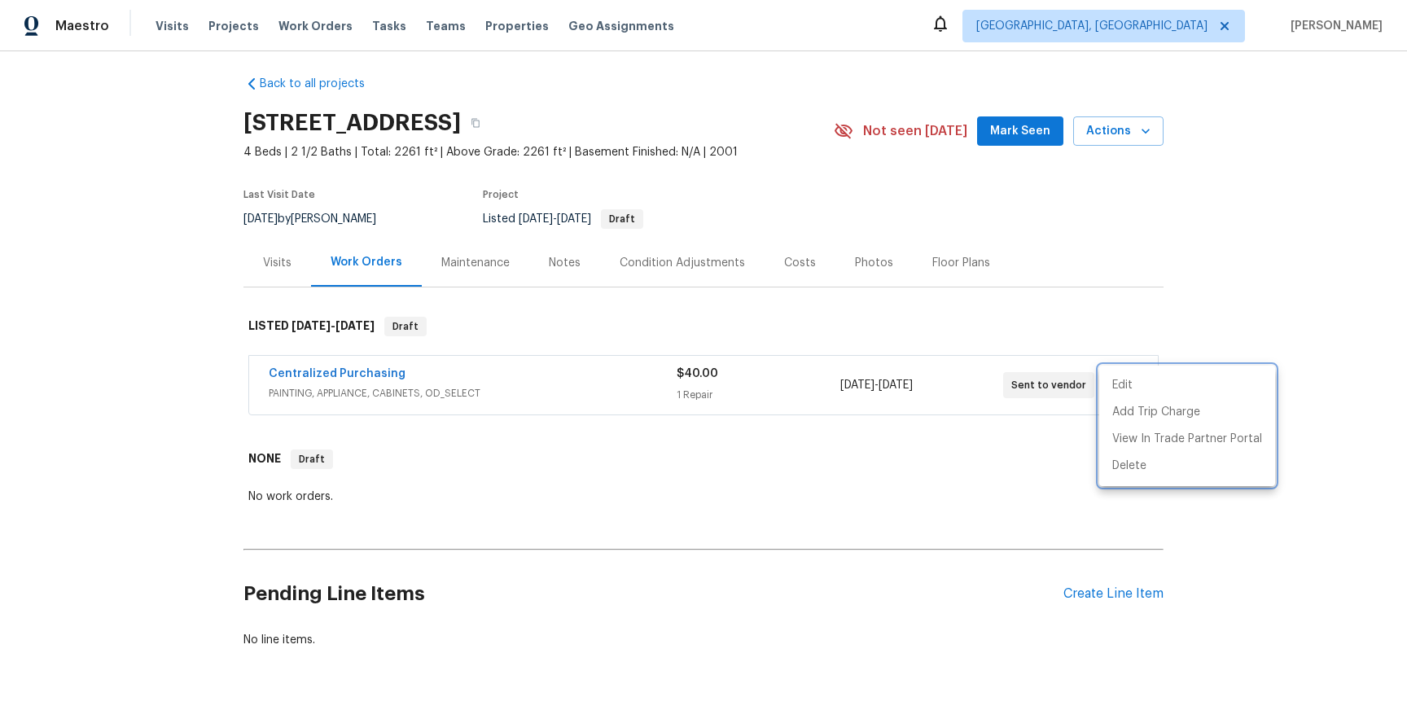
click at [1232, 287] on div at bounding box center [703, 359] width 1407 height 719
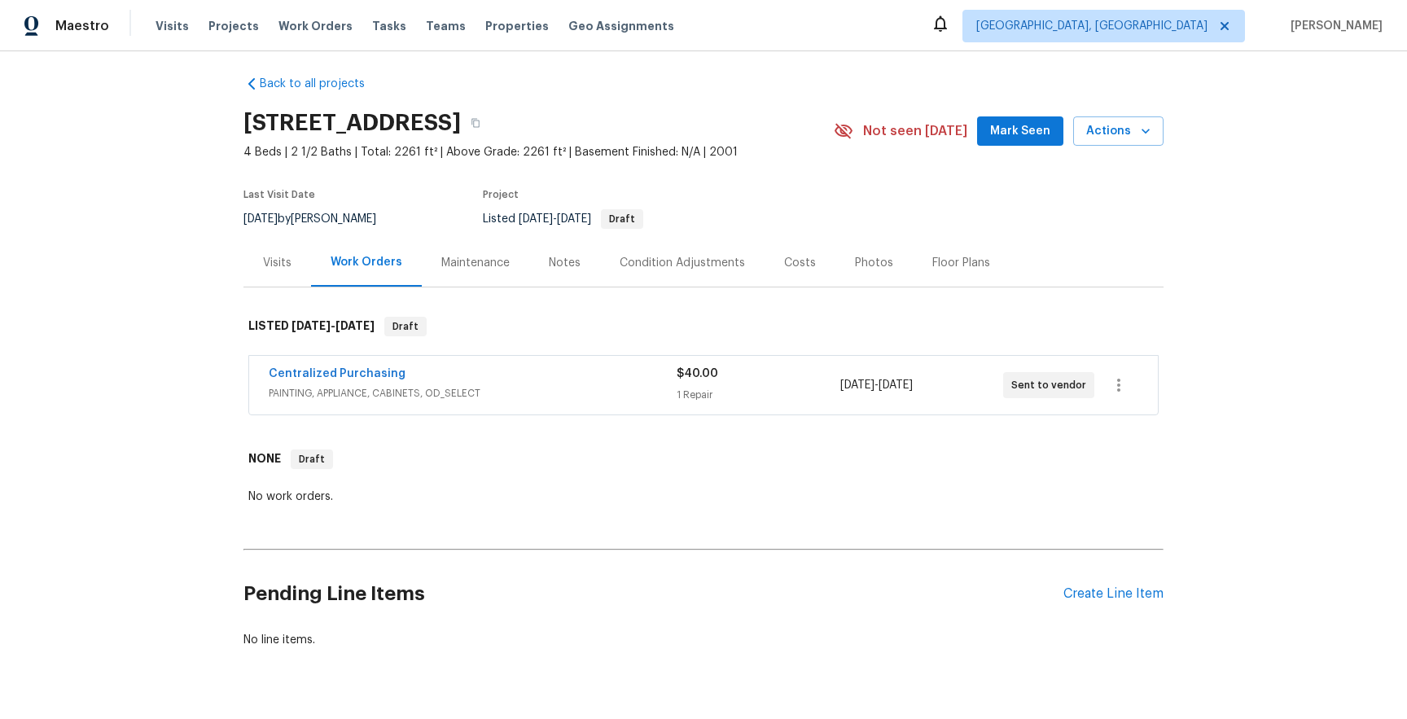
click at [925, 130] on span "Not seen [DATE]" at bounding box center [915, 131] width 104 height 16
click at [1119, 118] on button "Actions" at bounding box center [1118, 131] width 90 height 30
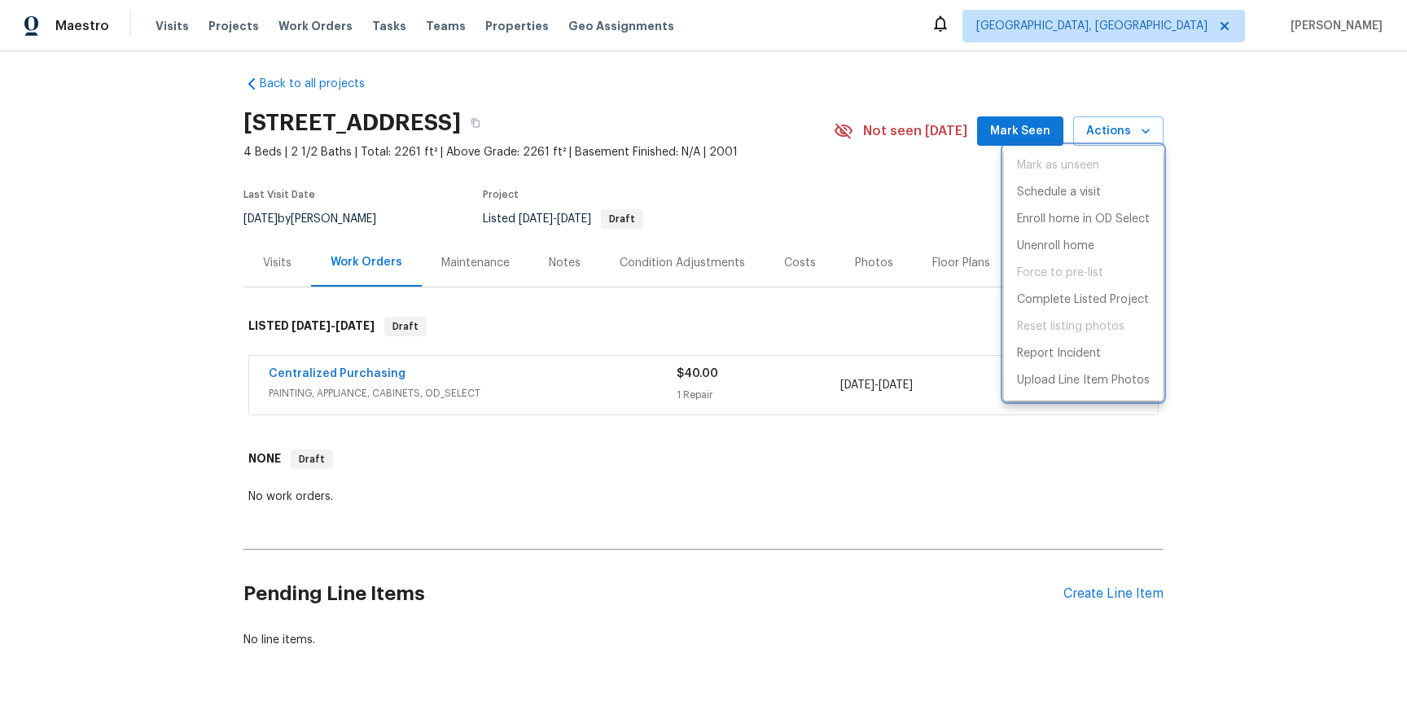
click at [1217, 294] on div at bounding box center [703, 359] width 1407 height 719
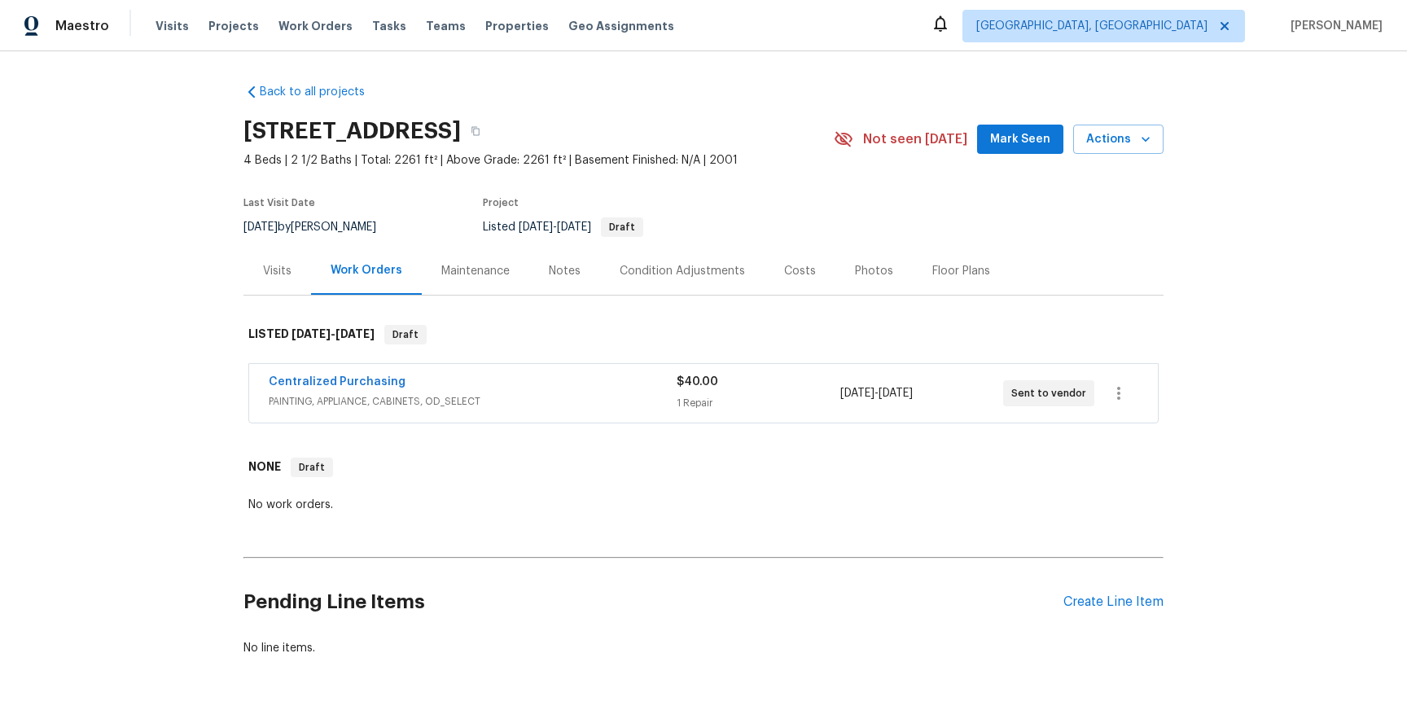
click at [484, 268] on div "Maintenance" at bounding box center [475, 271] width 68 height 16
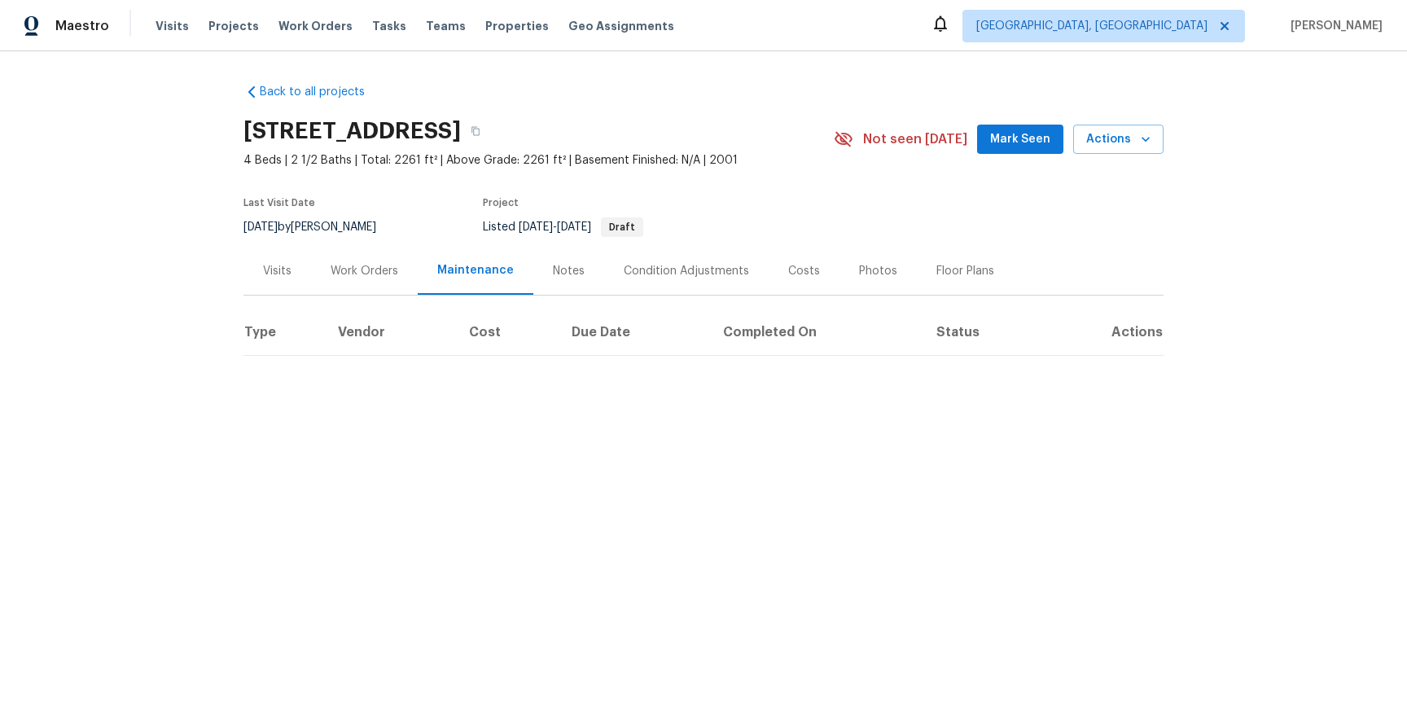
click at [575, 279] on div "Notes" at bounding box center [568, 271] width 71 height 48
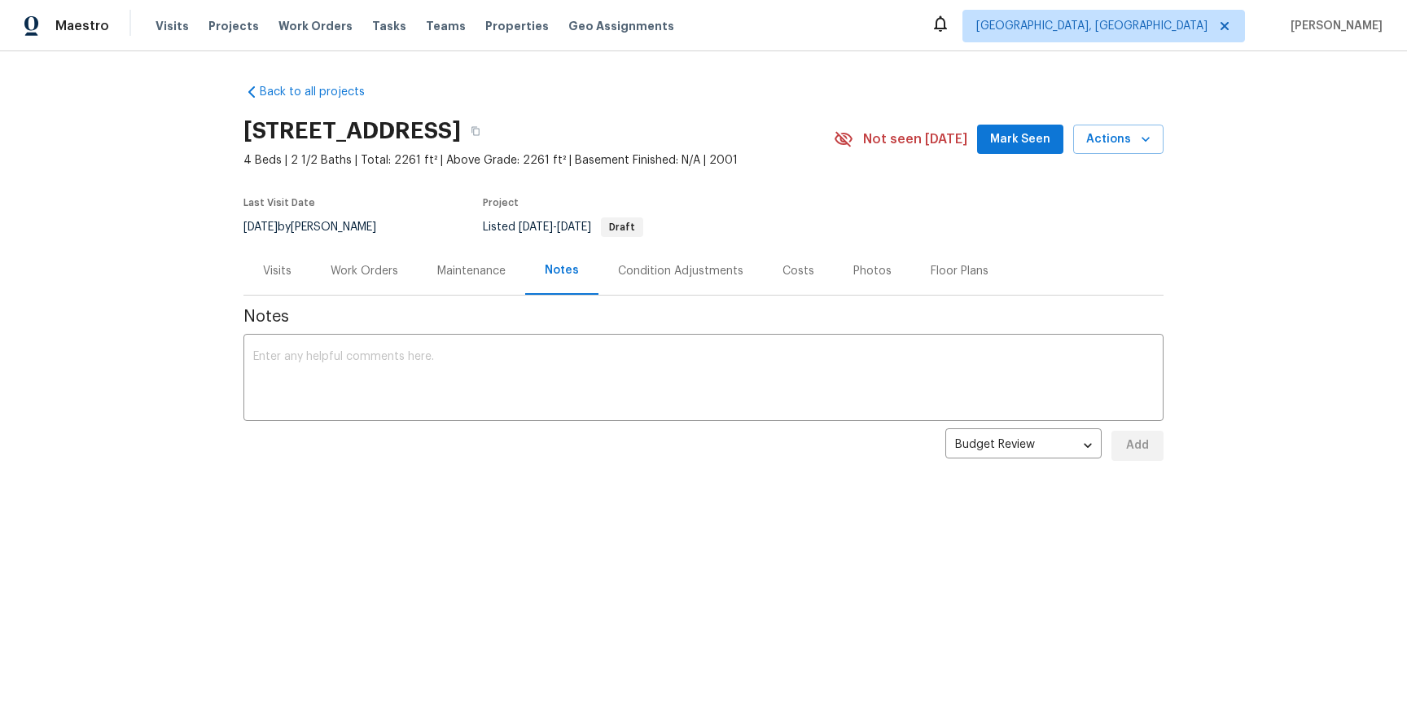
click at [675, 279] on div "Condition Adjustments" at bounding box center [680, 271] width 164 height 48
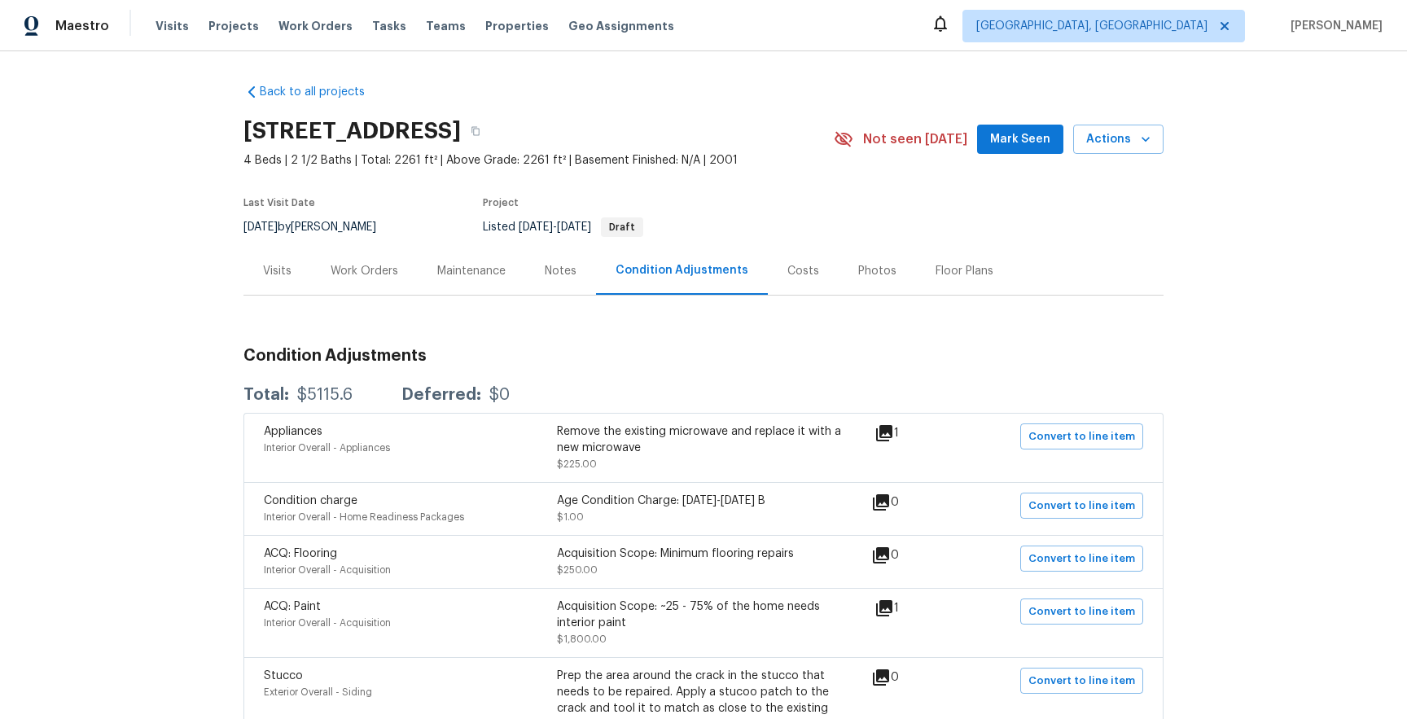
click at [559, 270] on div "Notes" at bounding box center [561, 271] width 32 height 16
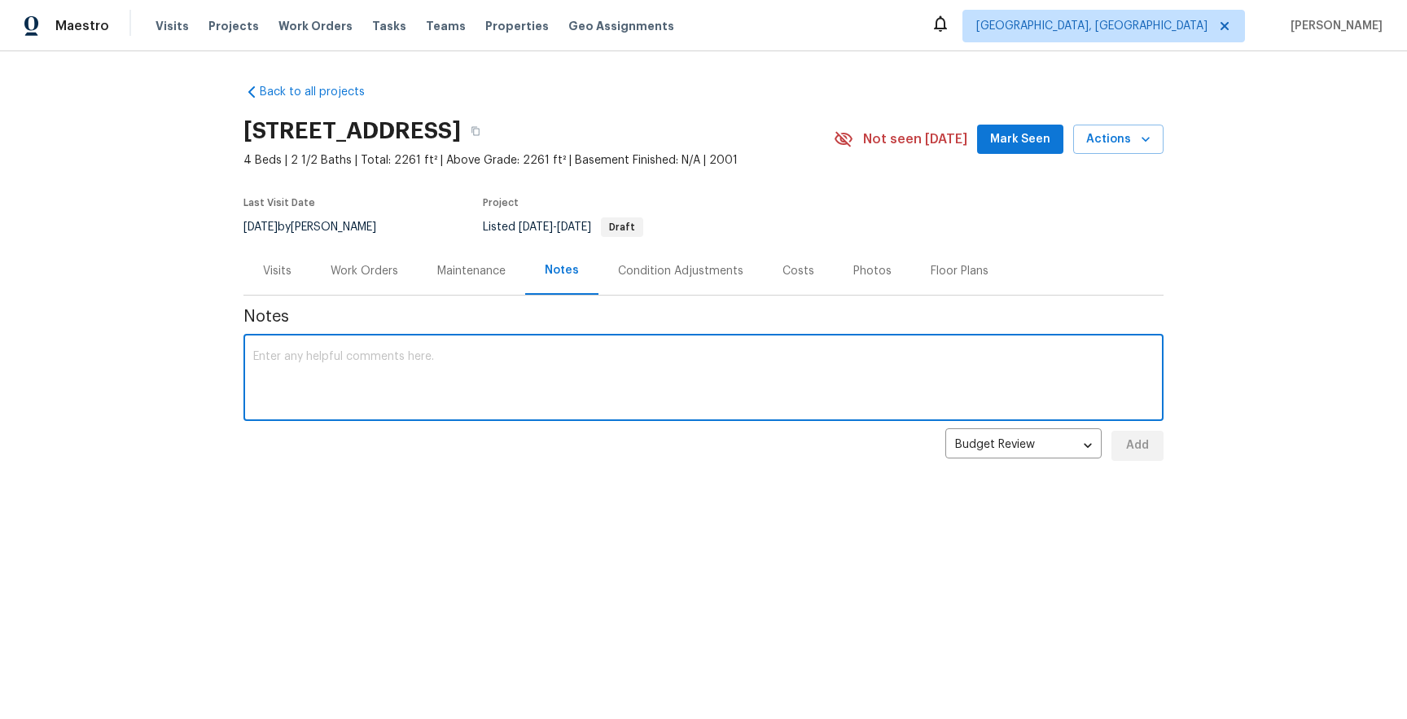
click at [594, 357] on textarea at bounding box center [703, 379] width 901 height 57
type textarea "test"
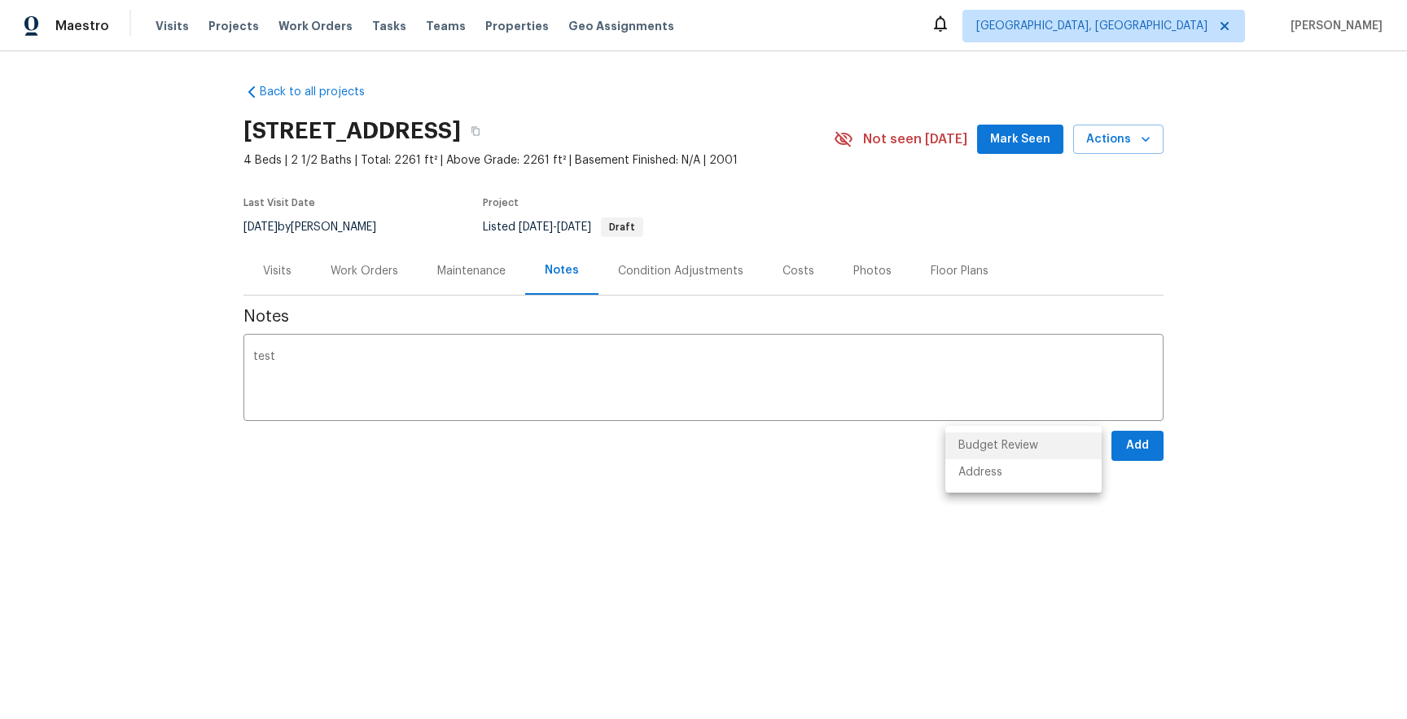
click at [1052, 450] on body "Maestro Visits Projects Work Orders Tasks Teams Properties Geo Assignments [GEO…" at bounding box center [703, 286] width 1407 height 572
click at [1052, 450] on li "Budget Review" at bounding box center [1023, 445] width 156 height 27
click at [1117, 448] on button "Add" at bounding box center [1137, 446] width 52 height 30
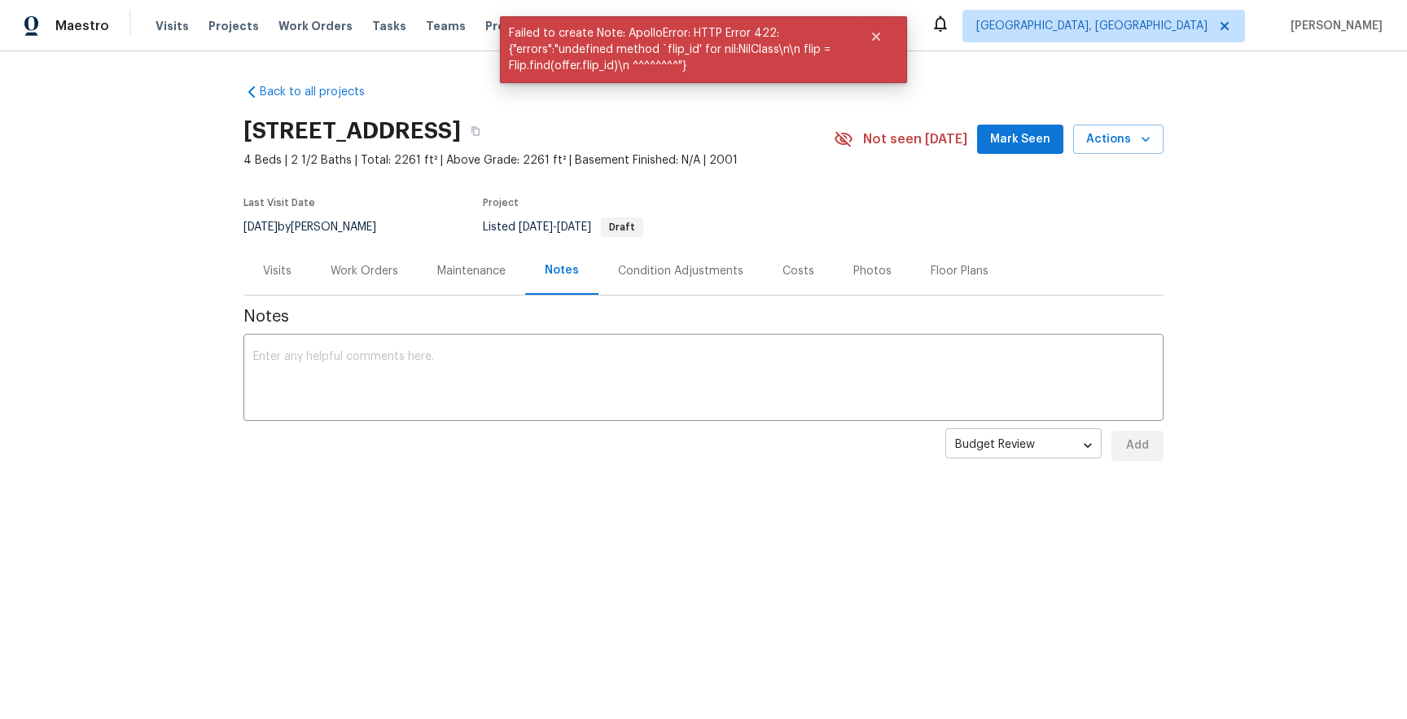
click at [1001, 445] on body "Maestro Visits Projects Work Orders Tasks Teams Properties Geo Assignments [GEO…" at bounding box center [703, 286] width 1407 height 572
click at [1000, 476] on li "Address" at bounding box center [1023, 472] width 156 height 27
type input "address"
click at [857, 392] on textarea at bounding box center [703, 379] width 901 height 57
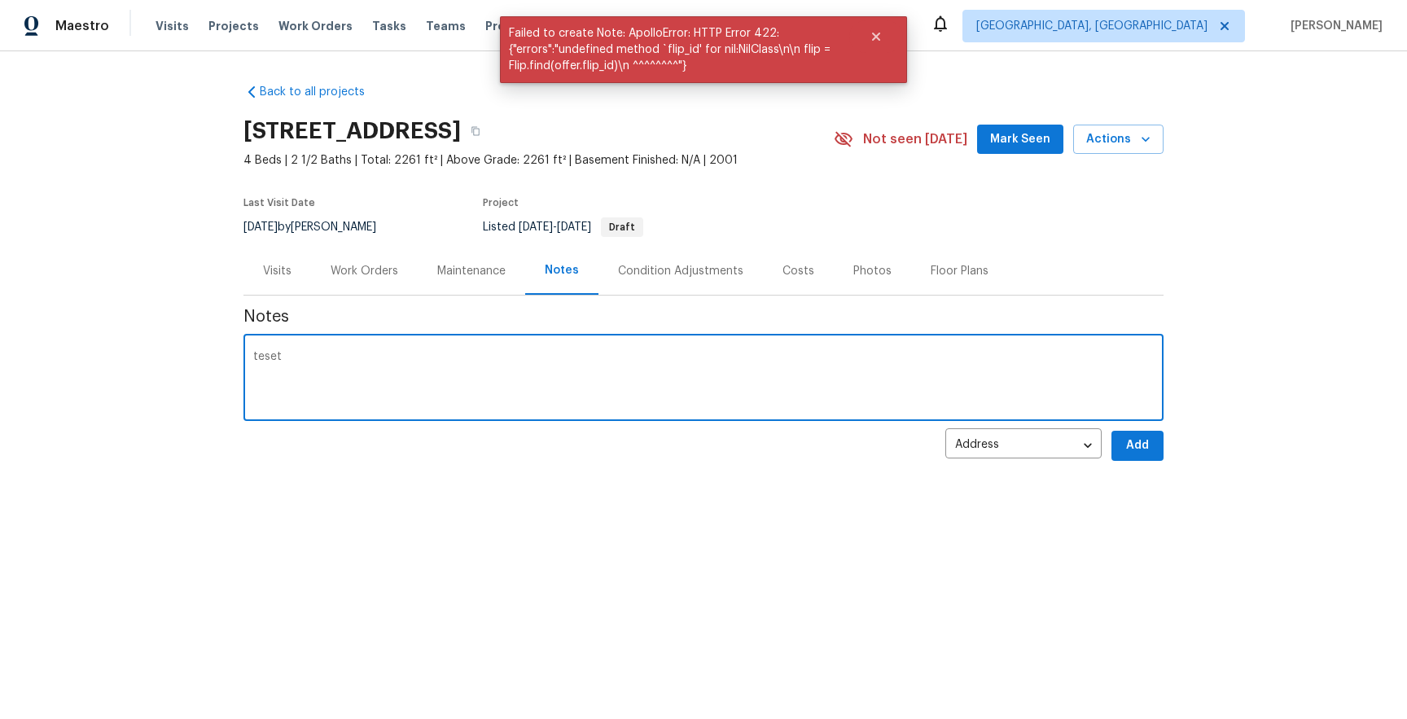
type textarea "teset"
click at [1148, 432] on button "Add" at bounding box center [1137, 446] width 52 height 30
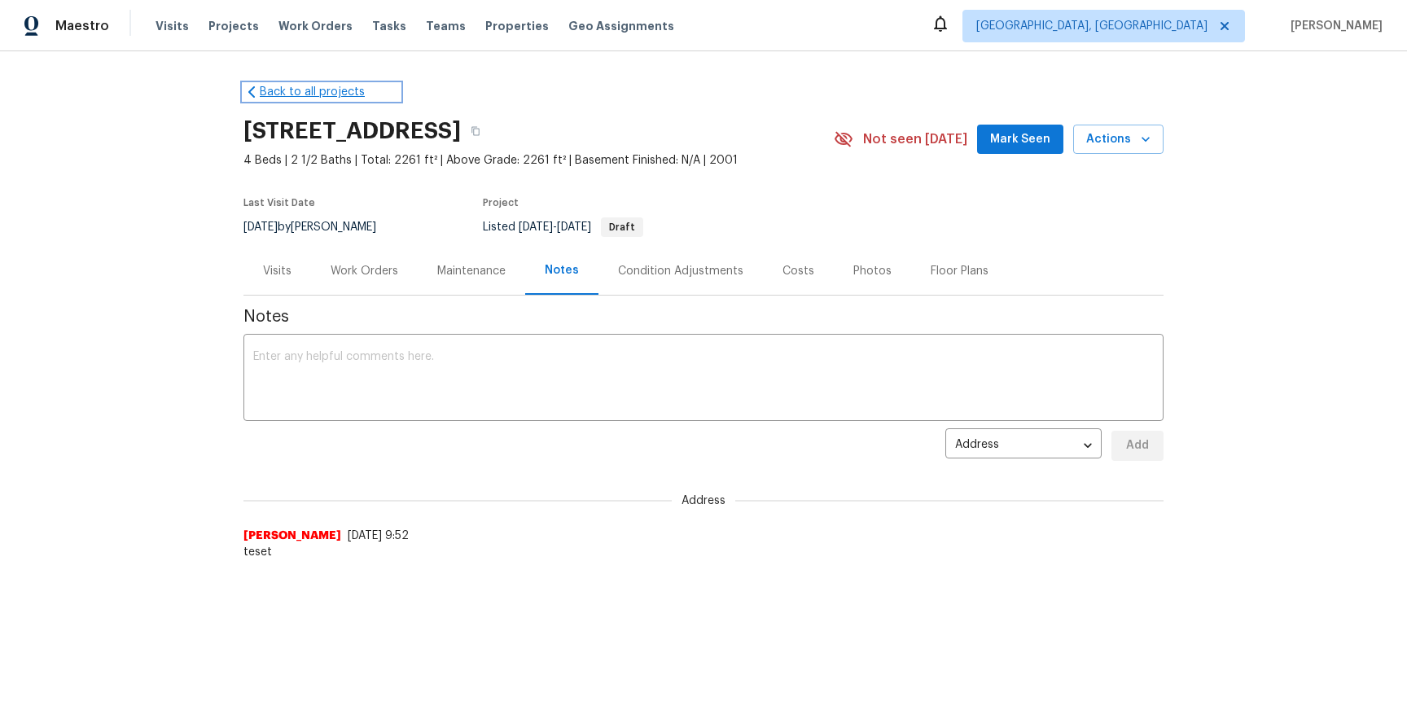
click at [332, 87] on link "Back to all projects" at bounding box center [321, 92] width 156 height 16
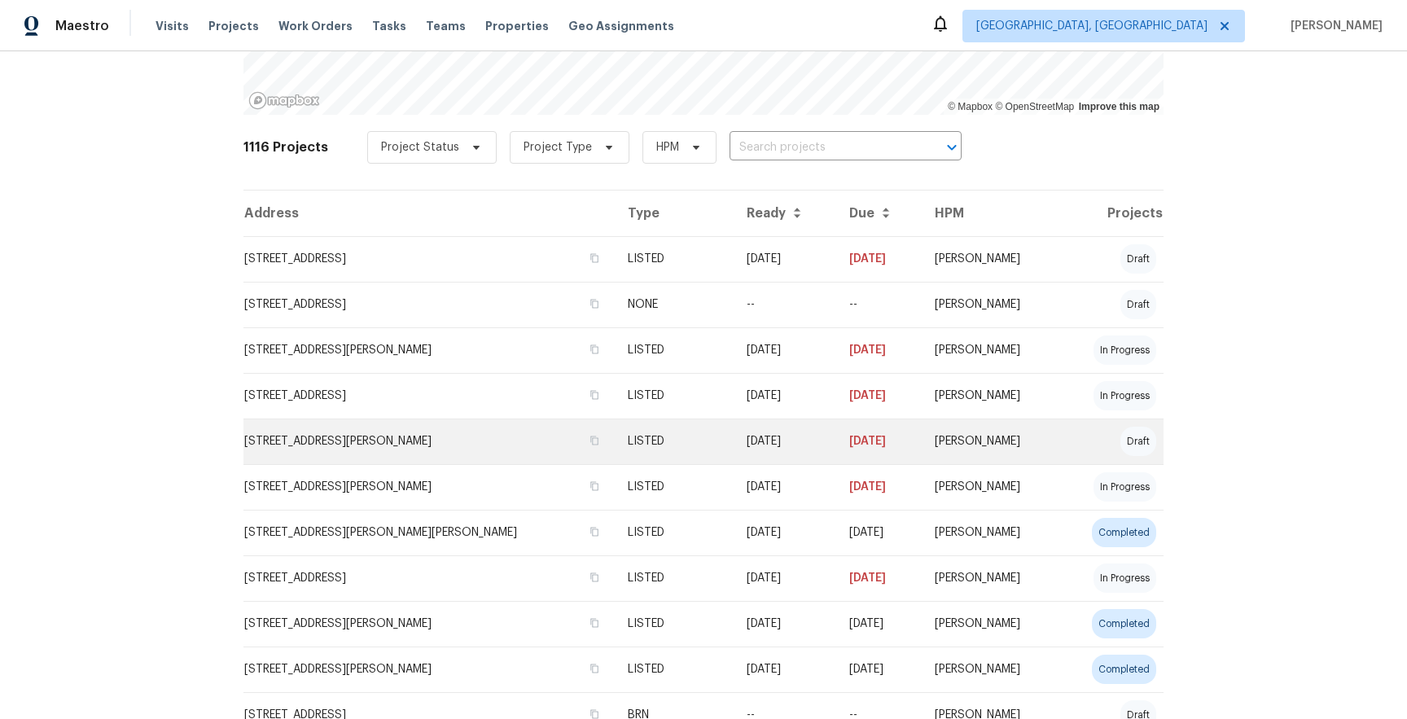
scroll to position [261, 0]
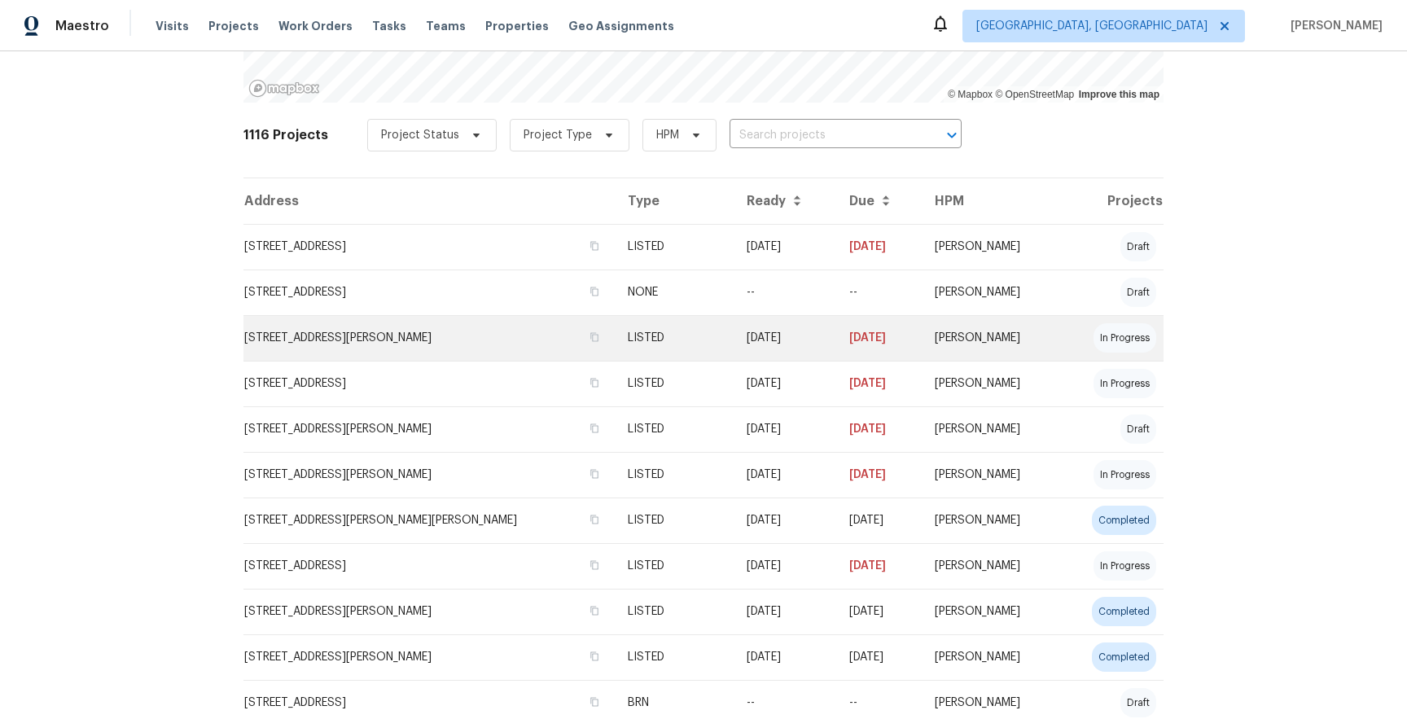
click at [379, 322] on td "2009 Alama Dr NE, Rio Rancho, NM 87124" at bounding box center [428, 338] width 371 height 46
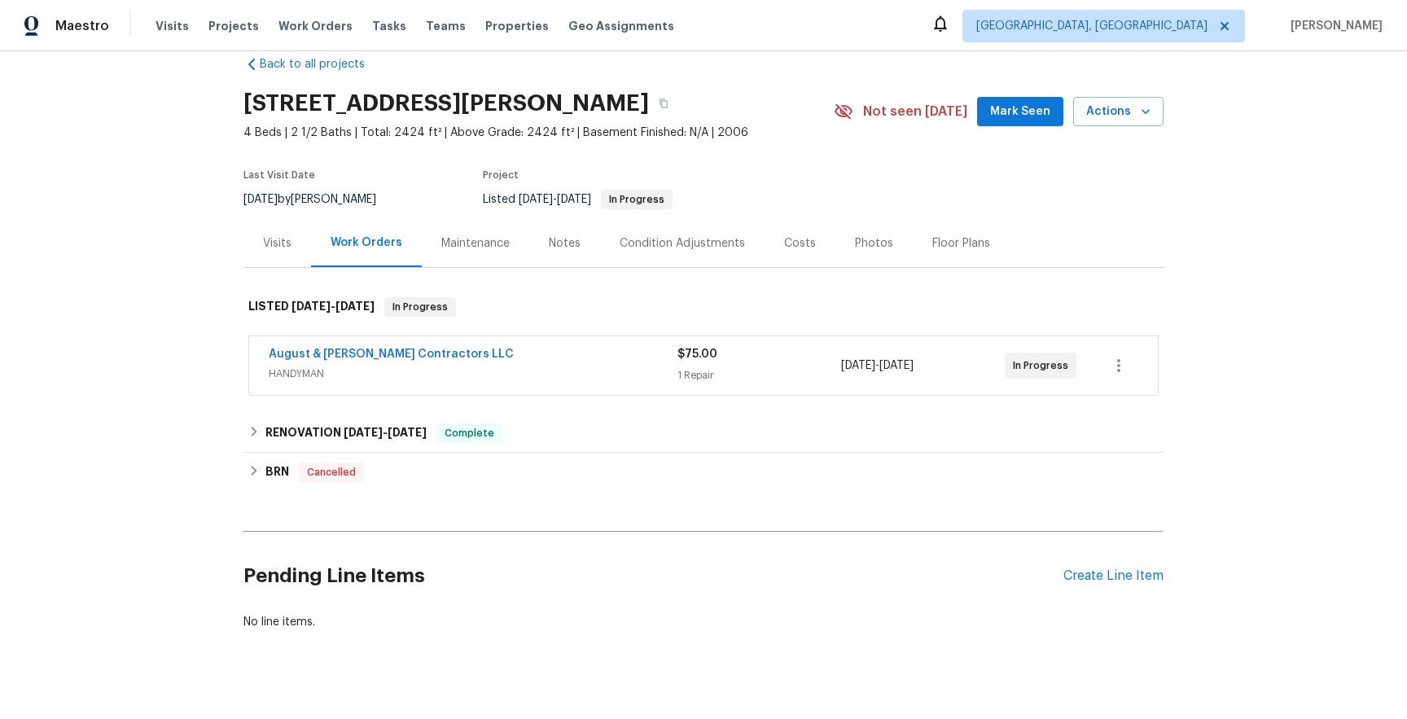
scroll to position [50, 0]
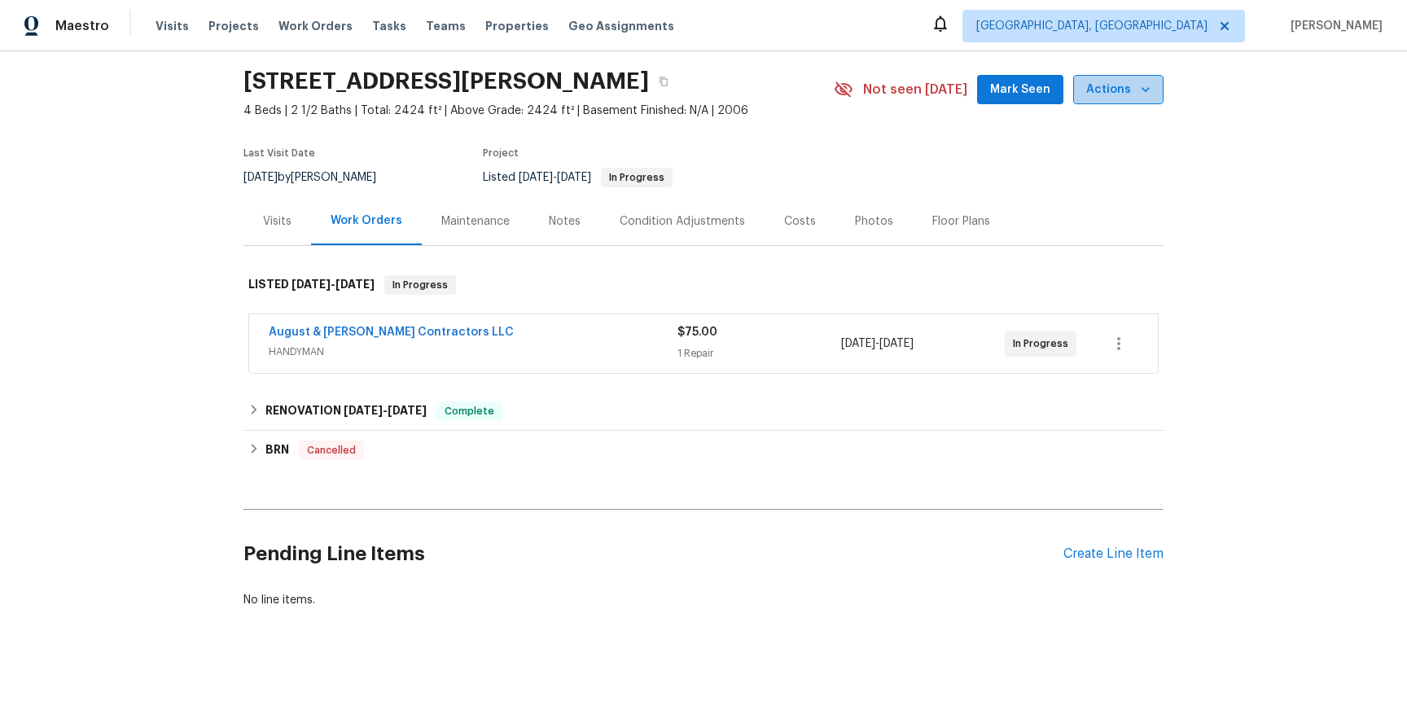
click at [1143, 77] on button "Actions" at bounding box center [1118, 90] width 90 height 30
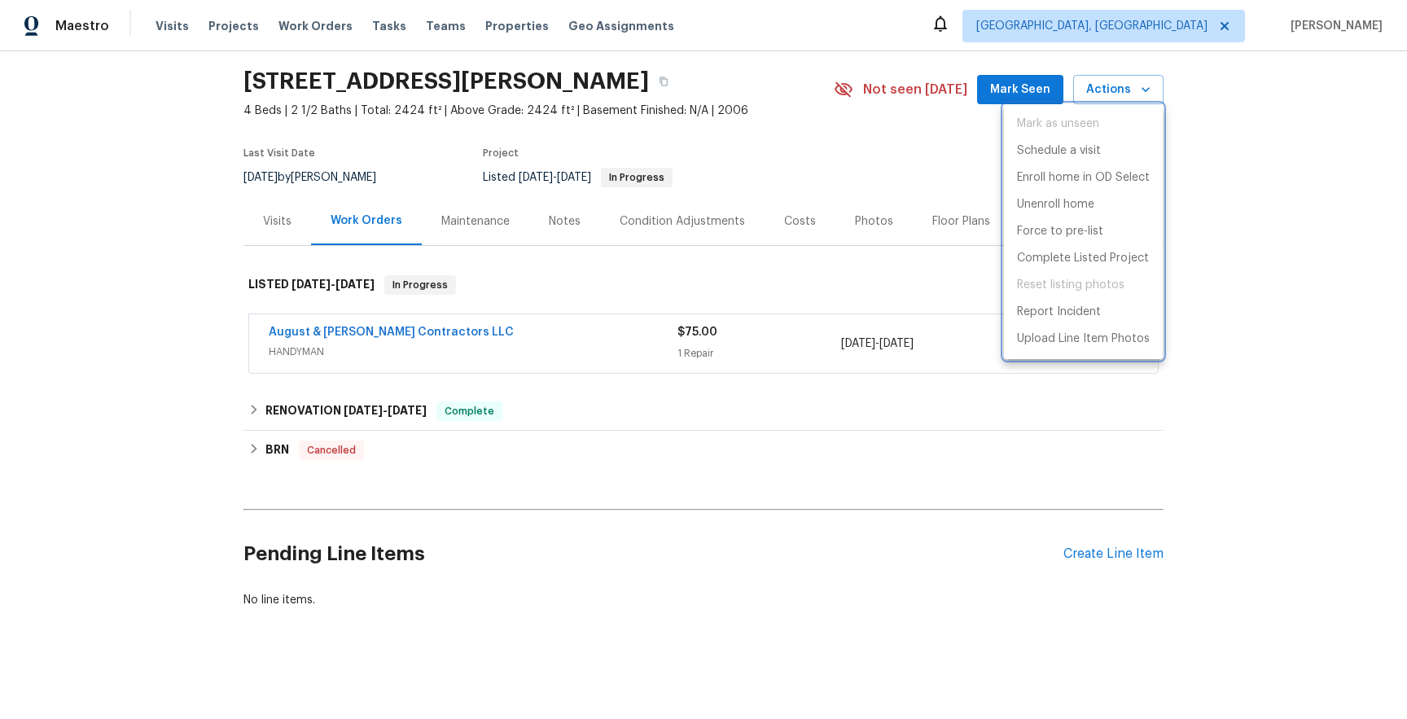
click at [793, 274] on div at bounding box center [703, 359] width 1407 height 719
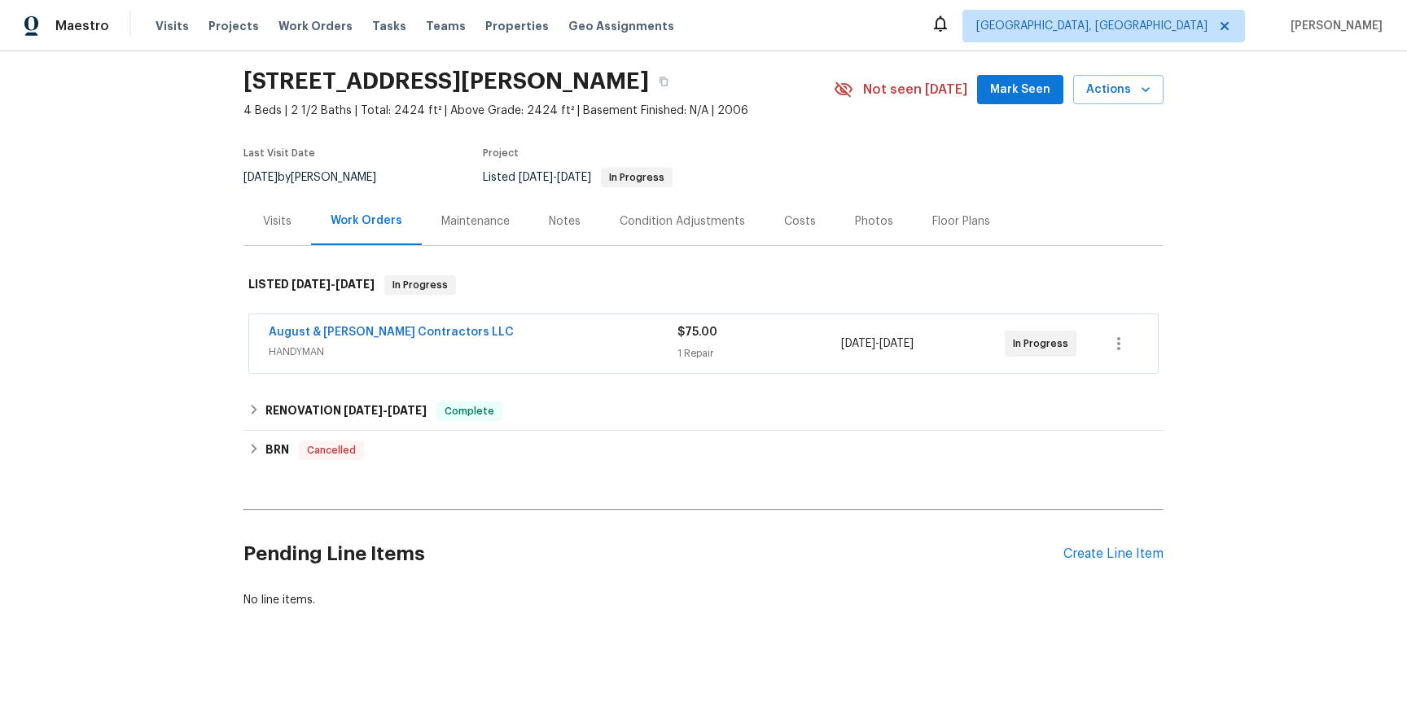
click at [649, 82] on h2 "2009 Alama Dr NE, Rio Rancho, NM 87124" at bounding box center [445, 81] width 405 height 16
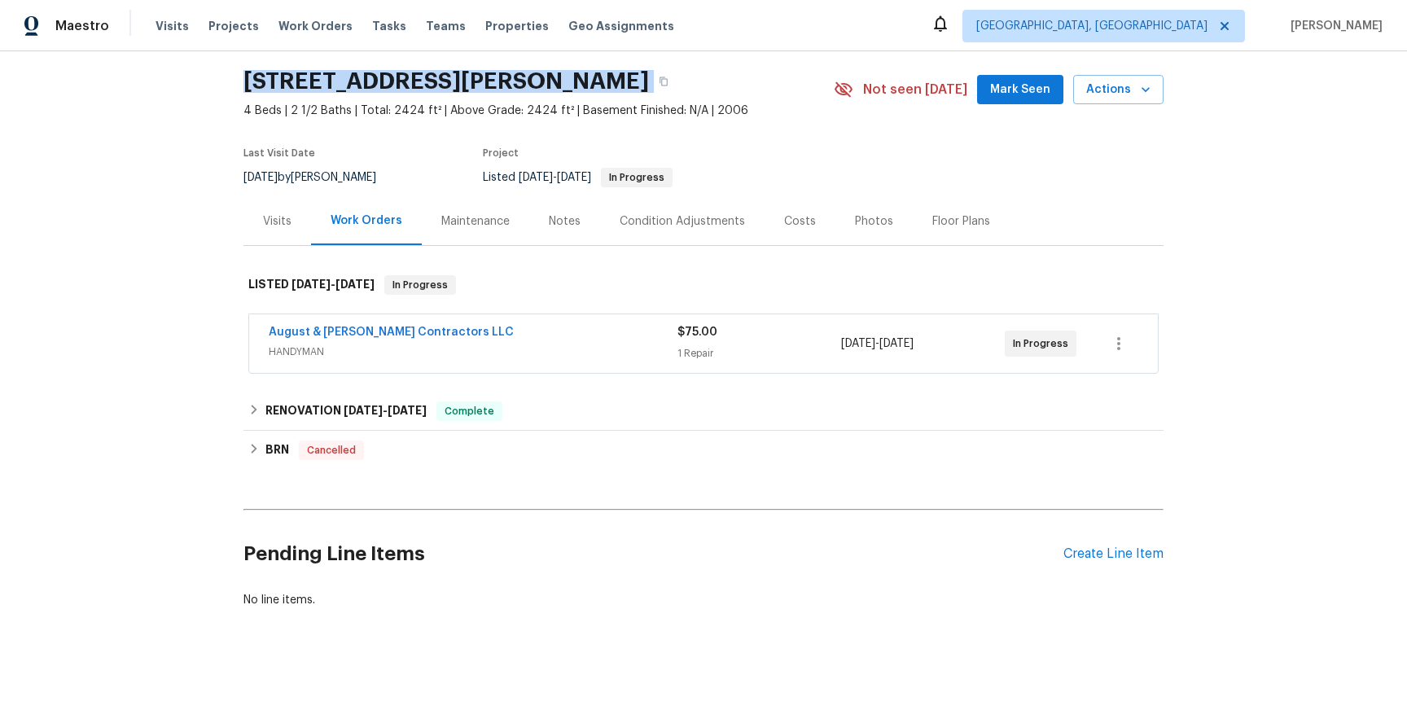
click at [649, 82] on h2 "2009 Alama Dr NE, Rio Rancho, NM 87124" at bounding box center [445, 81] width 405 height 16
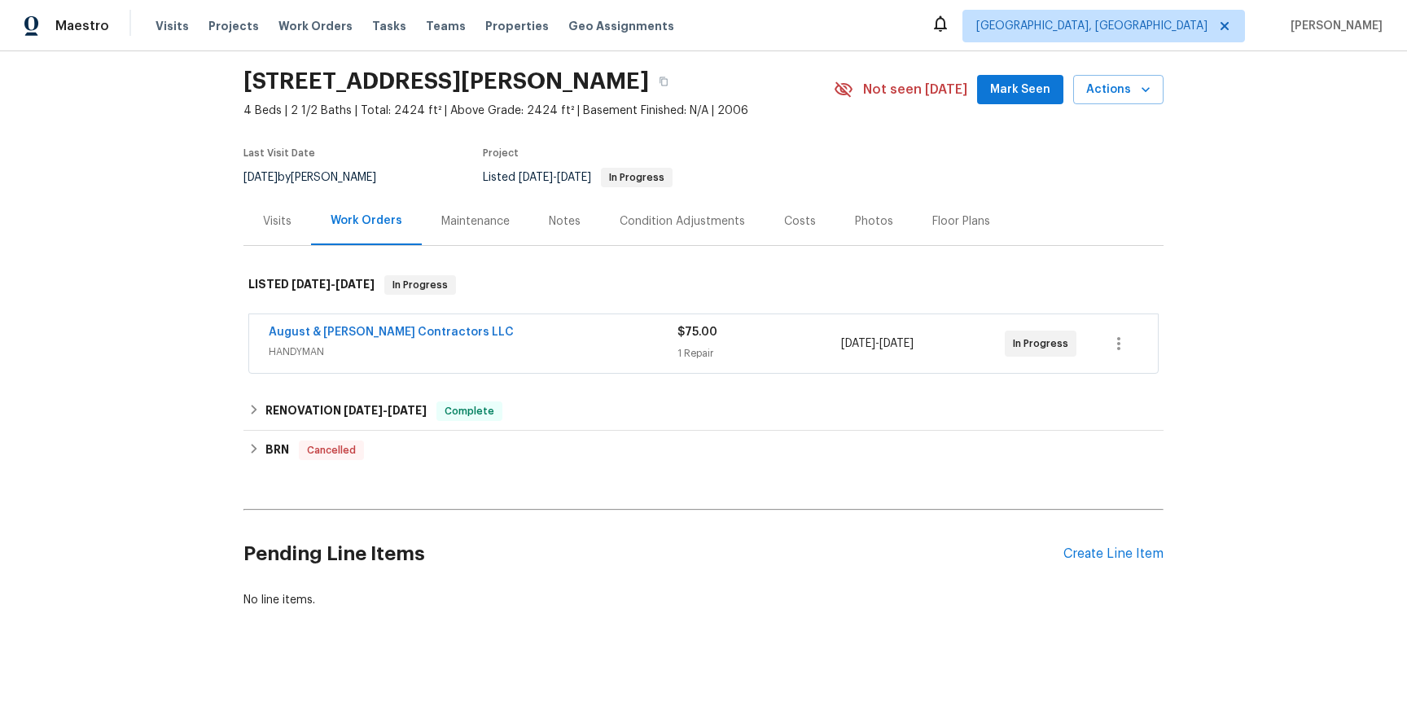
click at [677, 127] on section "2009 Alama Dr NE, Rio Rancho, NM 87124 4 Beds | 2 1/2 Baths | Total: 2424 ft² |…" at bounding box center [703, 128] width 920 height 137
click at [1152, 85] on icon "button" at bounding box center [1145, 89] width 16 height 16
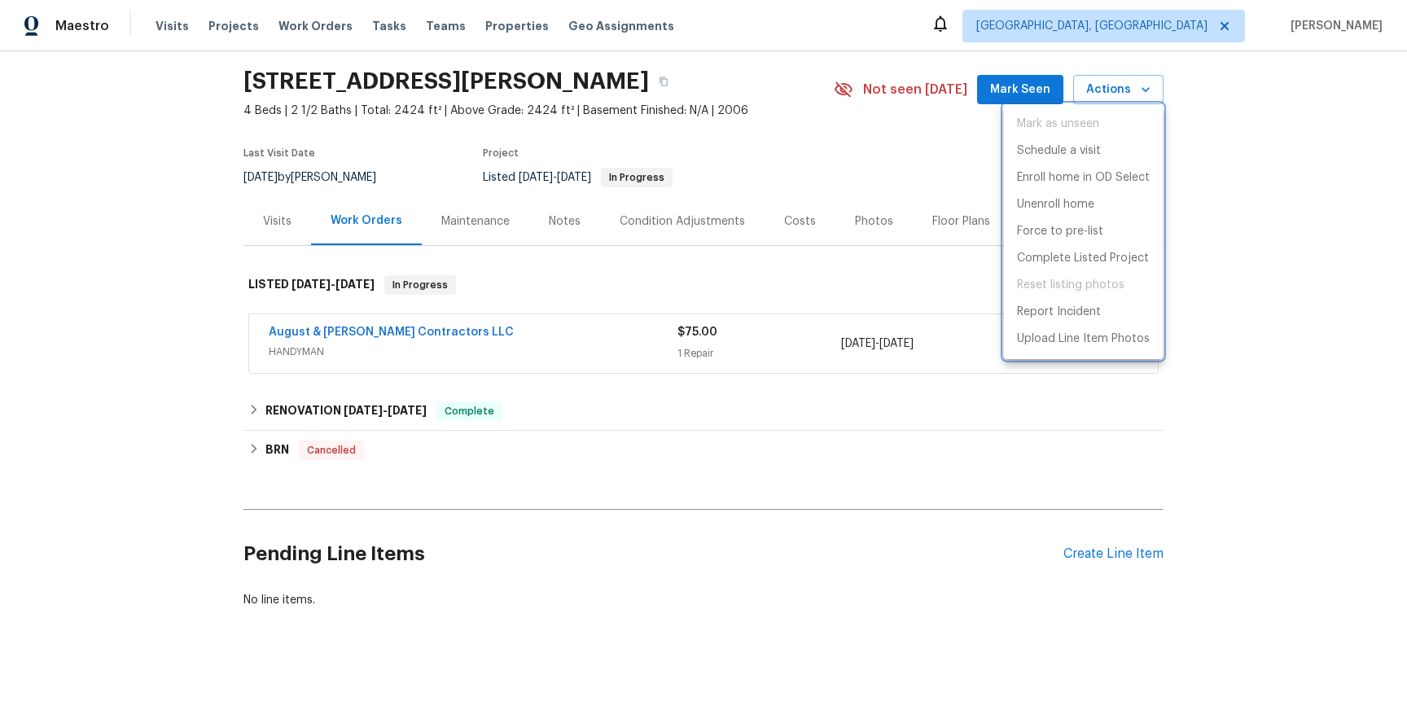
click at [1199, 241] on div at bounding box center [703, 359] width 1407 height 719
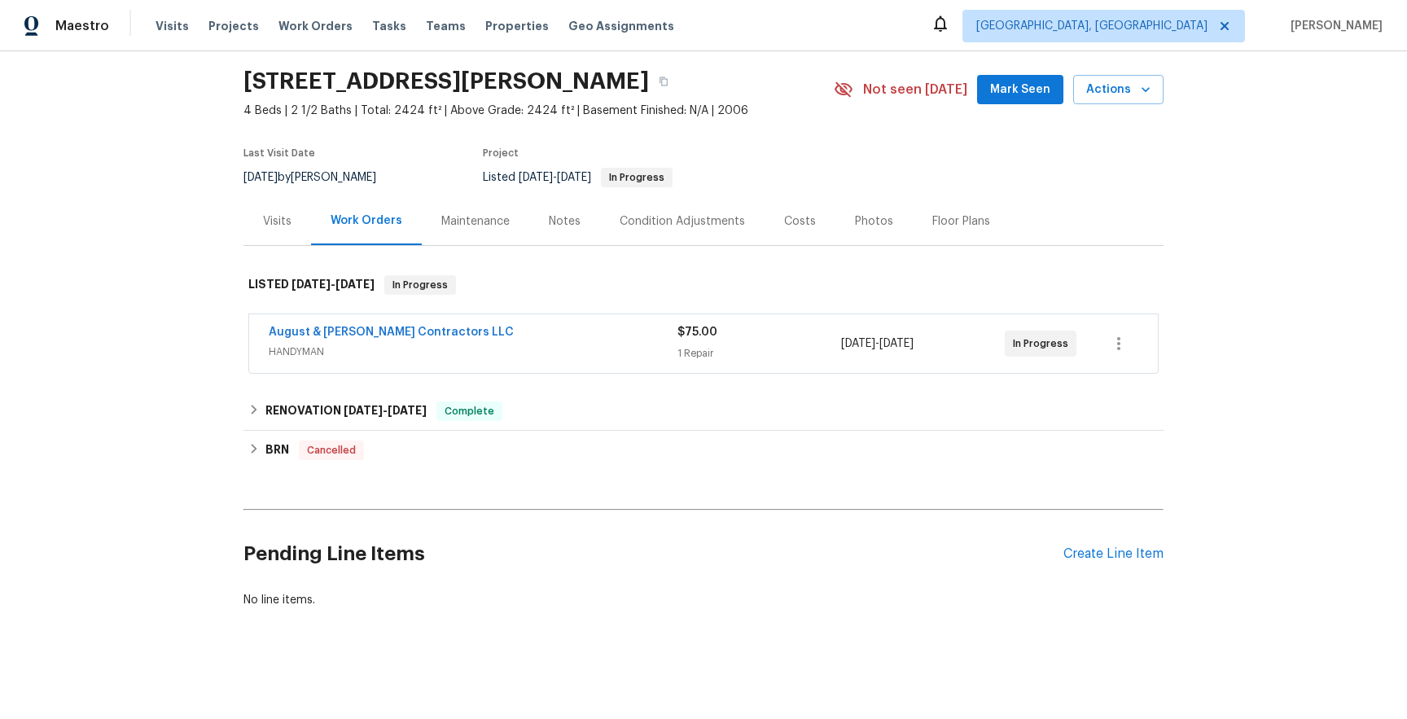
click at [932, 213] on div "Floor Plans" at bounding box center [961, 221] width 58 height 16
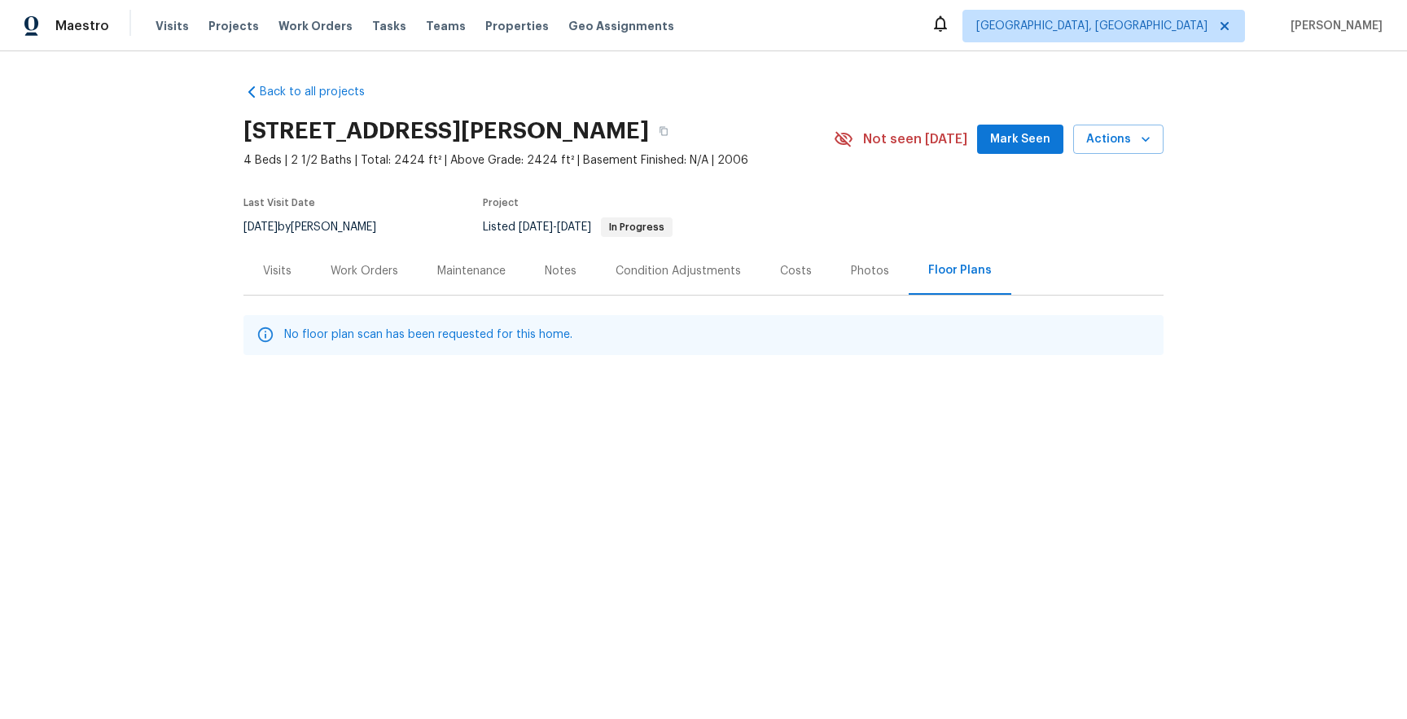
click at [870, 280] on div "Photos" at bounding box center [869, 271] width 77 height 48
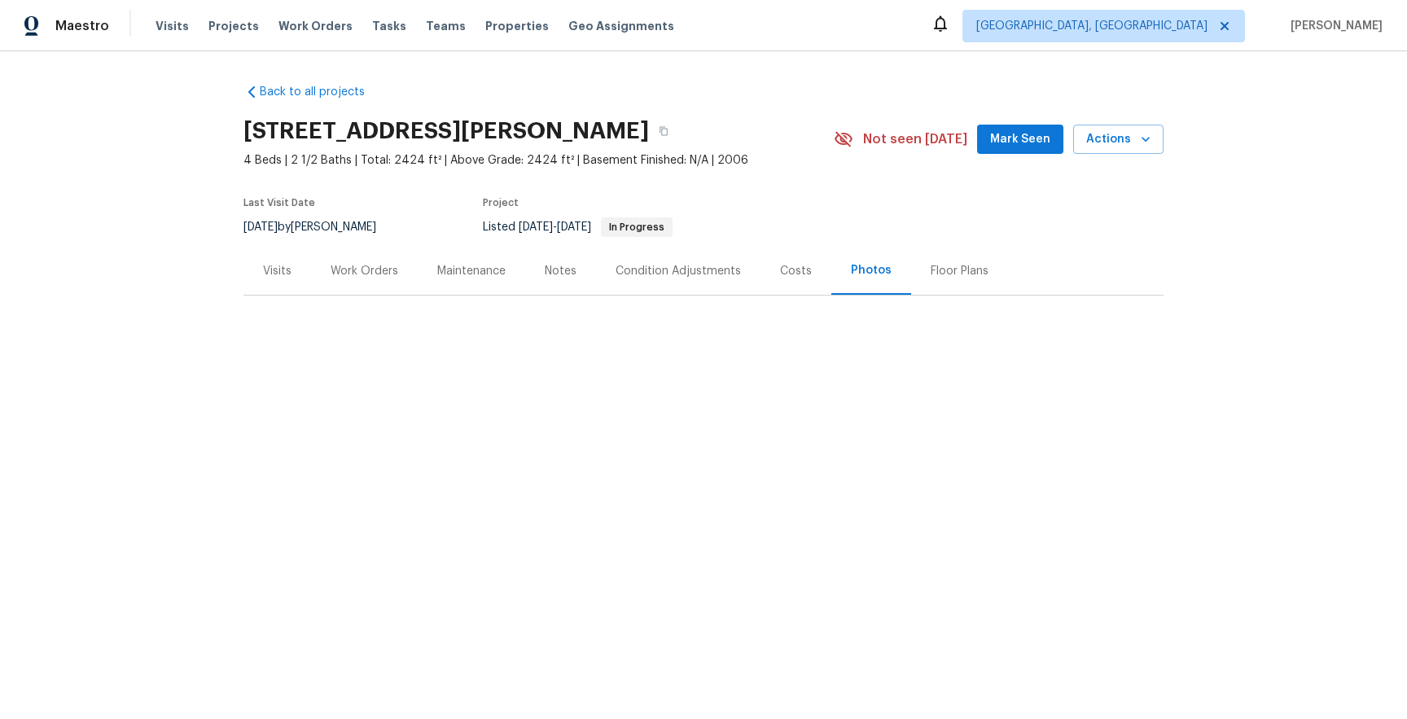
click at [291, 155] on span "4 Beds | 2 1/2 Baths | Total: 2424 ft² | Above Grade: 2424 ft² | Basement Finis…" at bounding box center [538, 160] width 590 height 16
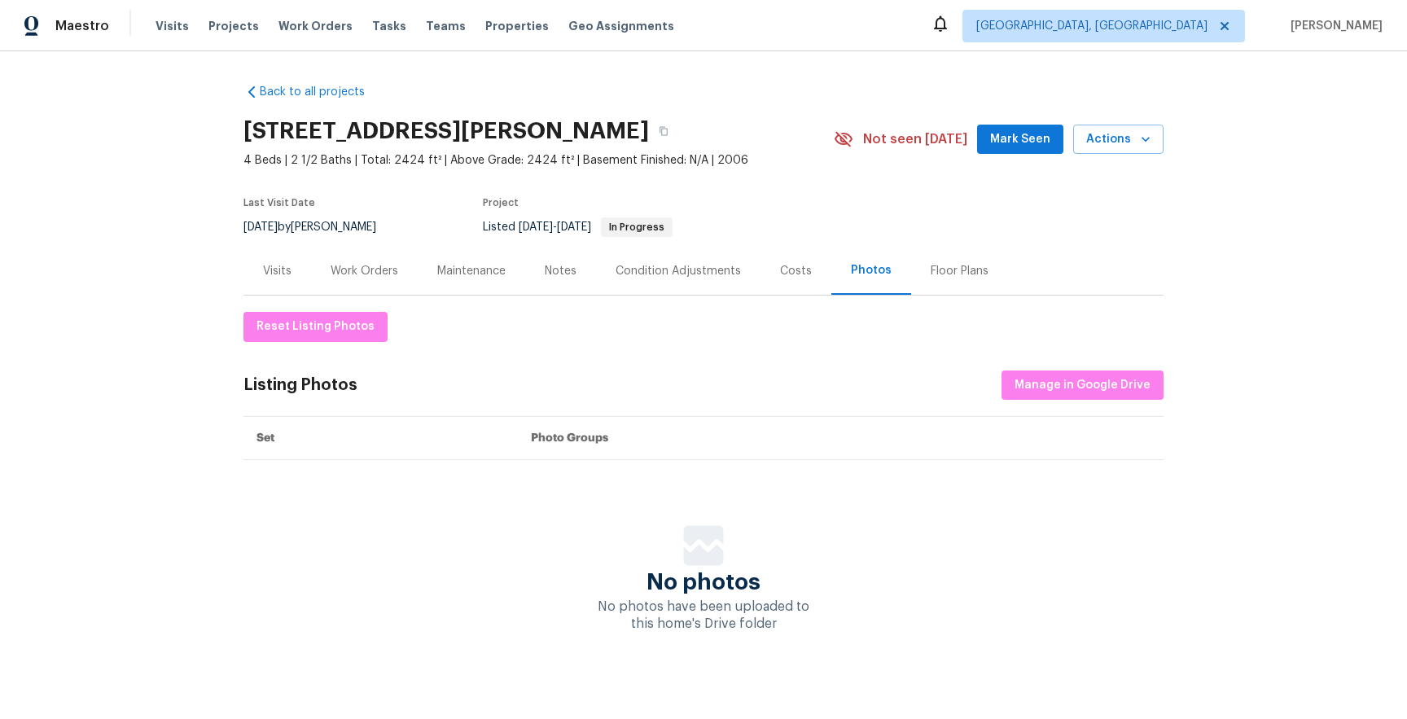
click at [332, 274] on div "Work Orders" at bounding box center [365, 271] width 68 height 16
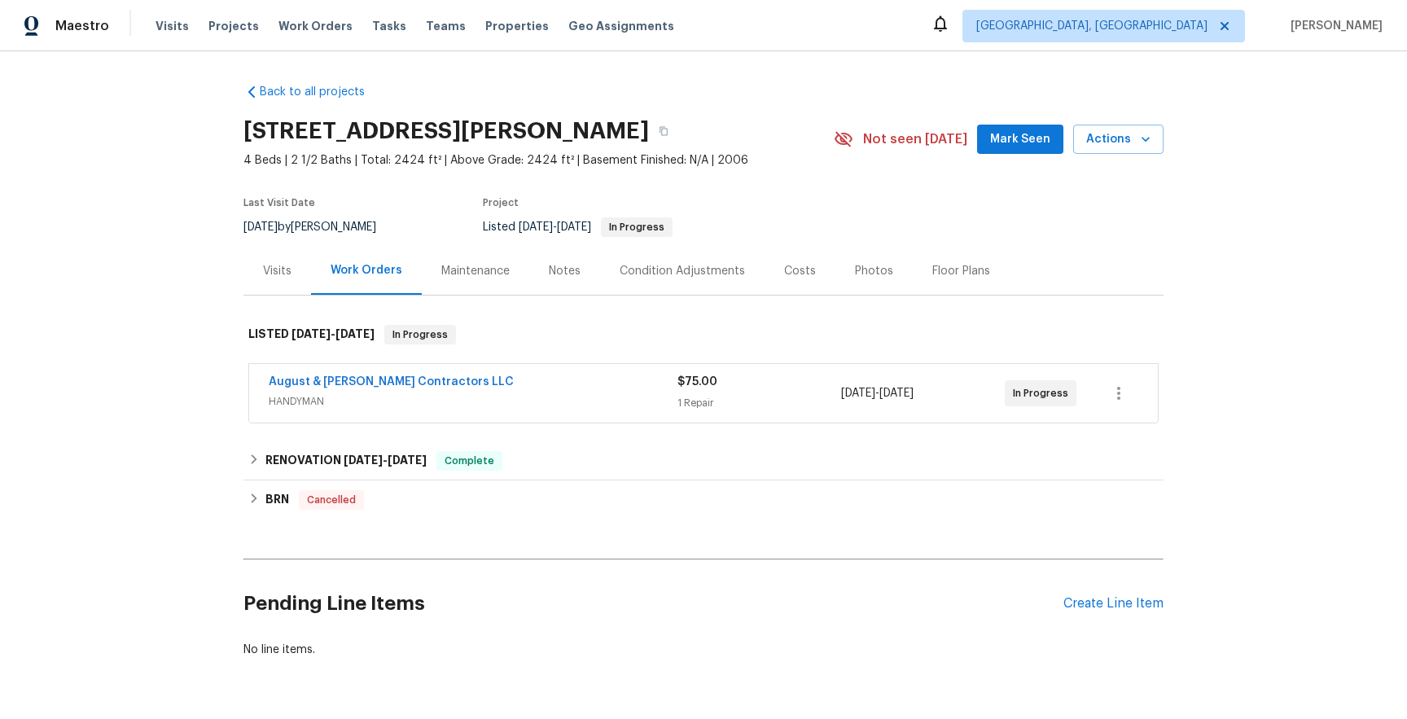
click at [441, 266] on div "Maintenance" at bounding box center [475, 271] width 68 height 16
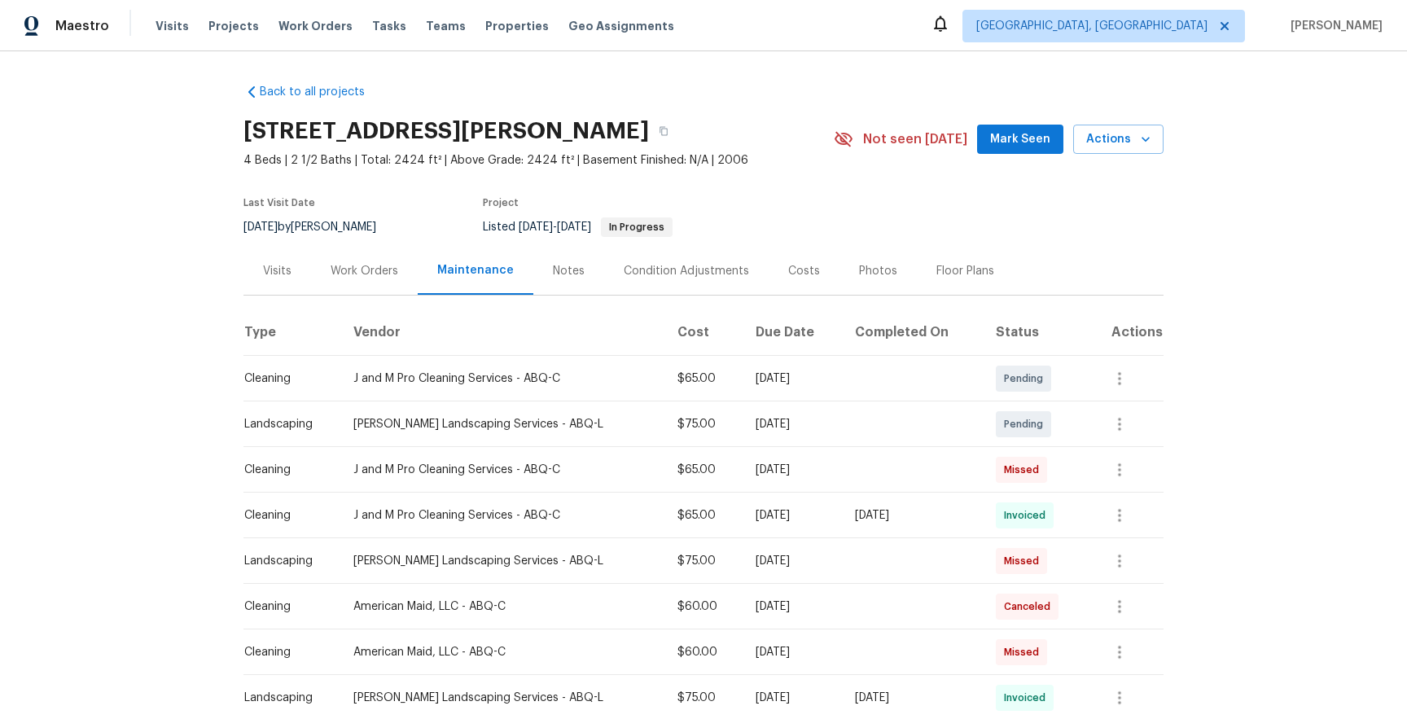
click at [664, 265] on div "Condition Adjustments" at bounding box center [686, 271] width 125 height 16
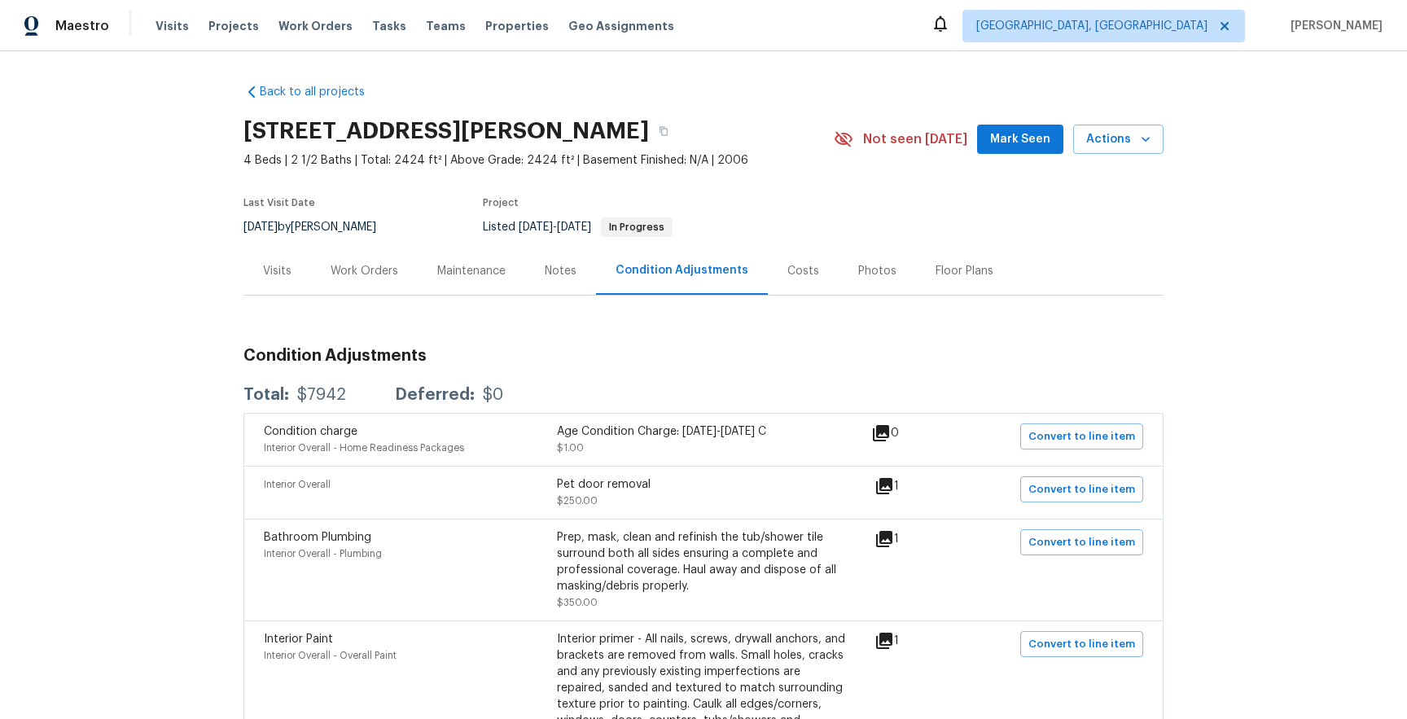
click at [320, 283] on div "Work Orders" at bounding box center [364, 271] width 107 height 48
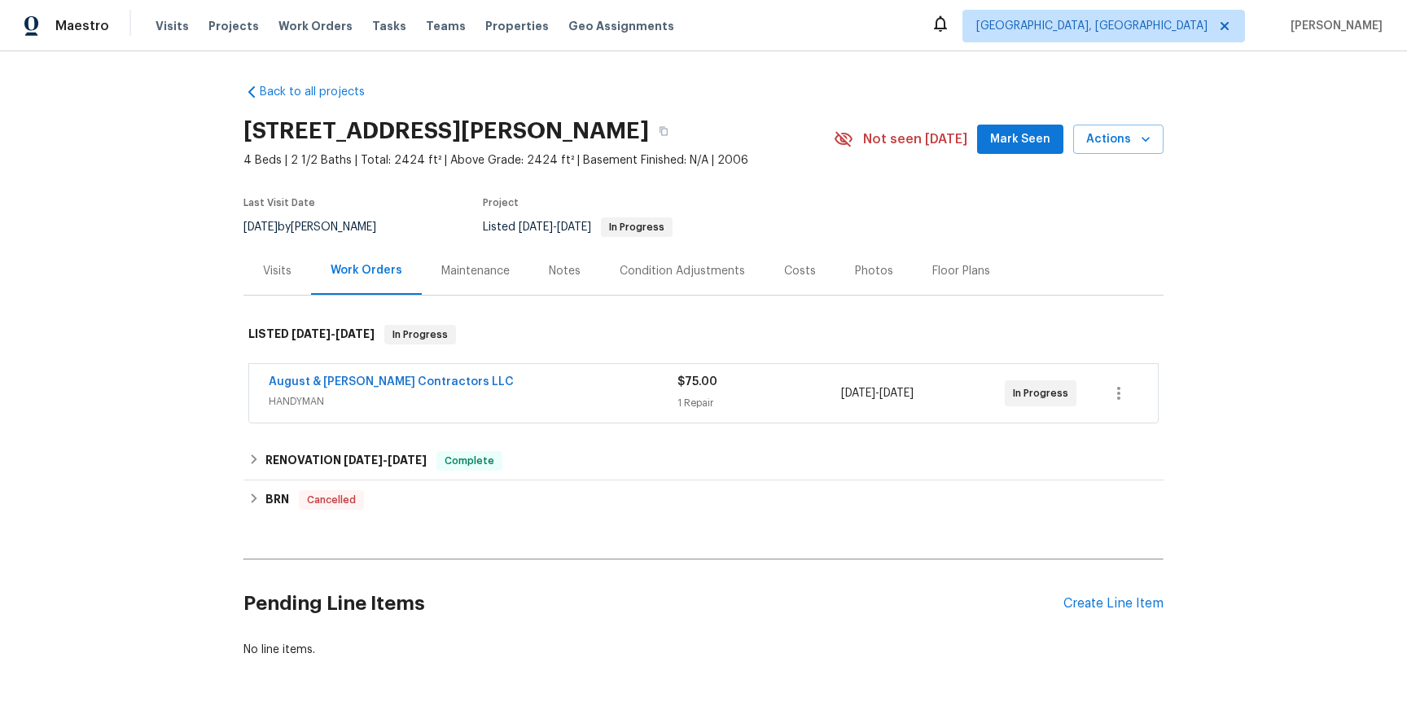
click at [283, 263] on div "Visits" at bounding box center [277, 271] width 28 height 16
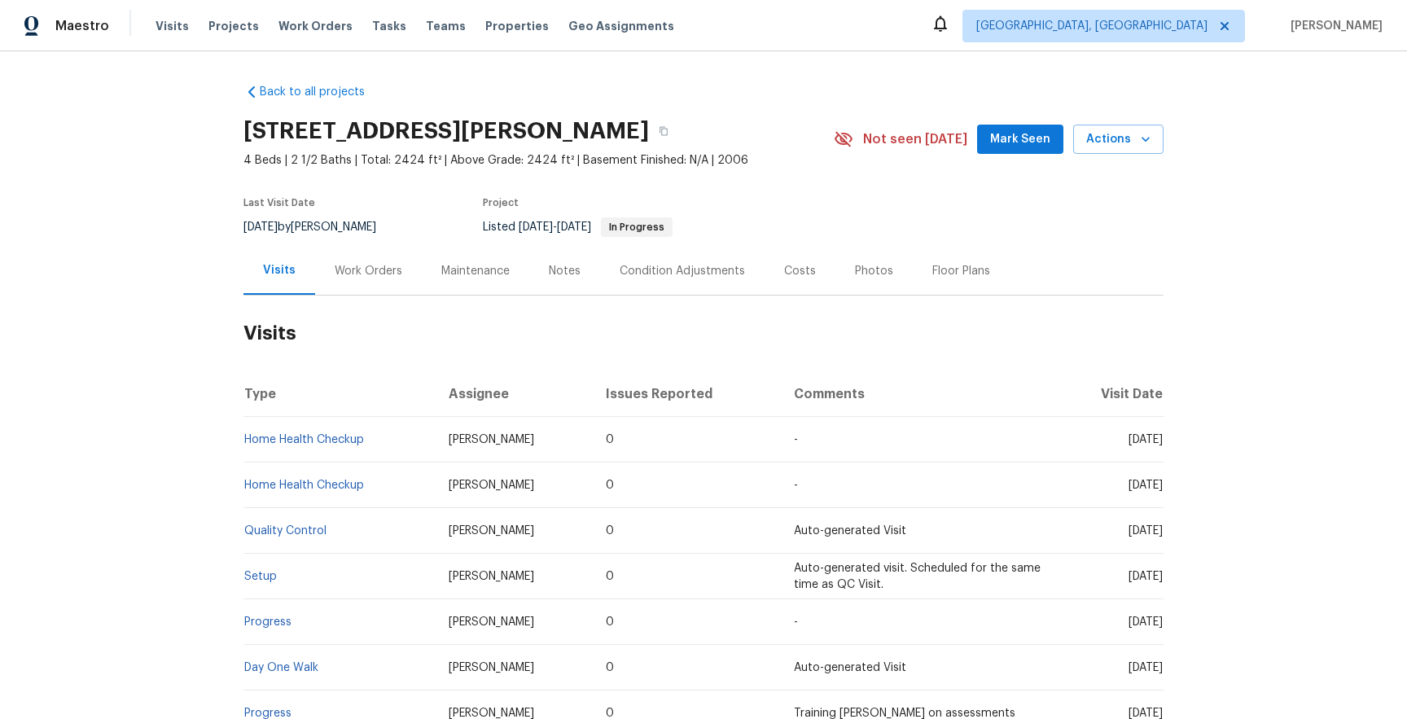
click at [559, 251] on div "Notes" at bounding box center [564, 271] width 71 height 48
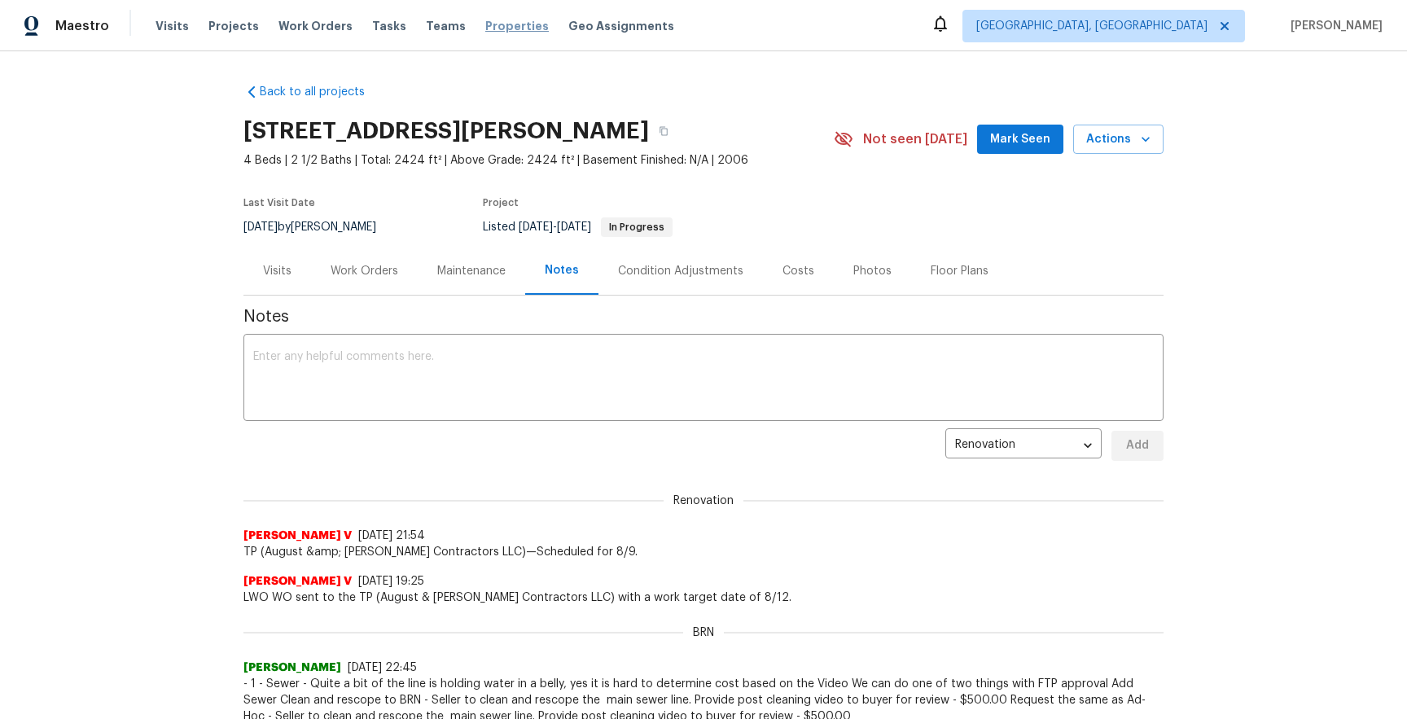
click at [485, 32] on span "Properties" at bounding box center [517, 26] width 64 height 16
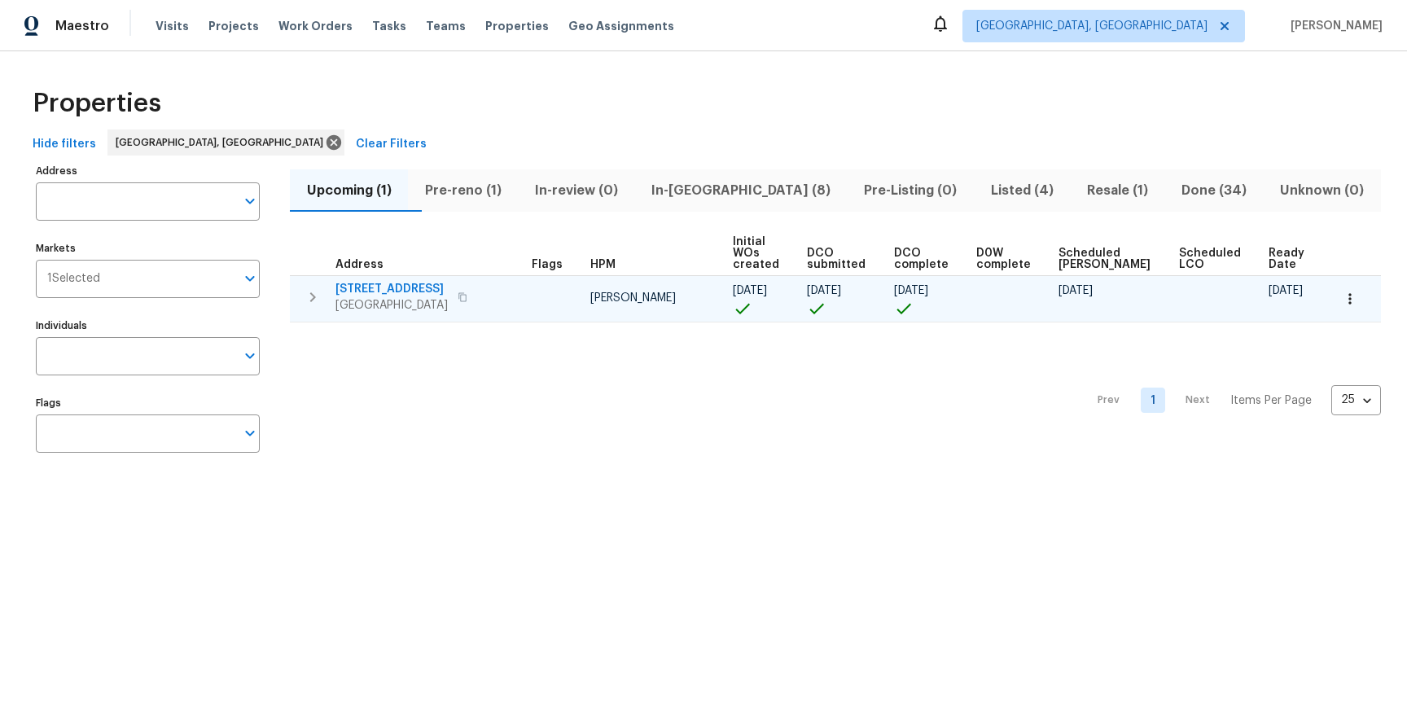
click at [296, 297] on button "button" at bounding box center [312, 297] width 33 height 33
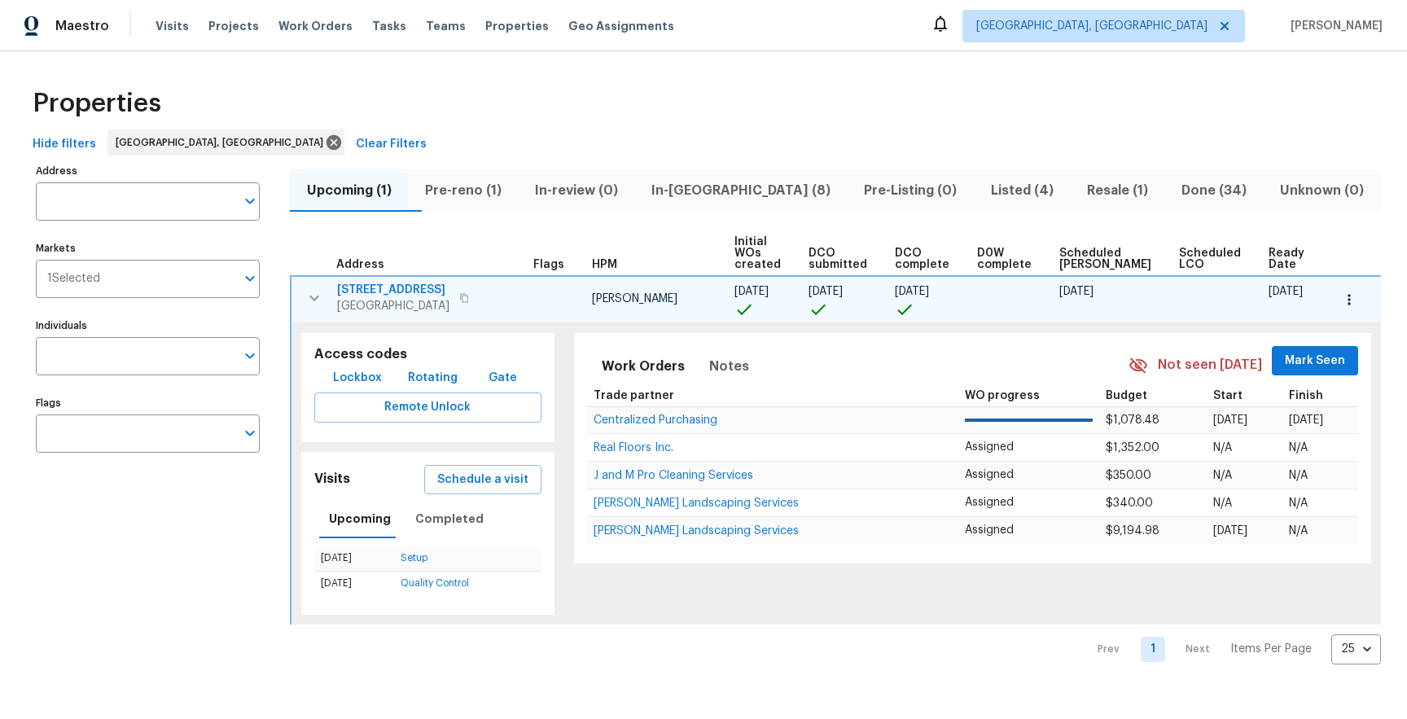
click at [1348, 300] on icon "button" at bounding box center [1349, 299] width 16 height 16
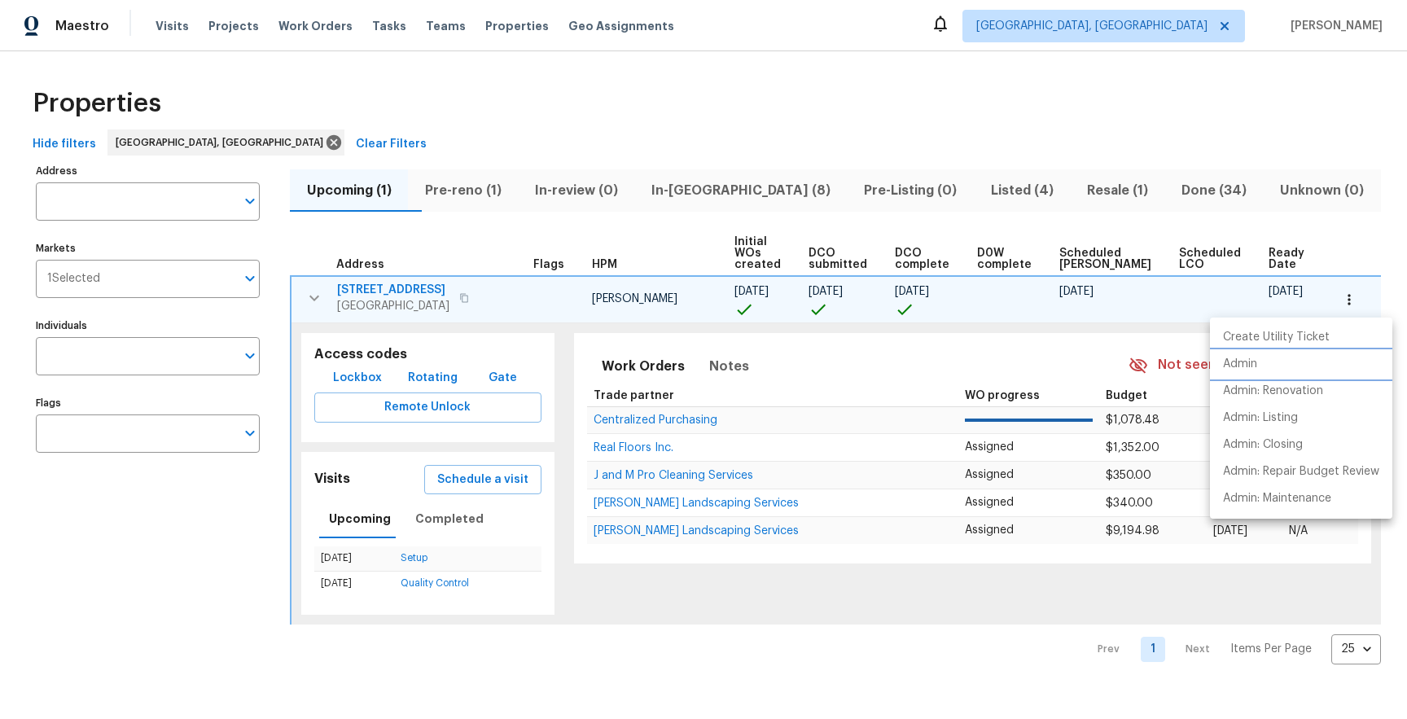
click at [1323, 369] on li "Admin" at bounding box center [1301, 364] width 182 height 27
click at [1278, 470] on p "Admin: Repair Budget Review" at bounding box center [1301, 471] width 156 height 17
click at [475, 189] on div at bounding box center [703, 359] width 1407 height 719
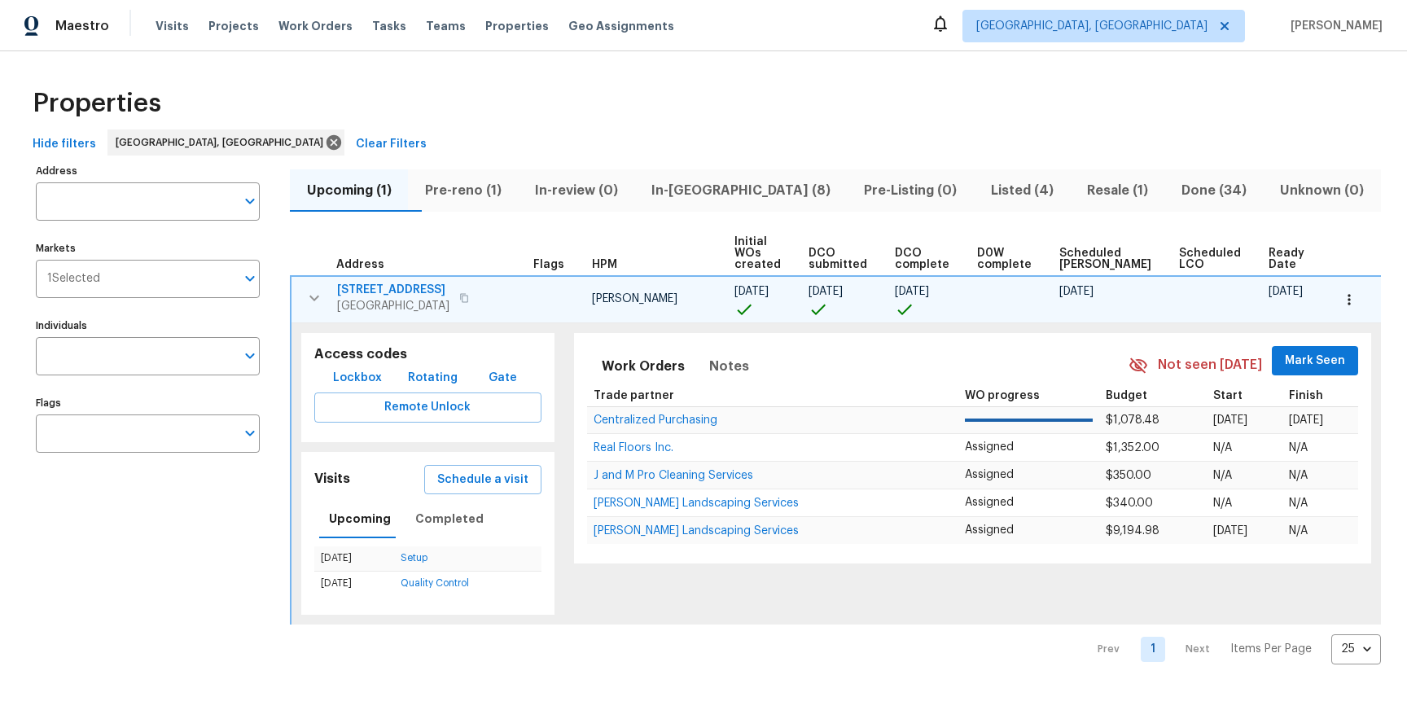
click at [405, 231] on th "Address" at bounding box center [409, 253] width 236 height 45
click at [628, 300] on span "Mark Cardenas" at bounding box center [634, 298] width 85 height 11
click at [369, 283] on span "5736 Irving Blvd NW" at bounding box center [393, 290] width 112 height 16
click at [501, 473] on span "Schedule a visit" at bounding box center [482, 480] width 91 height 20
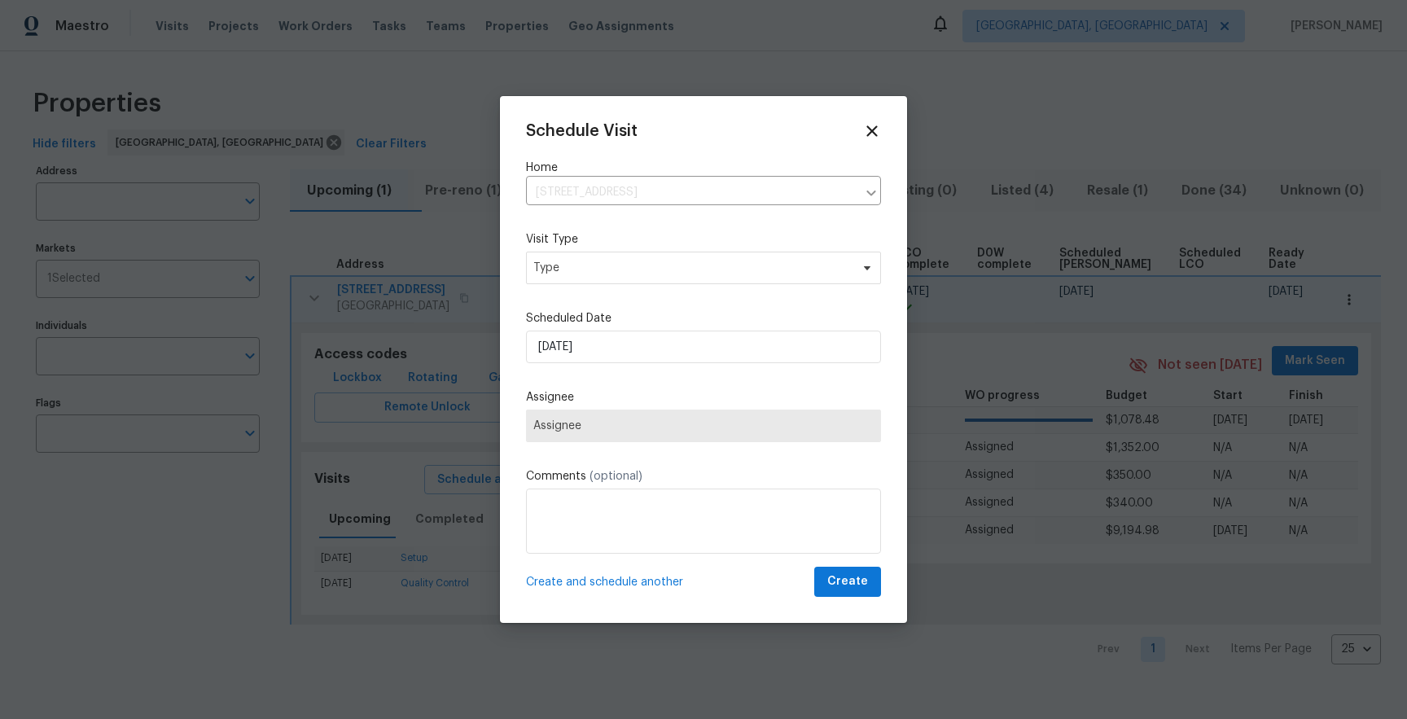
click at [610, 420] on span "Assignee" at bounding box center [703, 425] width 340 height 13
click at [598, 277] on span "Type" at bounding box center [703, 268] width 355 height 33
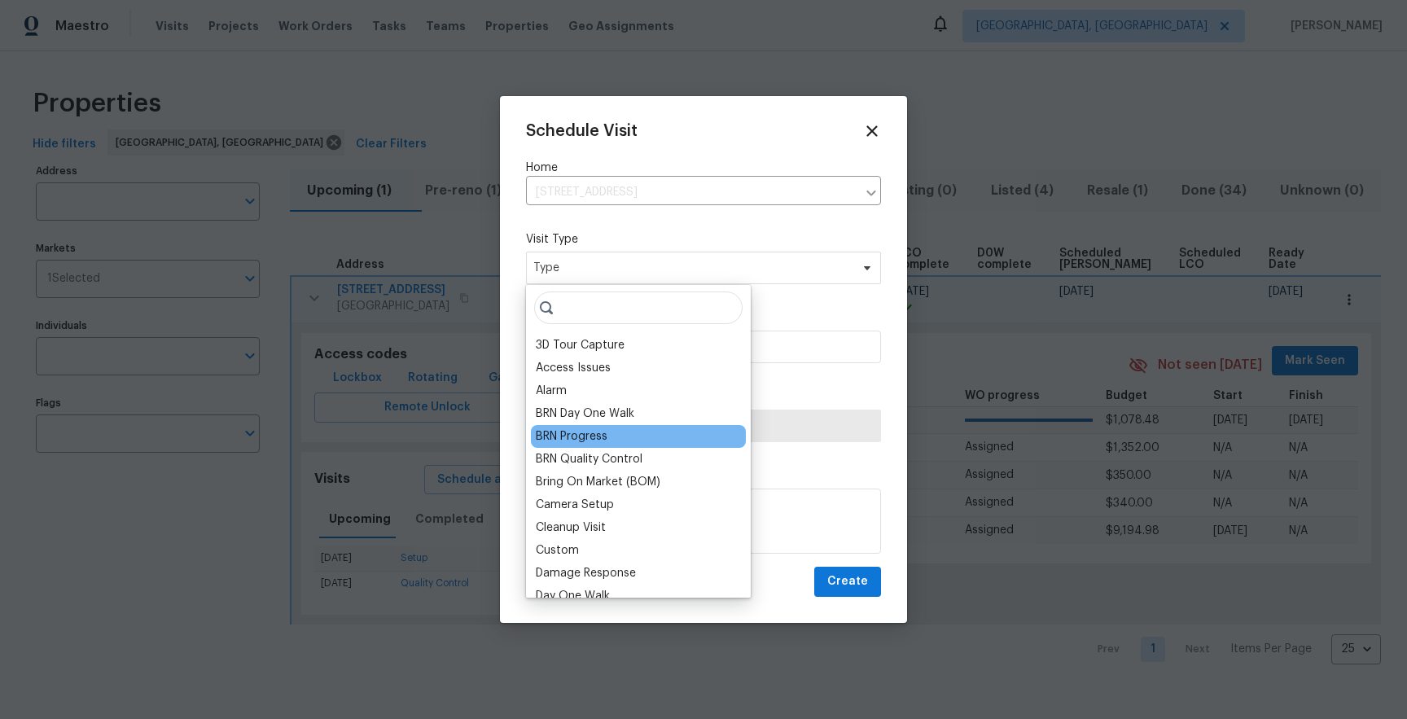
click at [605, 431] on div "BRN Progress" at bounding box center [572, 436] width 72 height 16
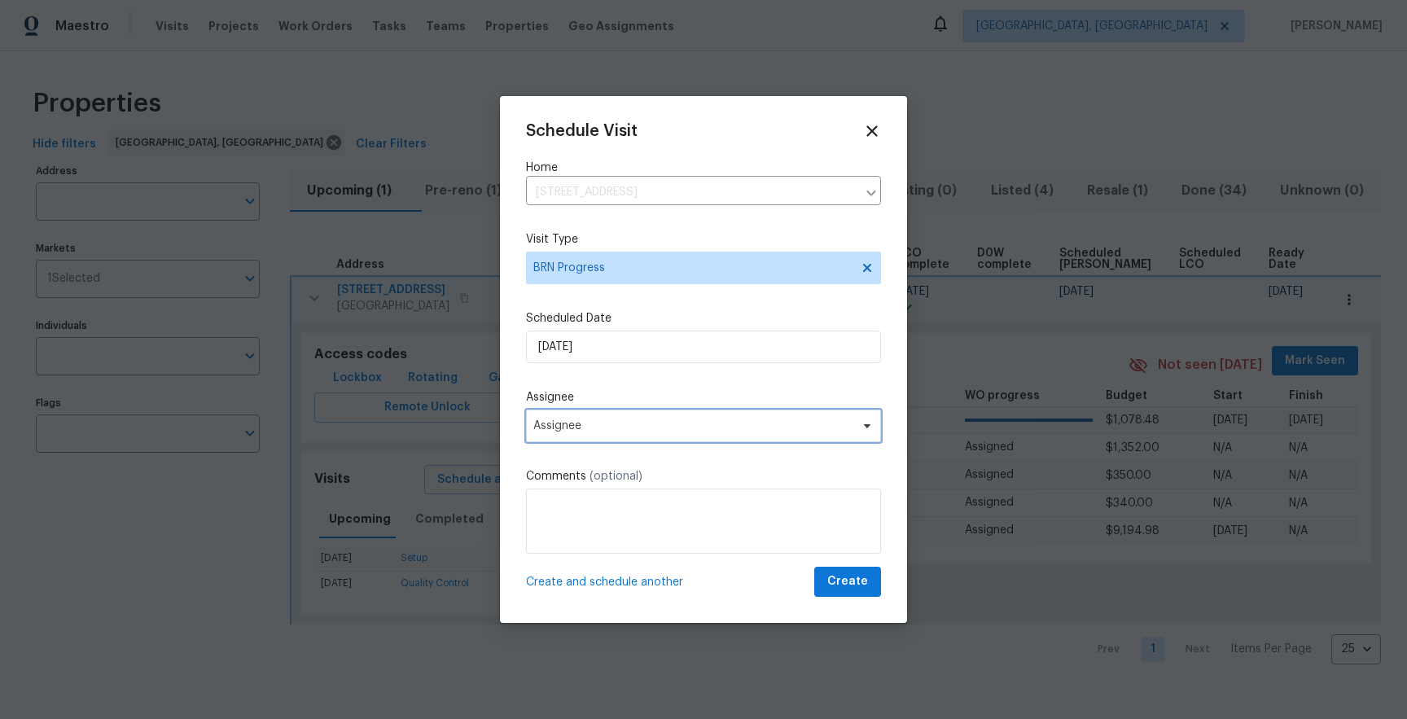
click at [614, 434] on span "Assignee" at bounding box center [703, 426] width 355 height 33
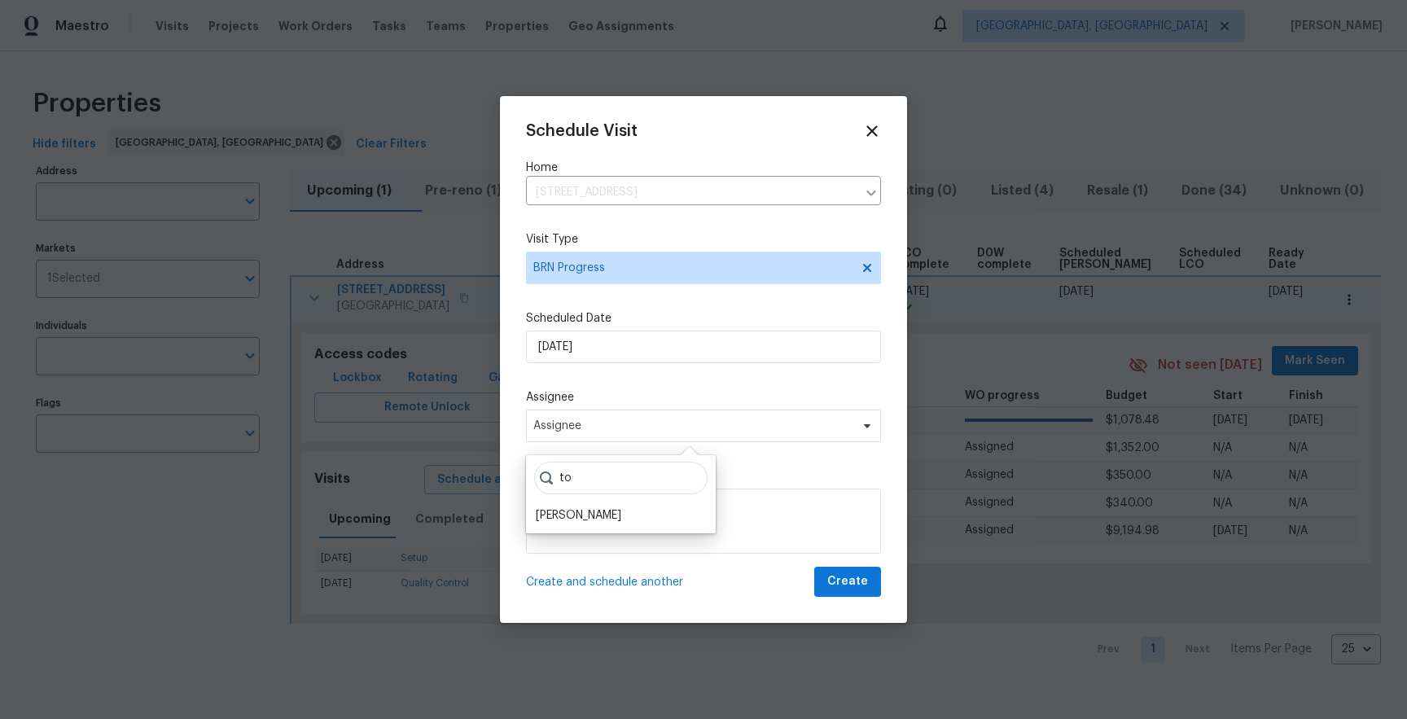
type input "t"
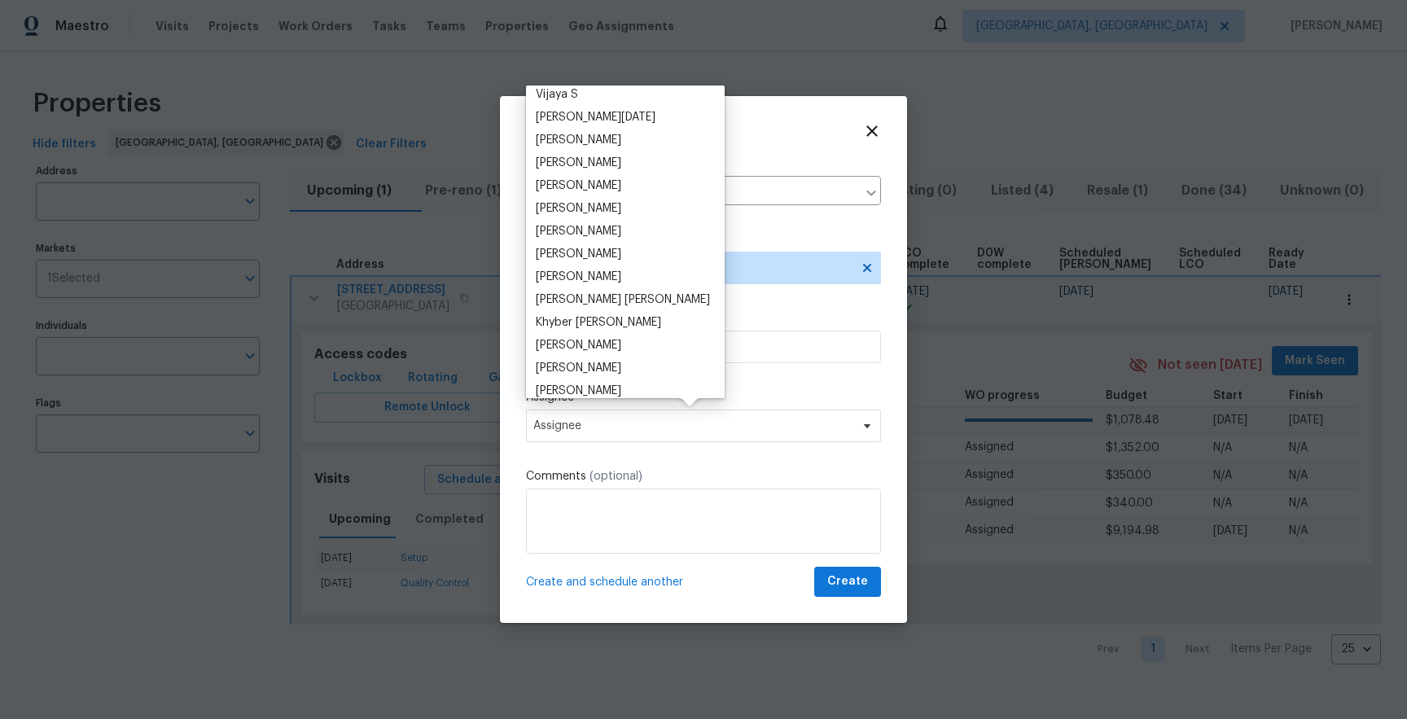
scroll to position [664, 0]
click at [712, 314] on label "Scheduled Date" at bounding box center [703, 318] width 355 height 16
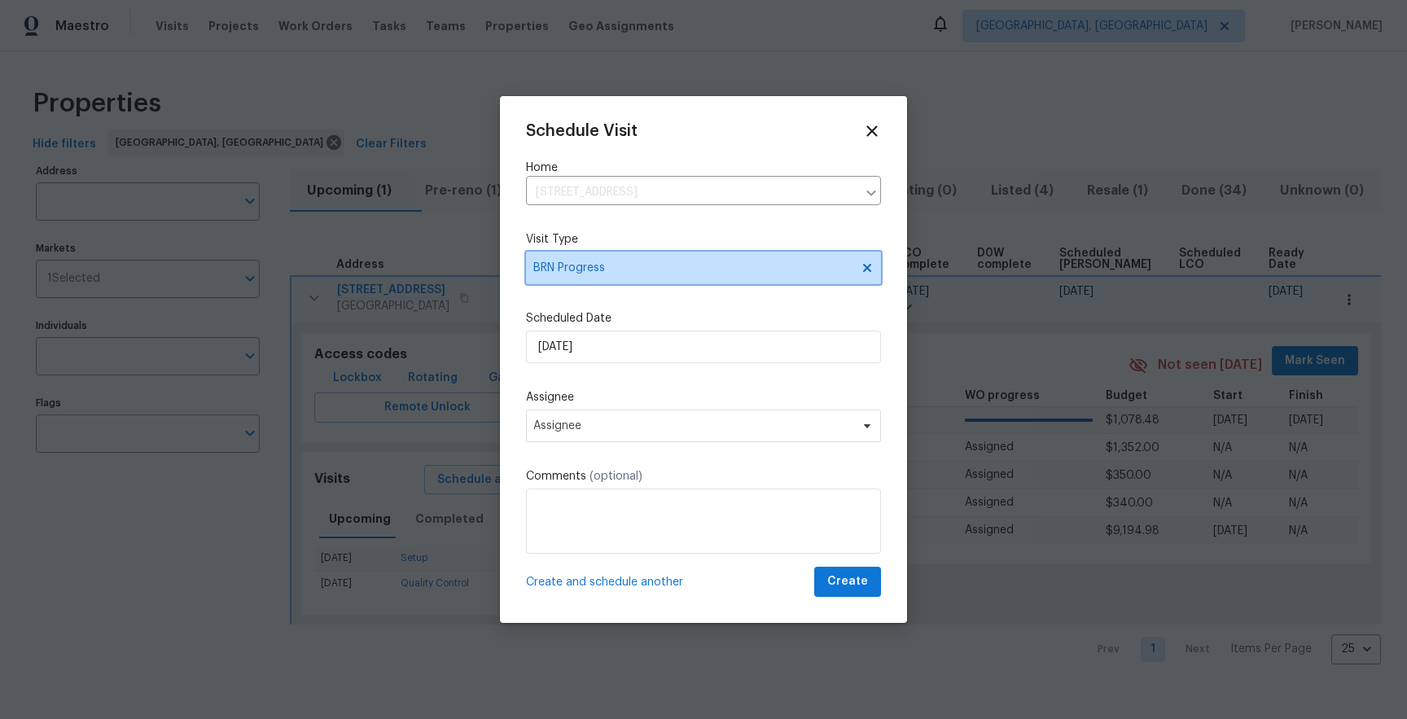
click at [633, 262] on span "BRN Progress" at bounding box center [691, 268] width 317 height 16
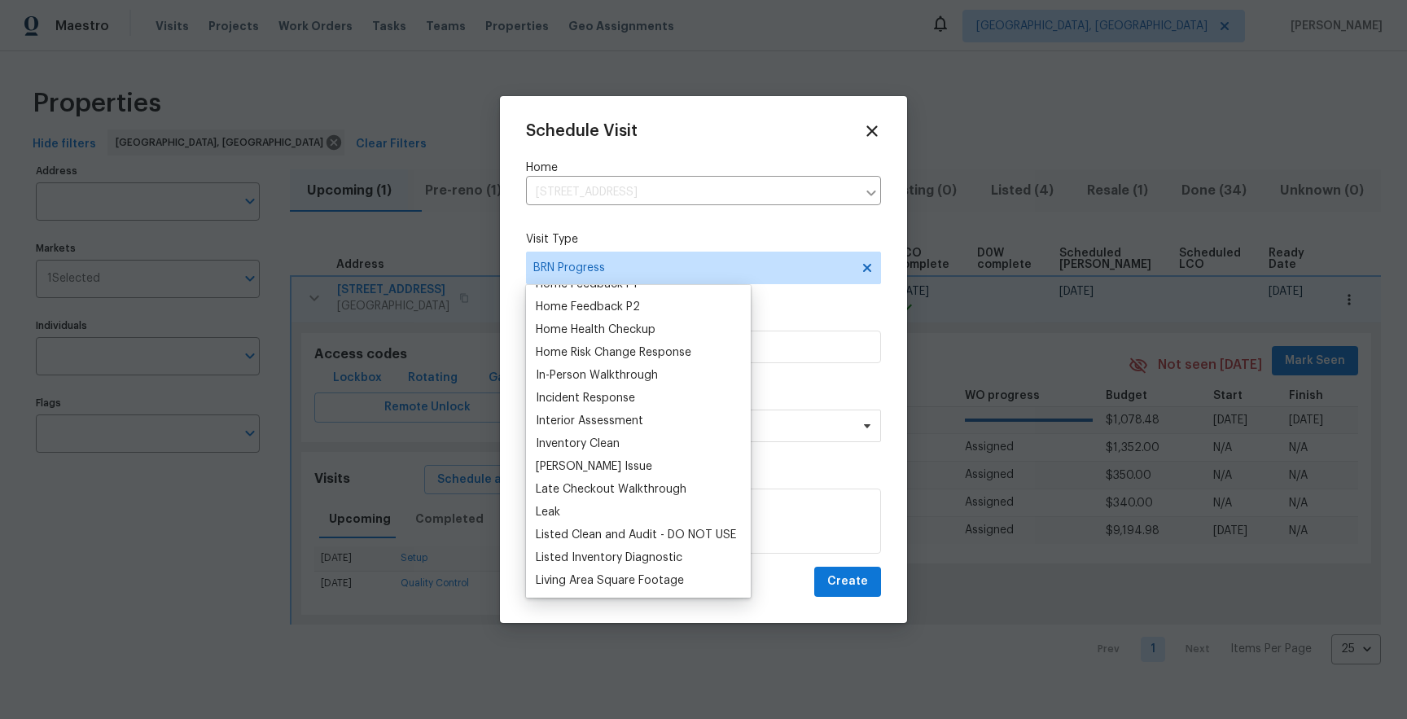
scroll to position [524, 0]
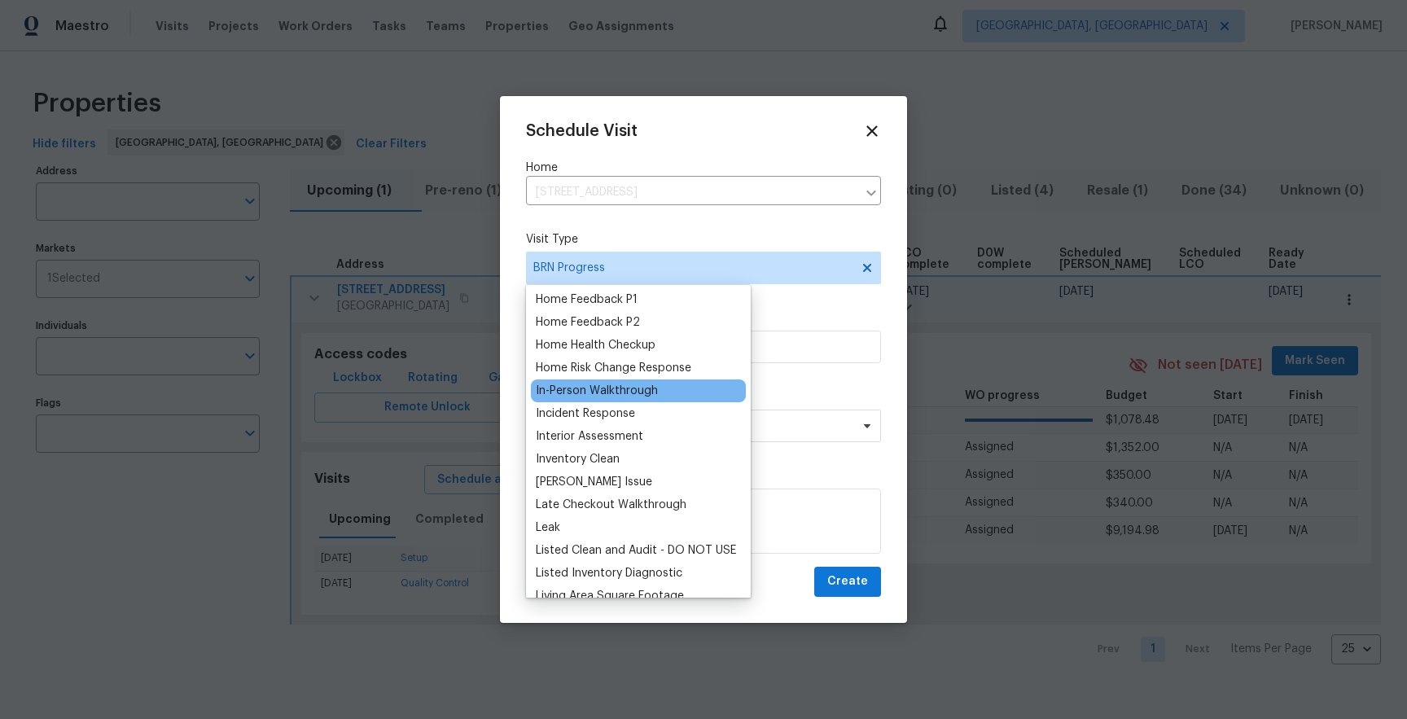
click at [634, 398] on div "In-Person Walkthrough" at bounding box center [597, 391] width 122 height 16
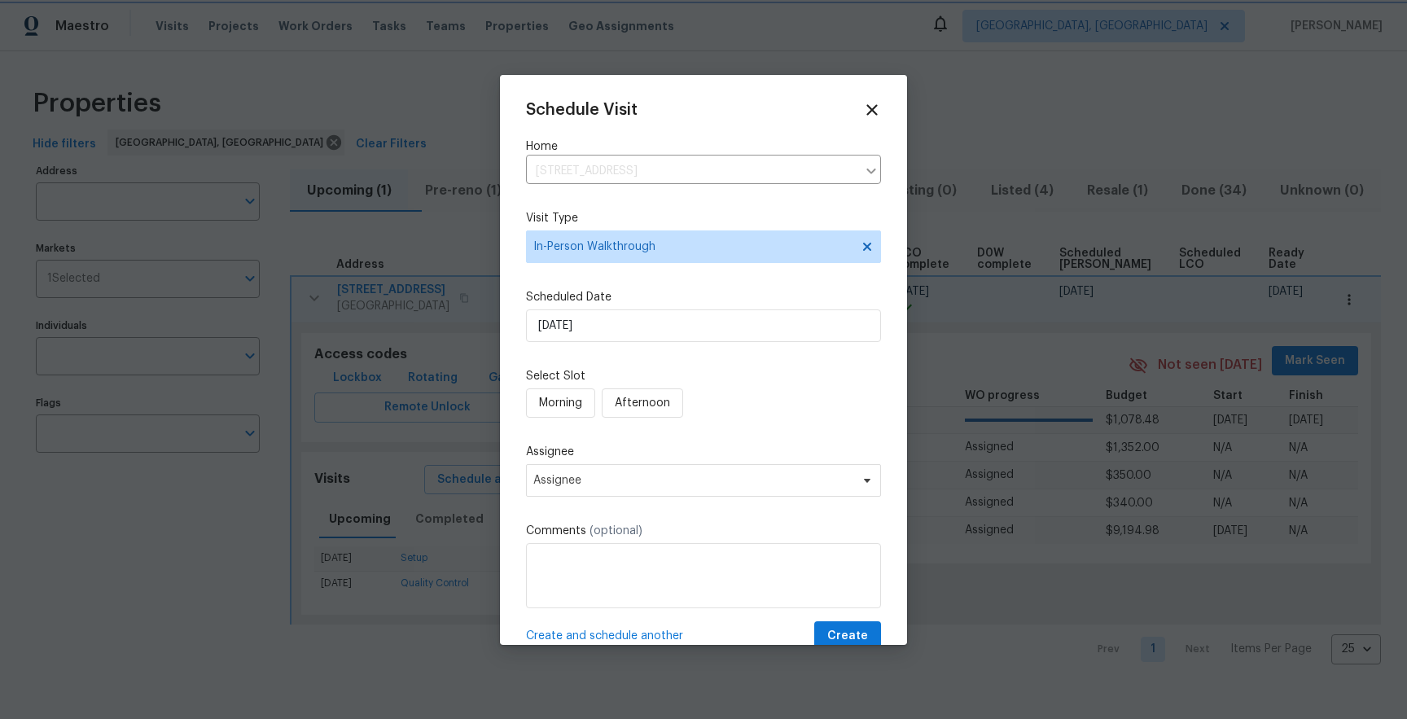
scroll to position [33, 0]
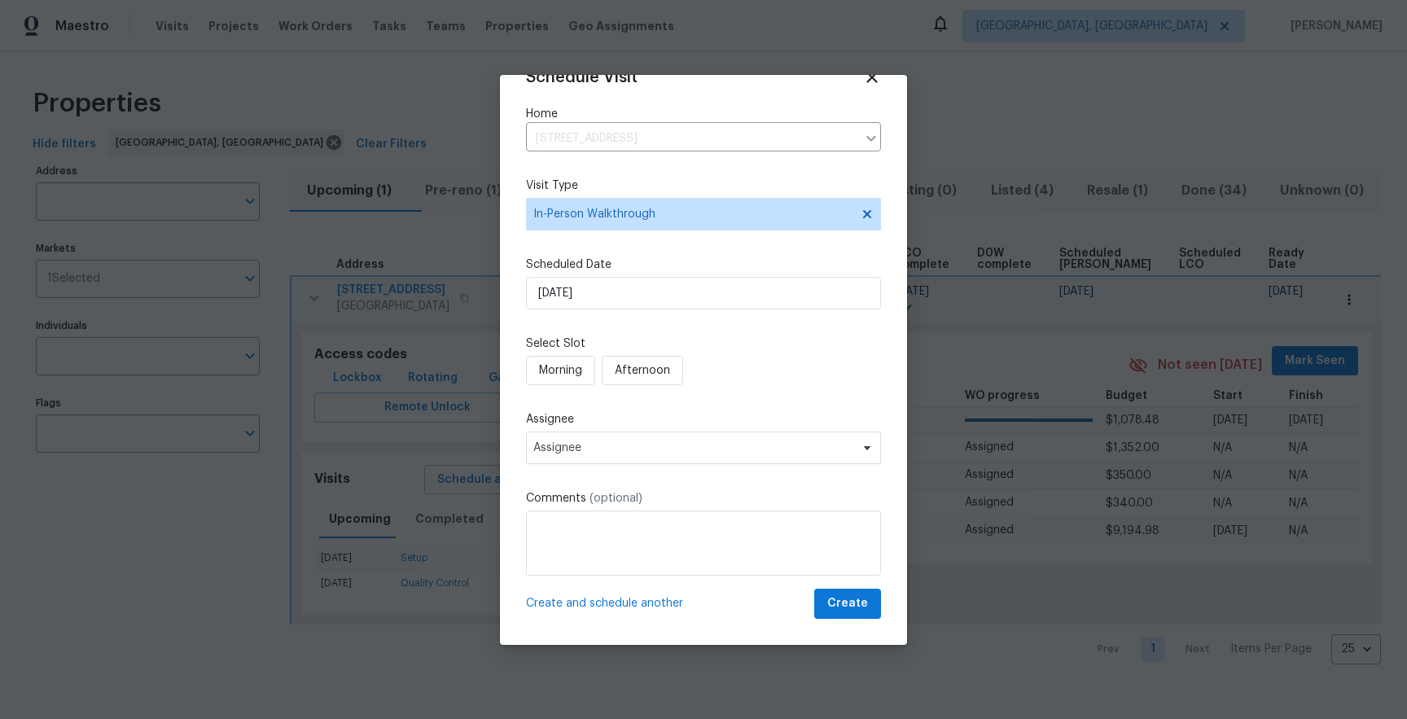
click at [638, 424] on label "Assignee" at bounding box center [703, 419] width 355 height 16
click at [638, 451] on span "Assignee" at bounding box center [692, 447] width 319 height 13
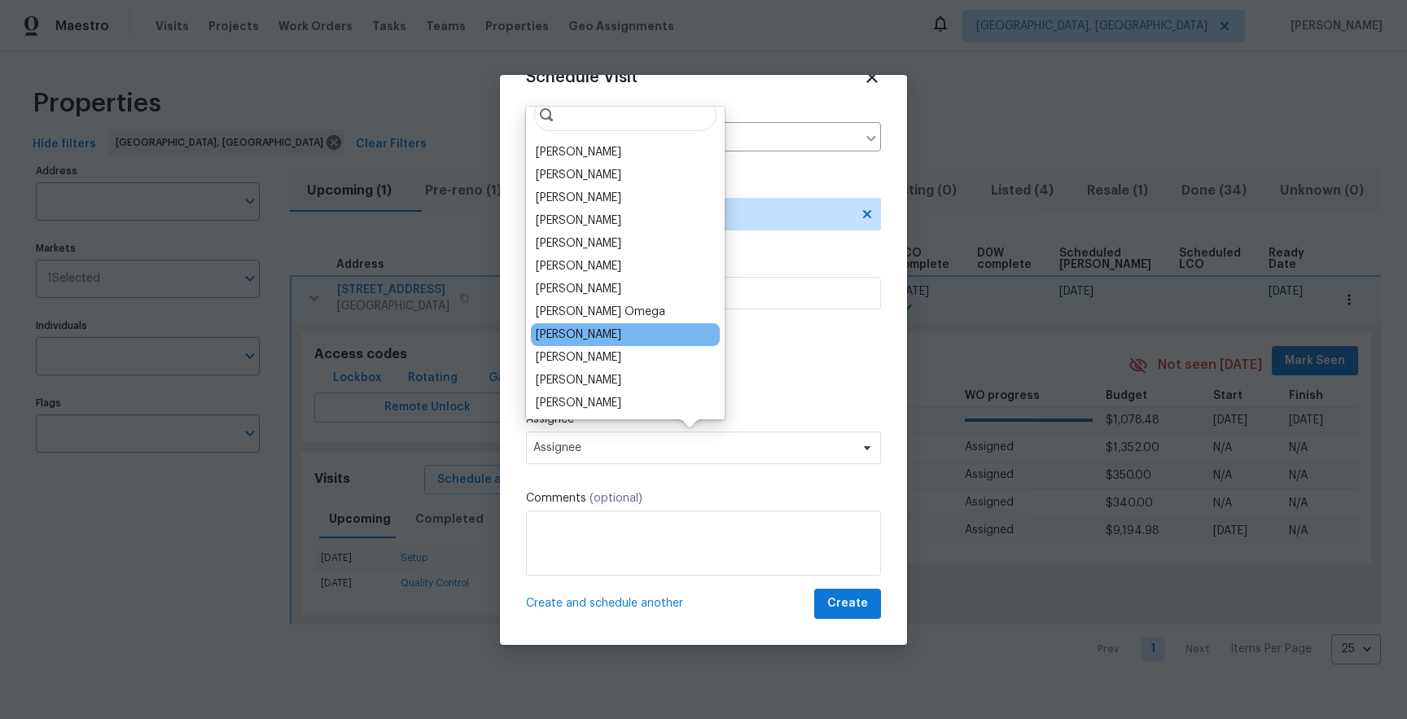
scroll to position [0, 0]
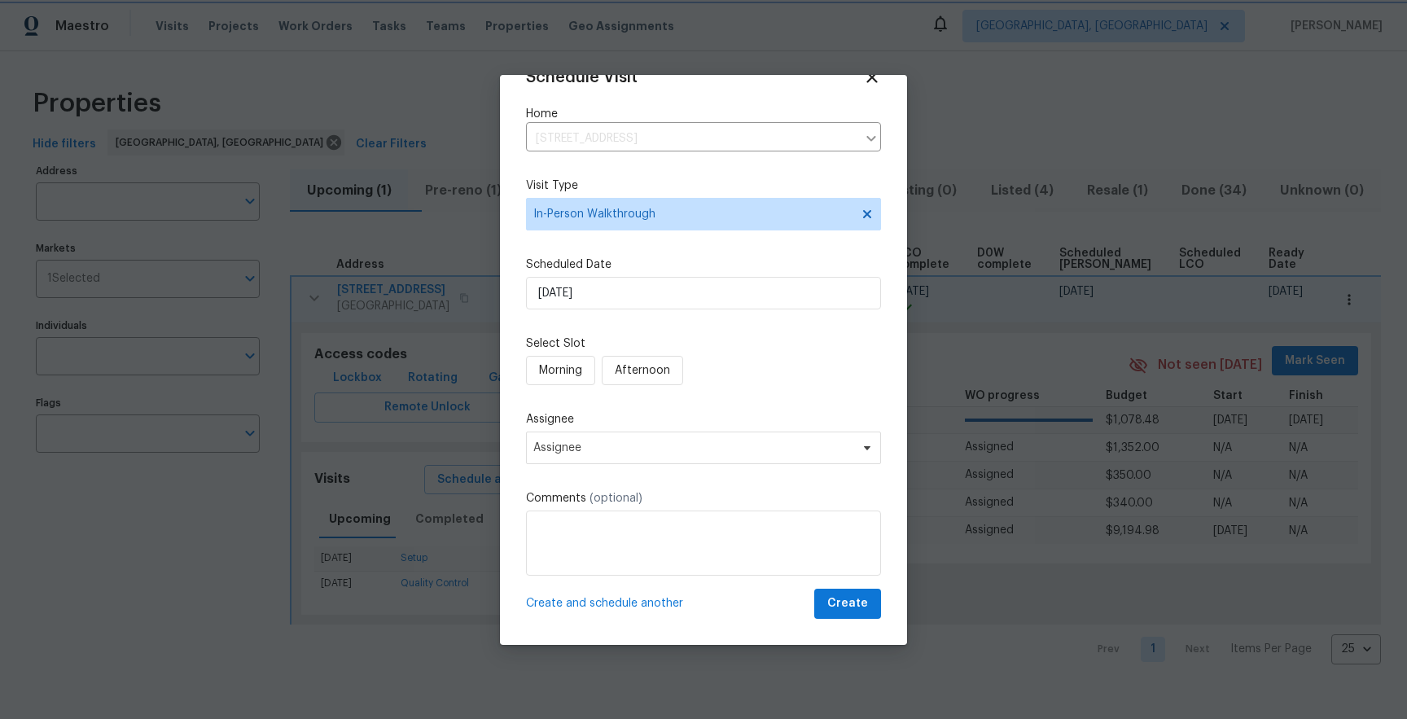
click at [791, 398] on div "Schedule Visit Home 5736 Irving Blvd NW, Albuquerque, NM 87114 ​ Visit Type In-…" at bounding box center [703, 343] width 355 height 550
click at [480, 520] on div at bounding box center [703, 359] width 1407 height 719
click at [442, 499] on div at bounding box center [703, 359] width 1407 height 719
click at [874, 77] on icon at bounding box center [871, 77] width 19 height 19
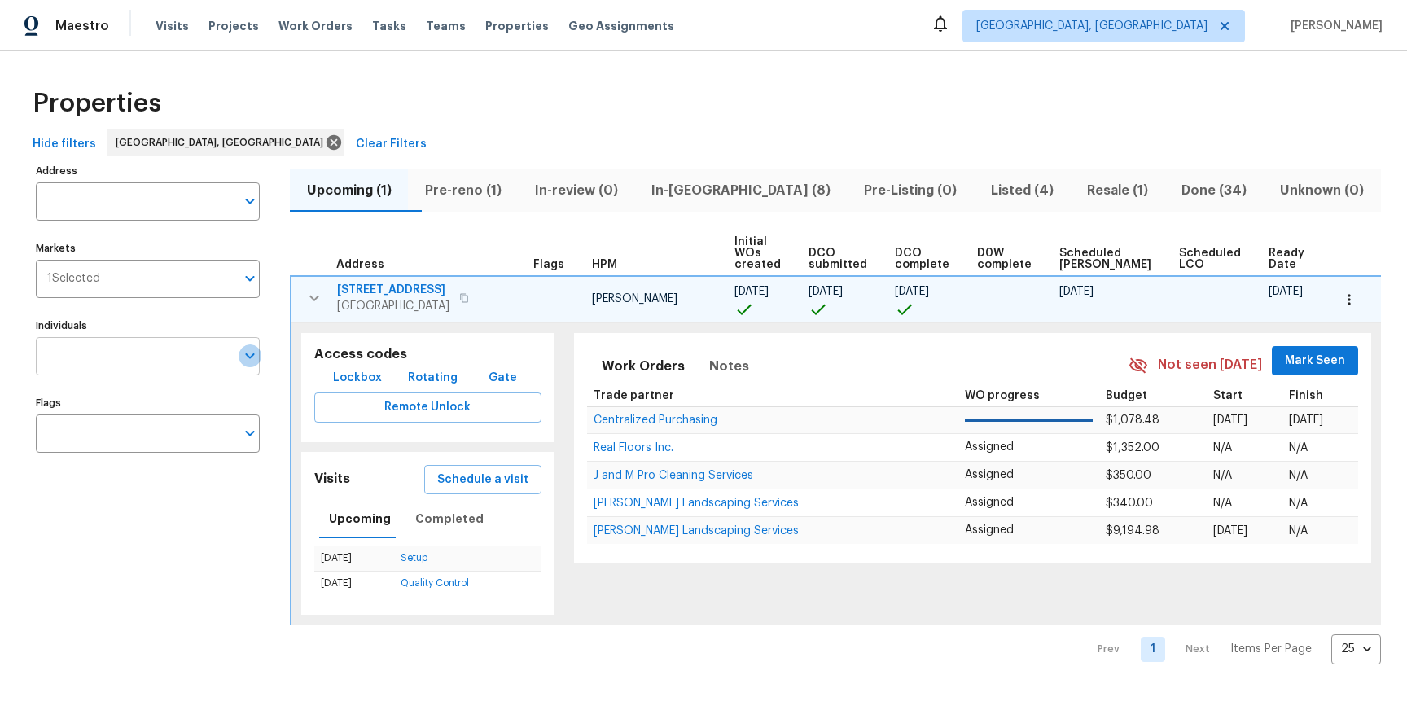
click at [252, 352] on icon "Open" at bounding box center [250, 356] width 20 height 20
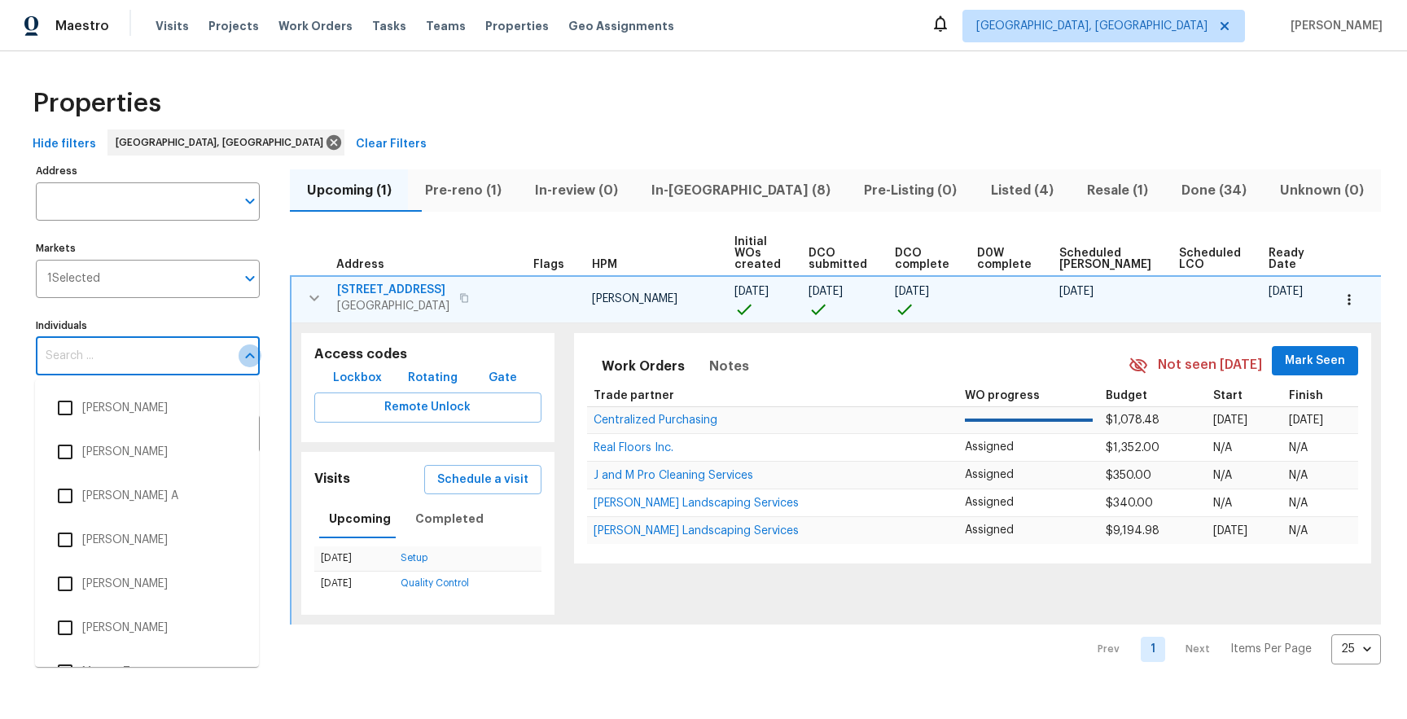
click at [252, 352] on icon "Close" at bounding box center [250, 356] width 20 height 20
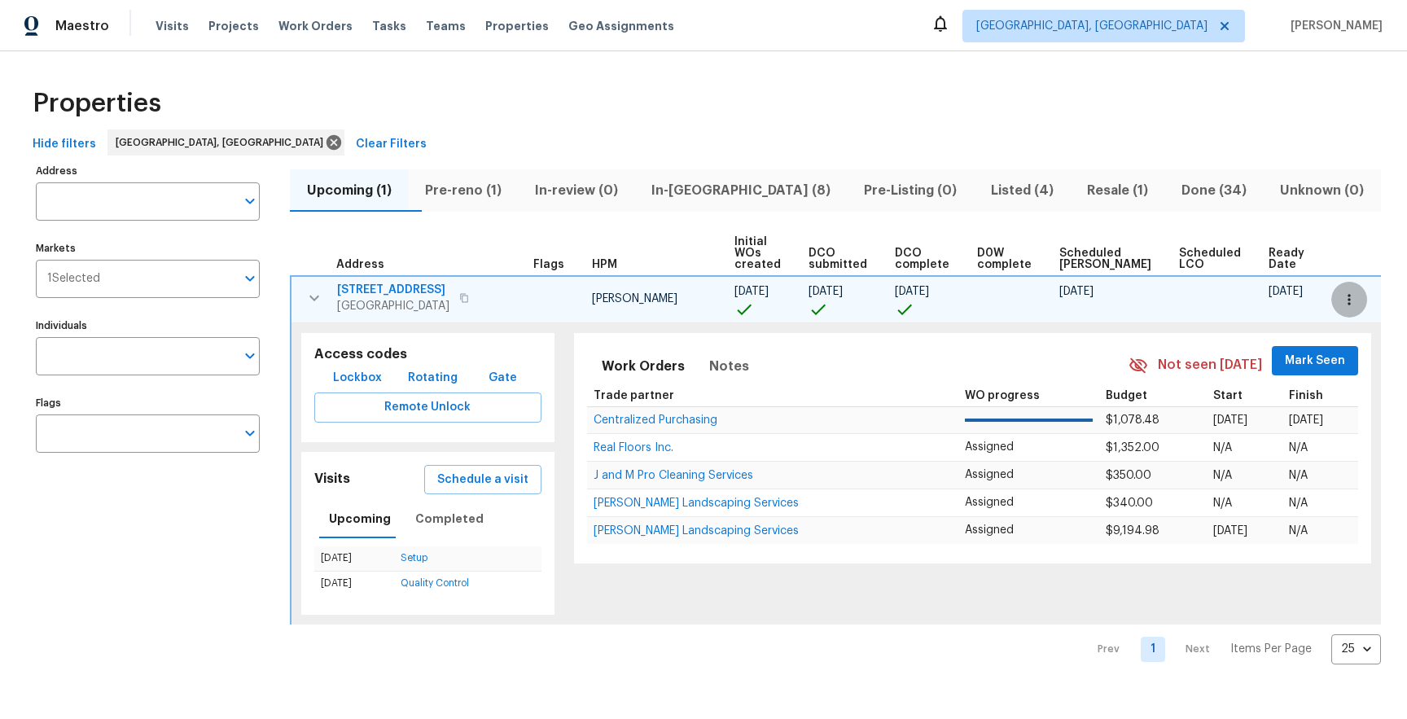
click at [1351, 309] on button "button" at bounding box center [1349, 300] width 36 height 36
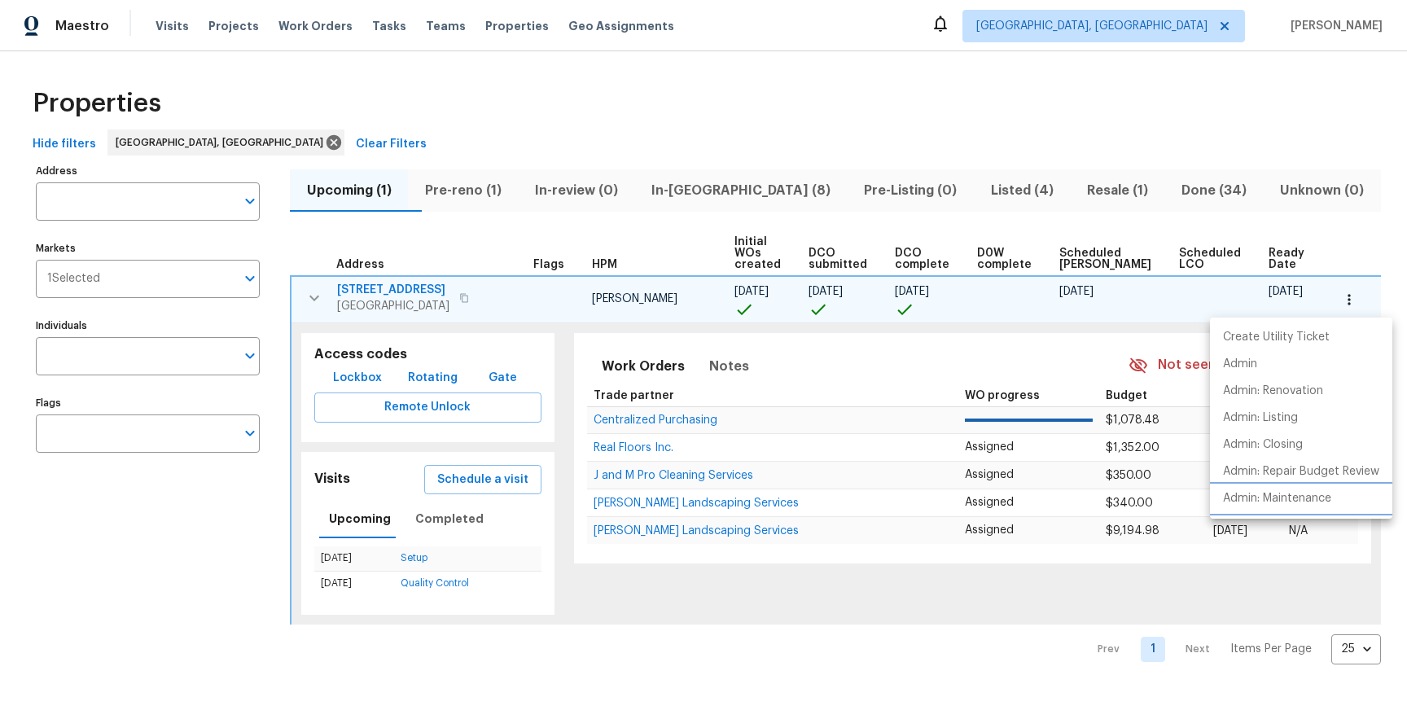
click at [1276, 497] on p "Admin: Maintenance" at bounding box center [1277, 498] width 108 height 17
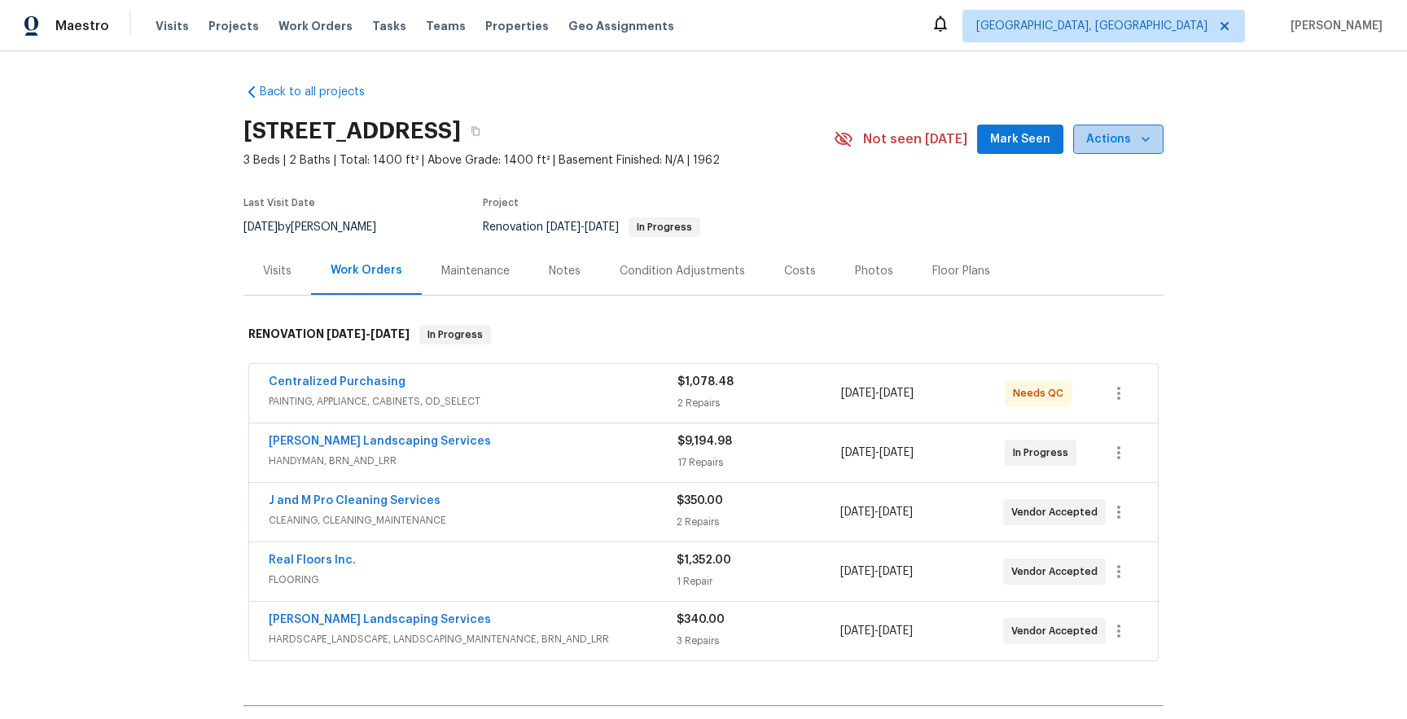
click at [1133, 145] on span "Actions" at bounding box center [1118, 139] width 64 height 20
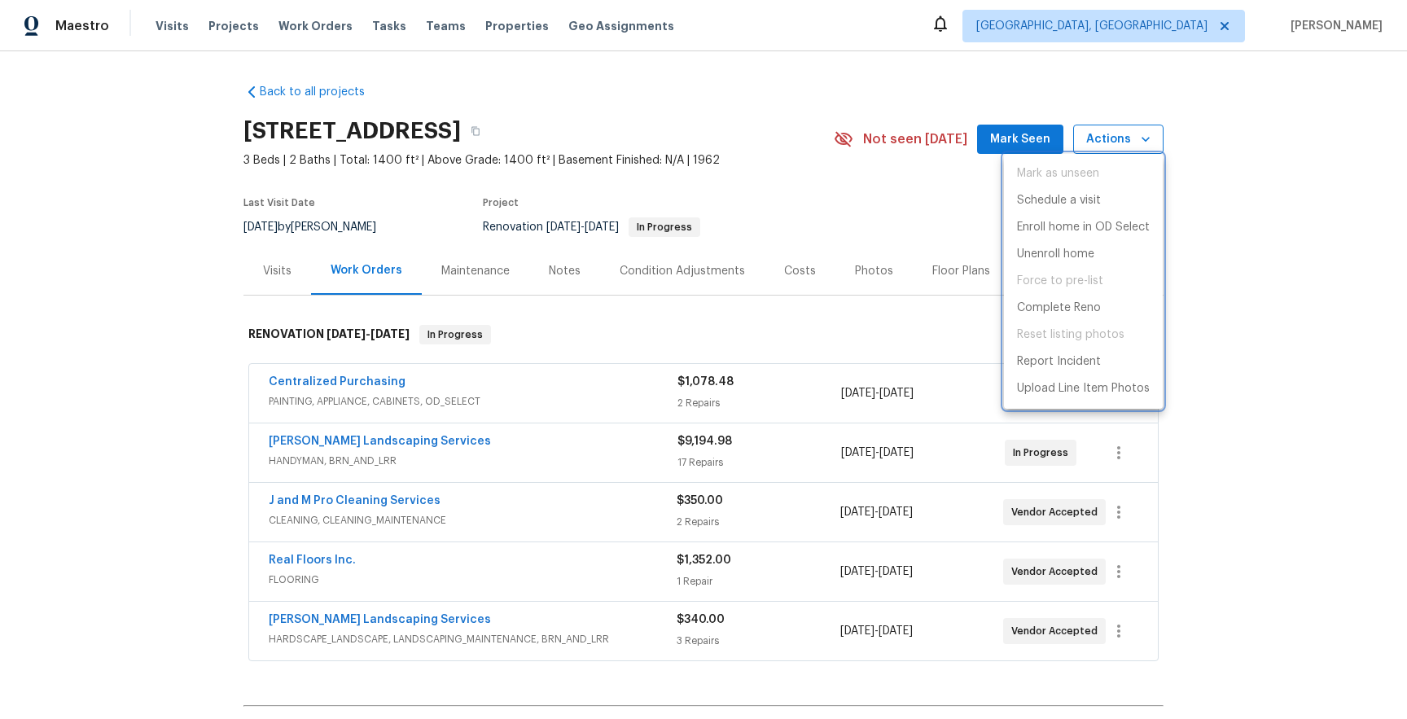
click at [1133, 145] on div at bounding box center [703, 359] width 1407 height 719
